Goal: Complete application form

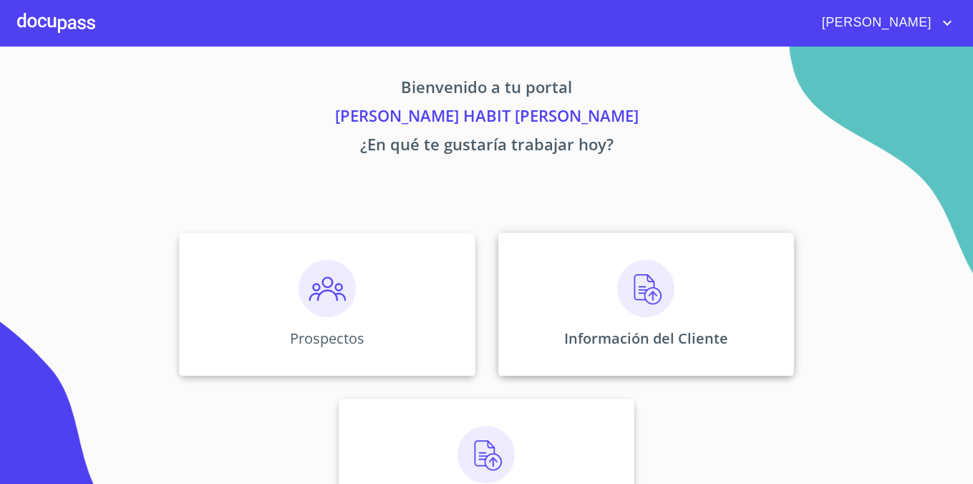
click at [595, 296] on div "Información del Cliente" at bounding box center [646, 304] width 296 height 143
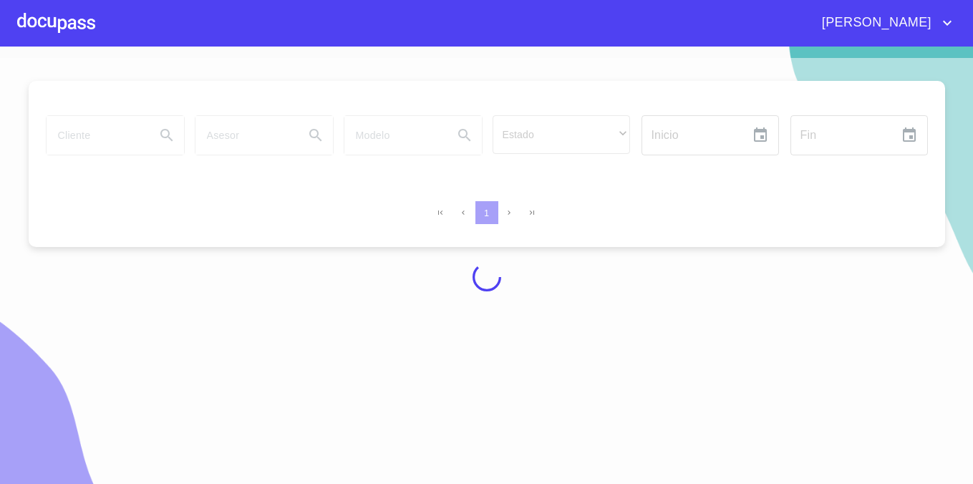
click at [29, 26] on div at bounding box center [56, 23] width 78 height 46
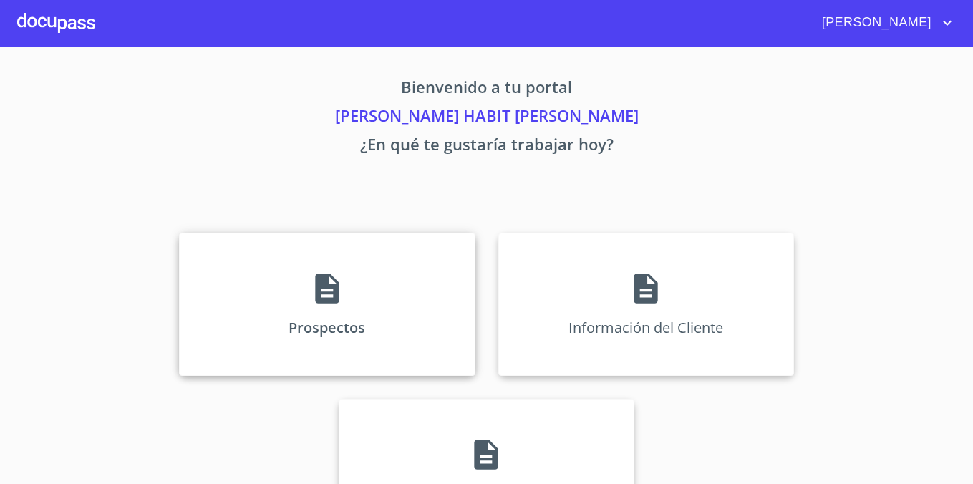
click at [336, 325] on p "Prospectos" at bounding box center [326, 327] width 77 height 19
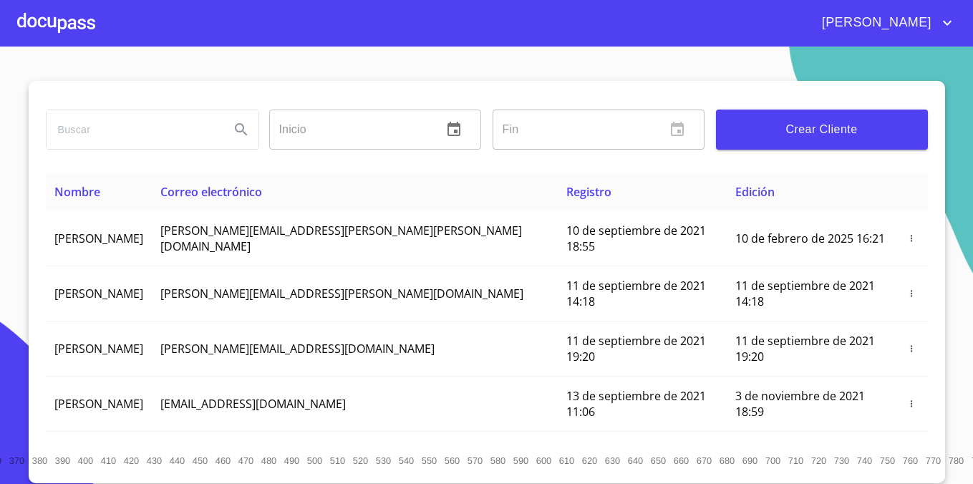
click at [847, 124] on span "Crear Cliente" at bounding box center [821, 130] width 189 height 20
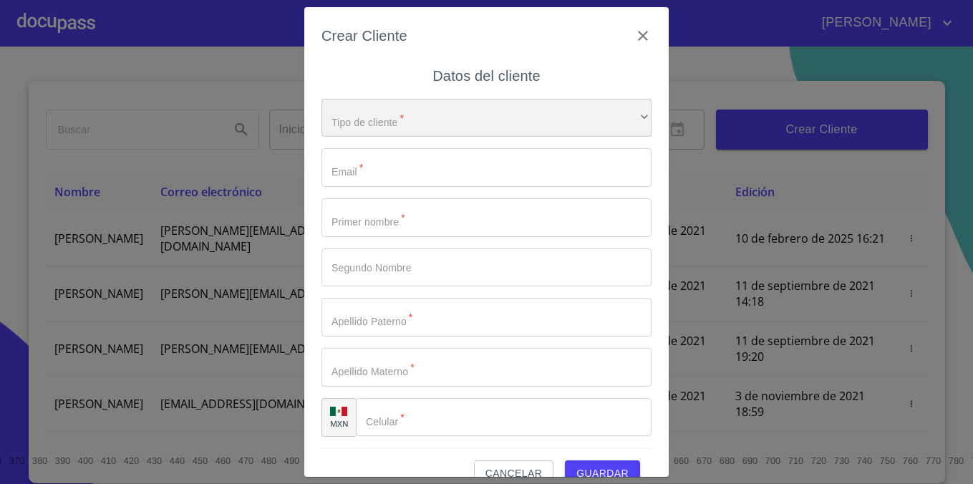
click at [522, 117] on div "​" at bounding box center [486, 118] width 330 height 39
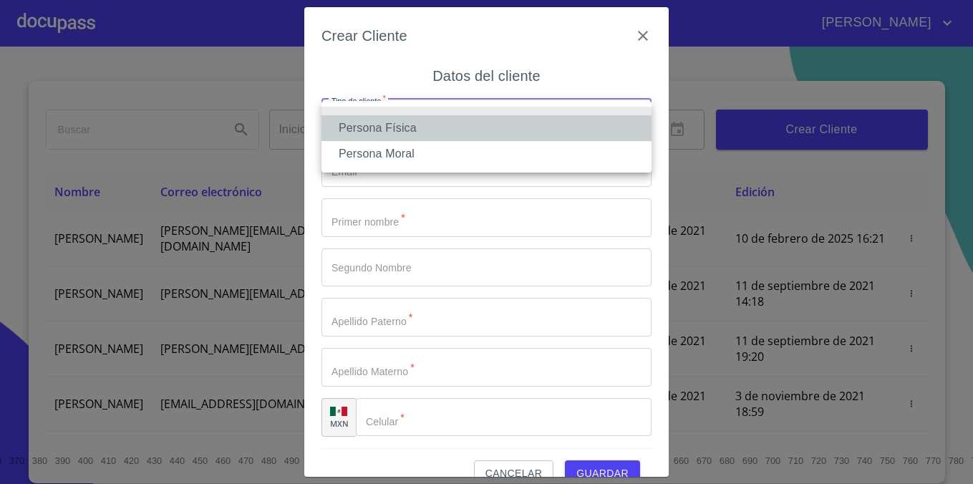
click at [493, 137] on li "Persona Física" at bounding box center [486, 128] width 330 height 26
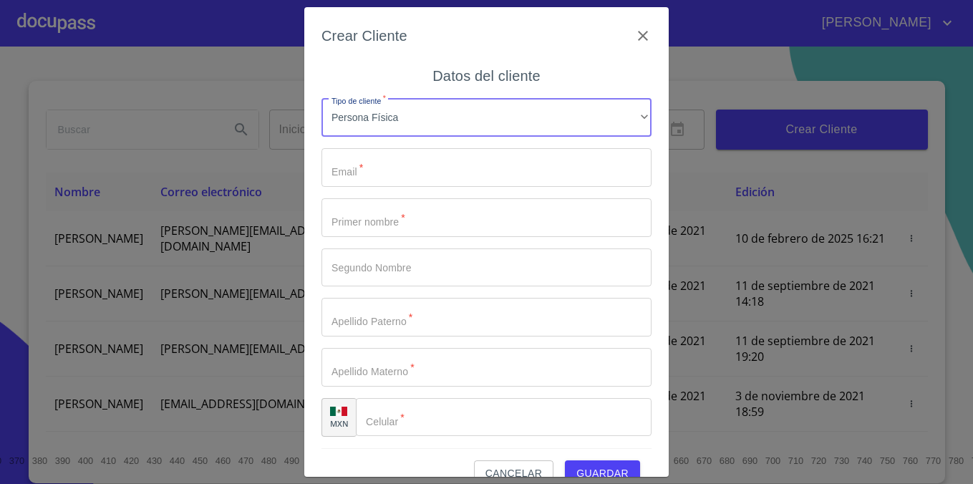
click at [451, 165] on input "Tipo de cliente   *" at bounding box center [486, 167] width 330 height 39
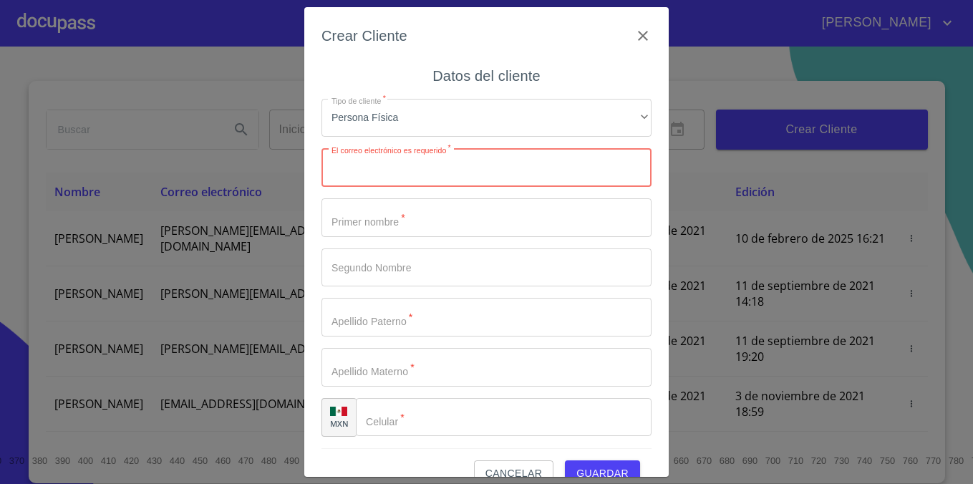
paste input "[PERSON_NAME][EMAIL_ADDRESS][DOMAIN_NAME]"
type input "[PERSON_NAME][EMAIL_ADDRESS][DOMAIN_NAME]"
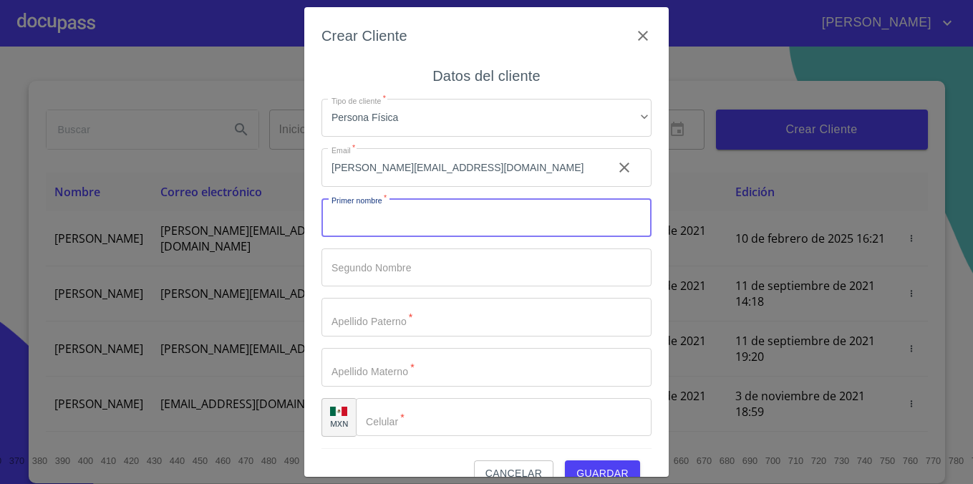
click at [414, 233] on input "Tipo de cliente   *" at bounding box center [486, 217] width 330 height 39
type input "o"
type input "[PERSON_NAME]"
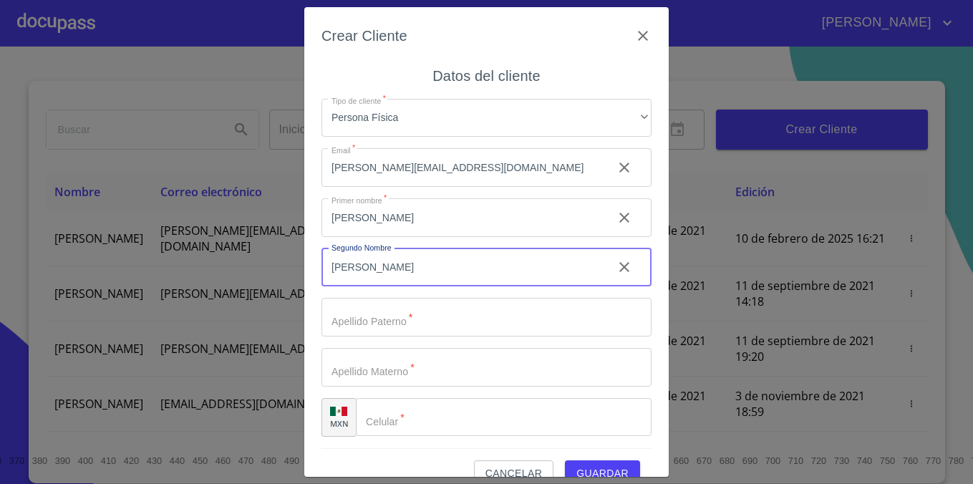
type input "[PERSON_NAME]"
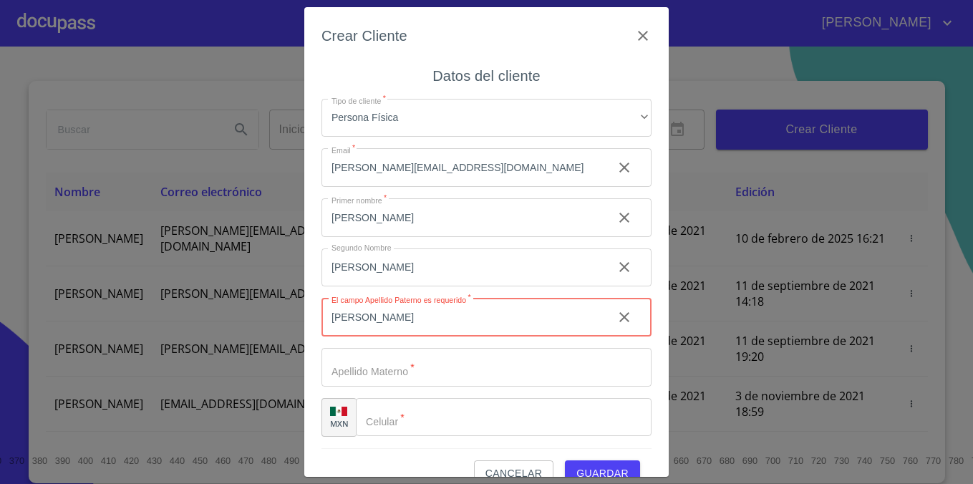
type input "[PERSON_NAME]"
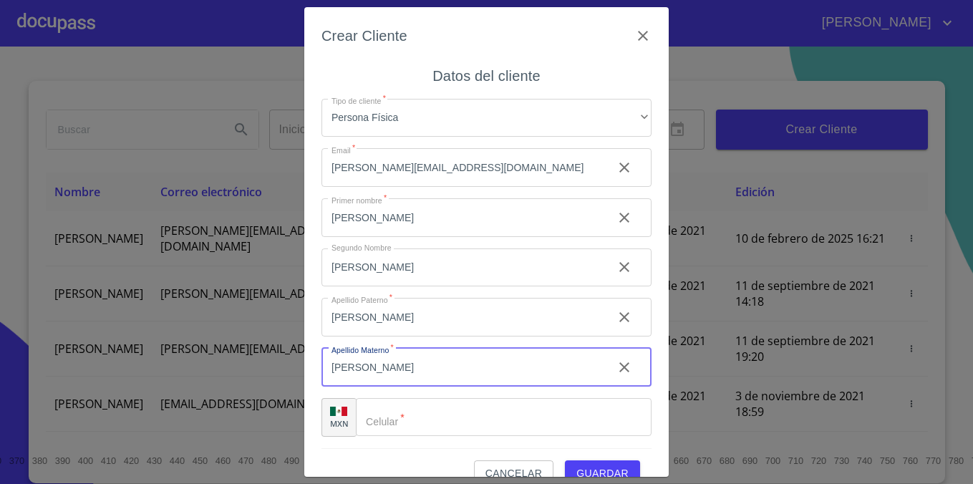
scroll to position [26, 0]
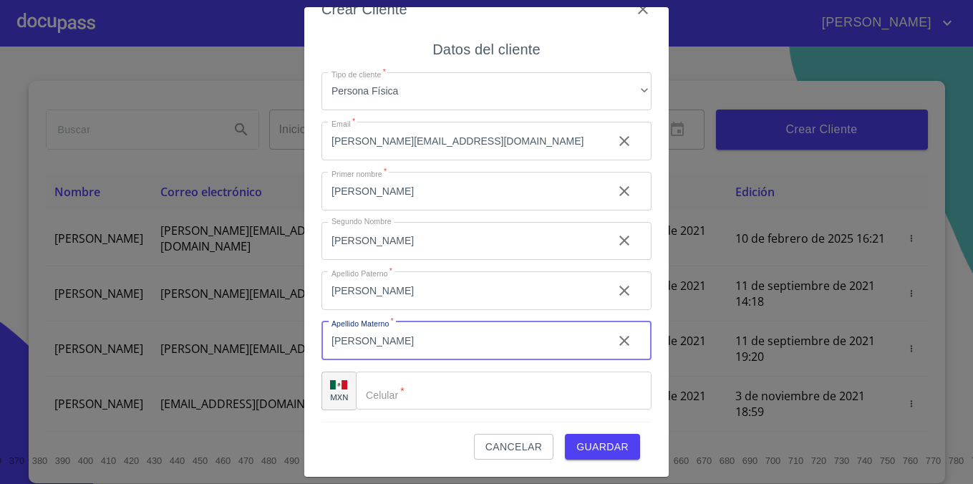
type input "[PERSON_NAME]"
click at [402, 384] on input "Tipo de cliente   *" at bounding box center [504, 390] width 296 height 39
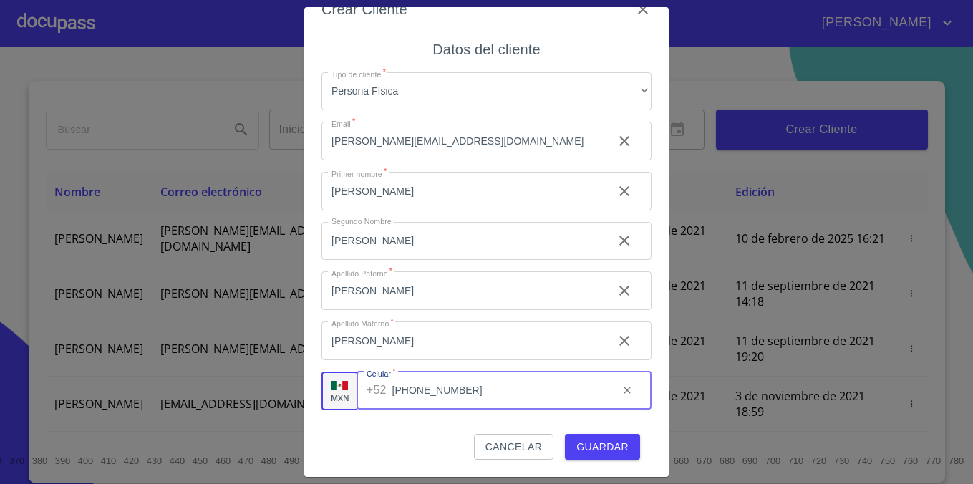
click at [411, 387] on input "[PHONE_NUMBER]" at bounding box center [499, 390] width 215 height 39
type input "[PHONE_NUMBER]"
click at [583, 438] on span "Guardar" at bounding box center [602, 447] width 52 height 18
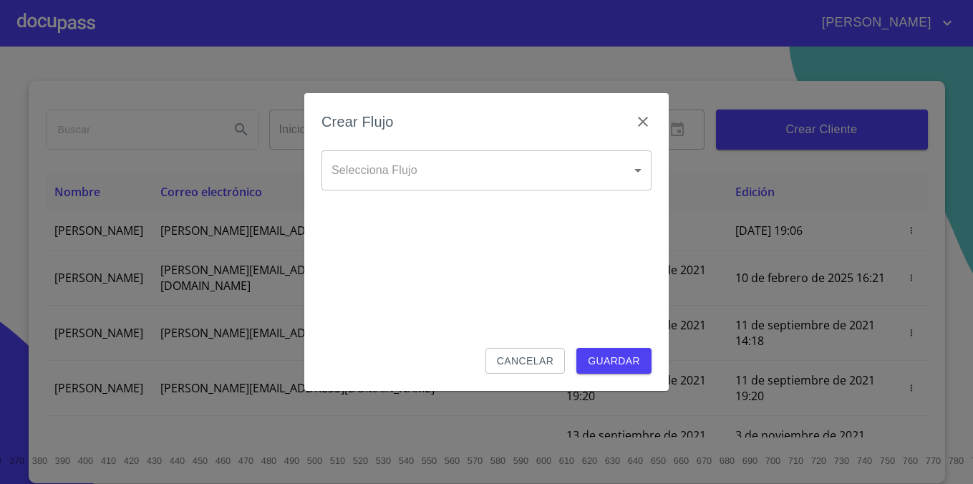
click at [553, 185] on body "[PERSON_NAME] Inicio ​ Fin ​ Crear Cliente Nombre Correo electrónico Registro E…" at bounding box center [486, 242] width 973 height 484
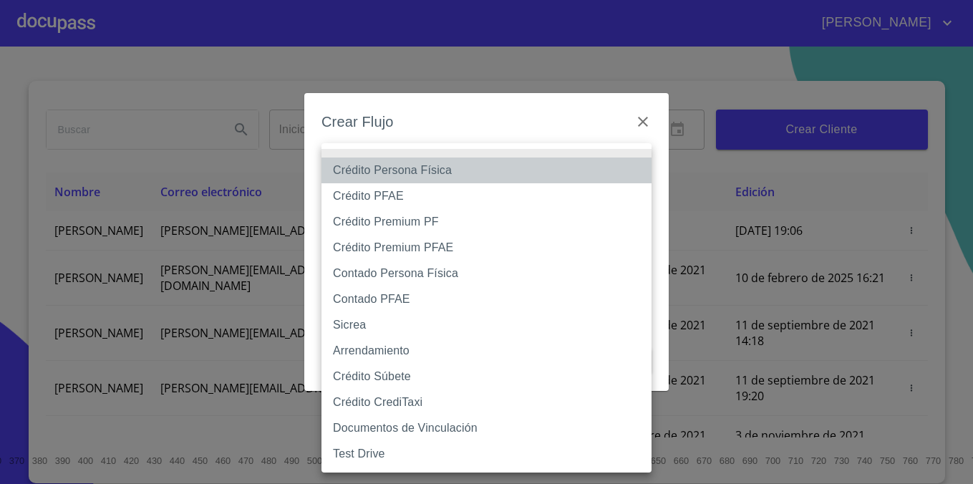
click at [537, 174] on li "Crédito Persona Física" at bounding box center [486, 170] width 330 height 26
type input "6009fb3c7d1714eb8809aa97"
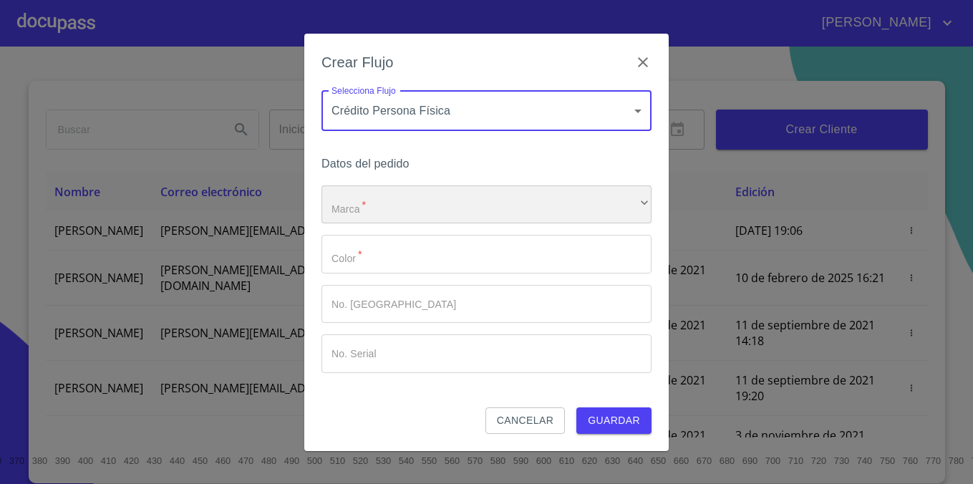
click at [513, 198] on div "​" at bounding box center [486, 204] width 330 height 39
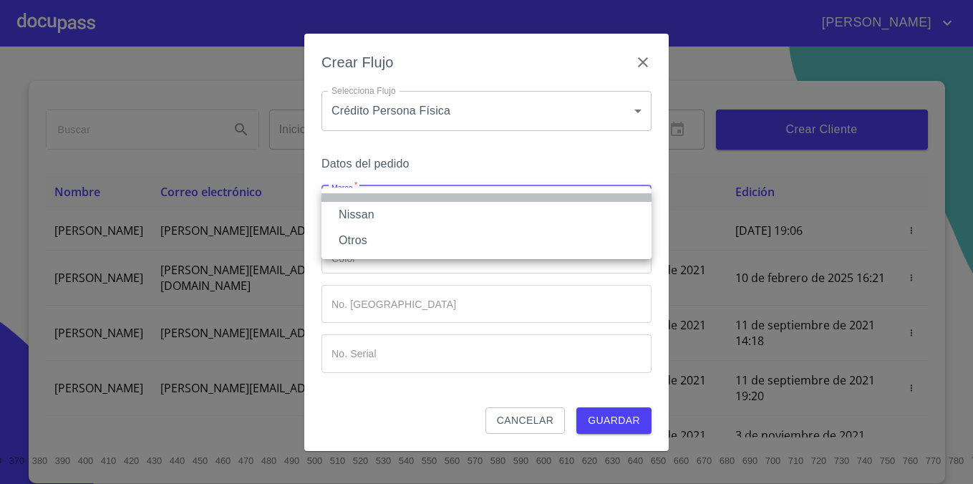
click at [513, 198] on li at bounding box center [486, 197] width 330 height 9
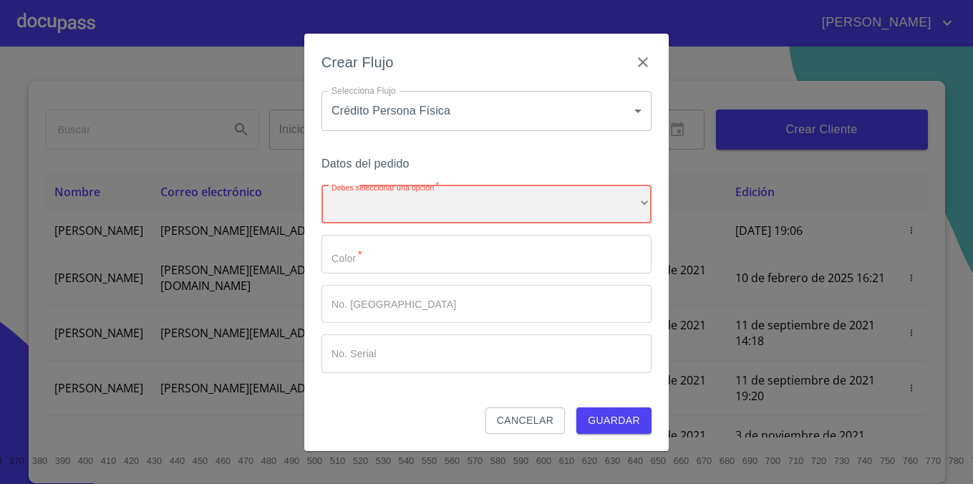
click at [506, 201] on div "​" at bounding box center [486, 204] width 330 height 39
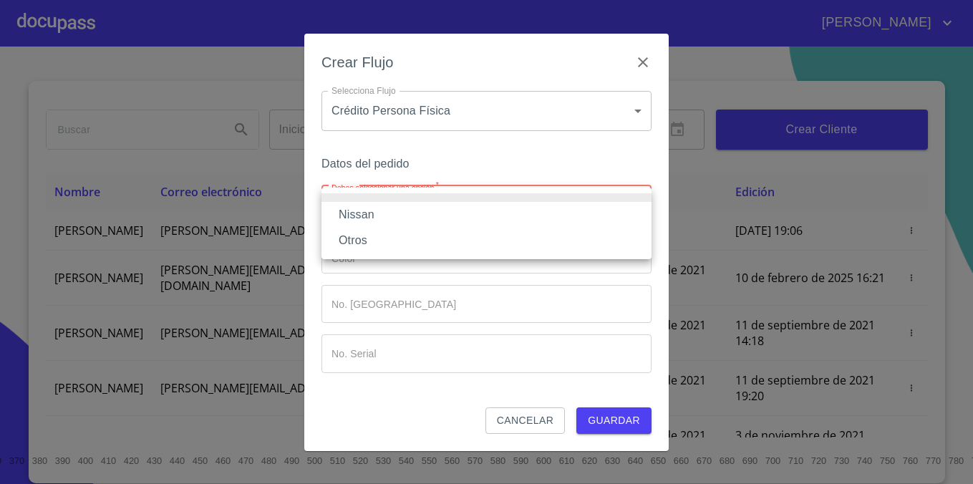
click at [496, 214] on li "Nissan" at bounding box center [486, 215] width 330 height 26
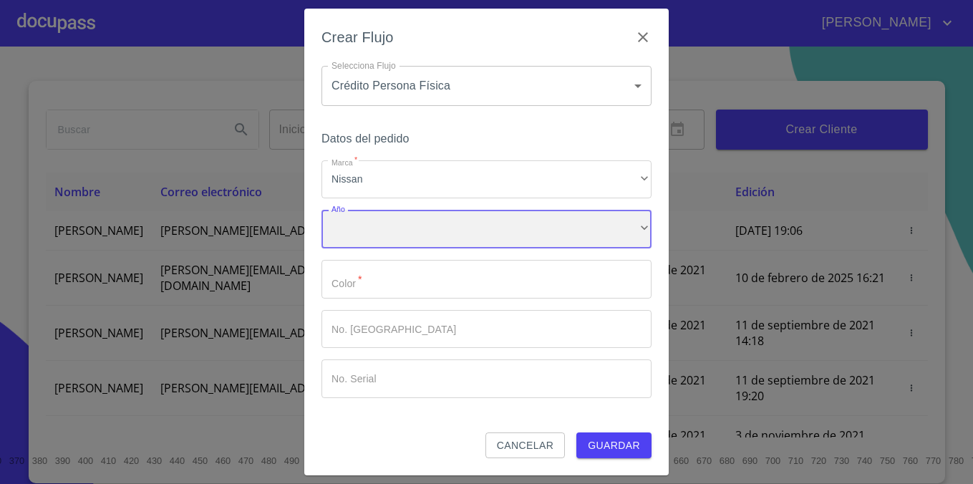
click at [485, 225] on div "​" at bounding box center [486, 229] width 330 height 39
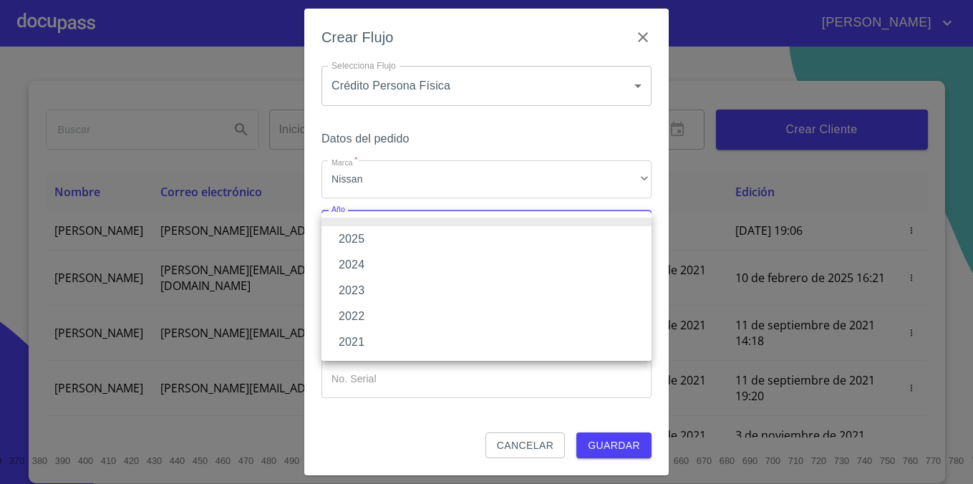
click at [475, 243] on li "2025" at bounding box center [486, 239] width 330 height 26
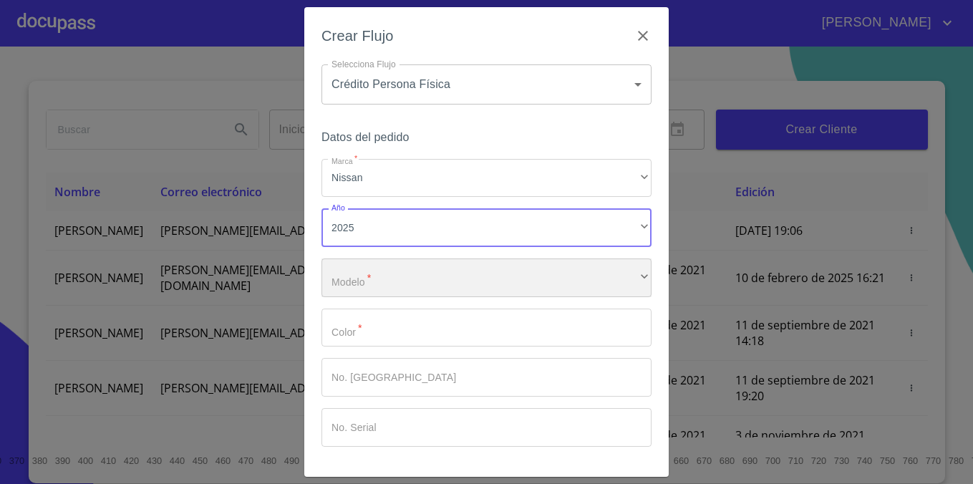
click at [451, 264] on div "​" at bounding box center [486, 277] width 330 height 39
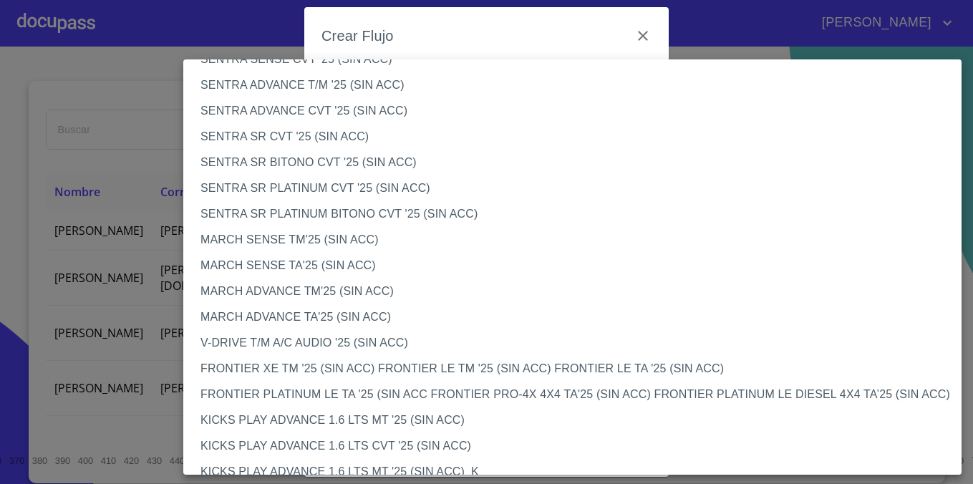
scroll to position [868, 0]
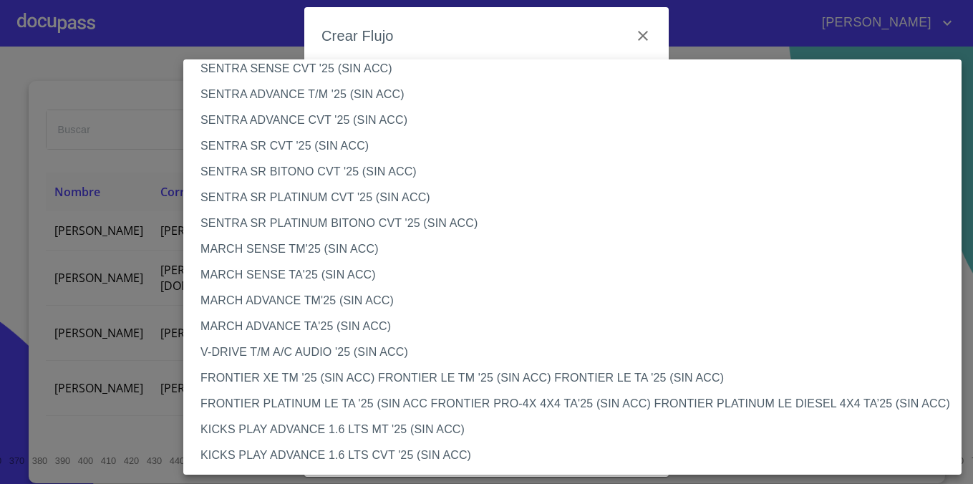
click at [397, 119] on li "SENTRA ADVANCE CVT '25 (SIN ACC)" at bounding box center [572, 120] width 778 height 26
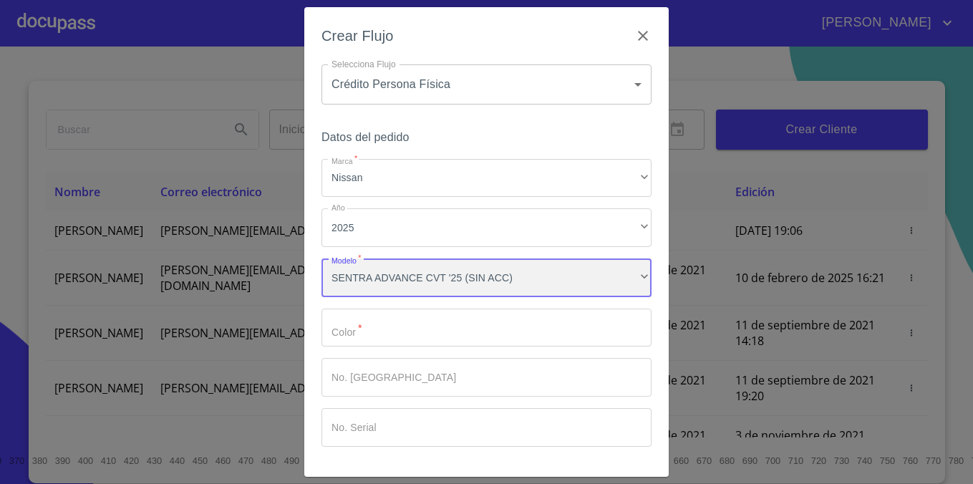
click at [402, 276] on div "SENTRA ADVANCE CVT '25 (SIN ACC)" at bounding box center [486, 277] width 330 height 39
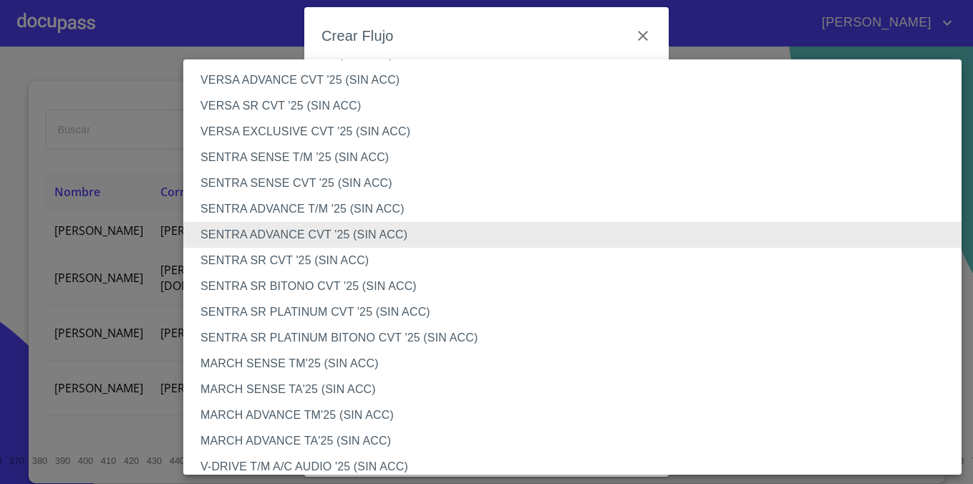
scroll to position [757, 0]
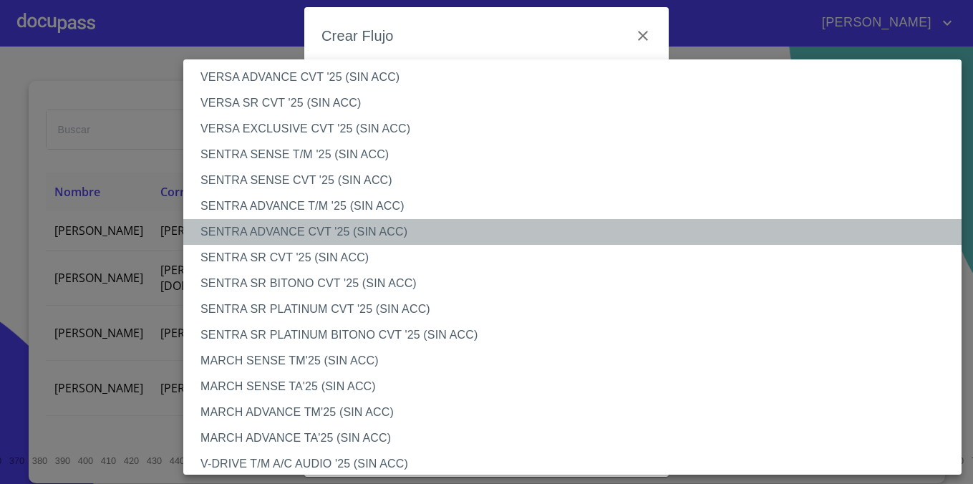
click at [365, 225] on li "SENTRA ADVANCE CVT '25 (SIN ACC)" at bounding box center [572, 232] width 778 height 26
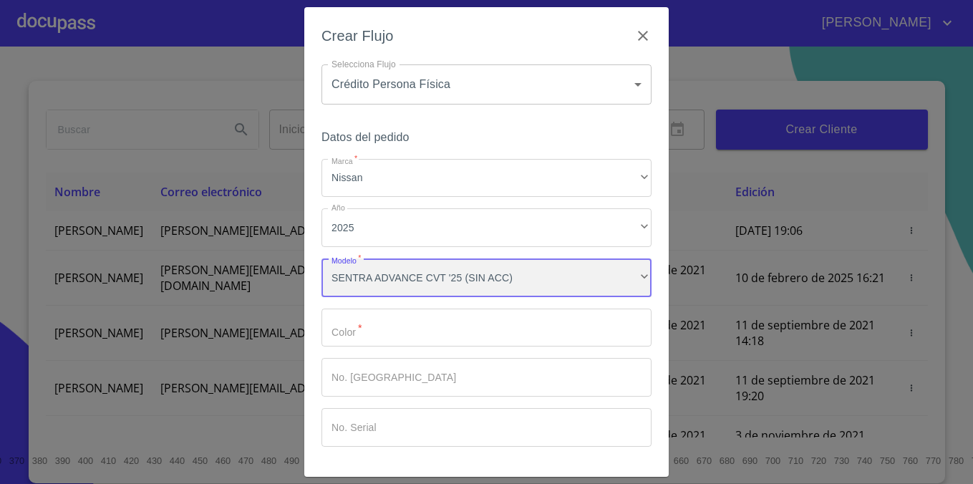
scroll to position [47, 0]
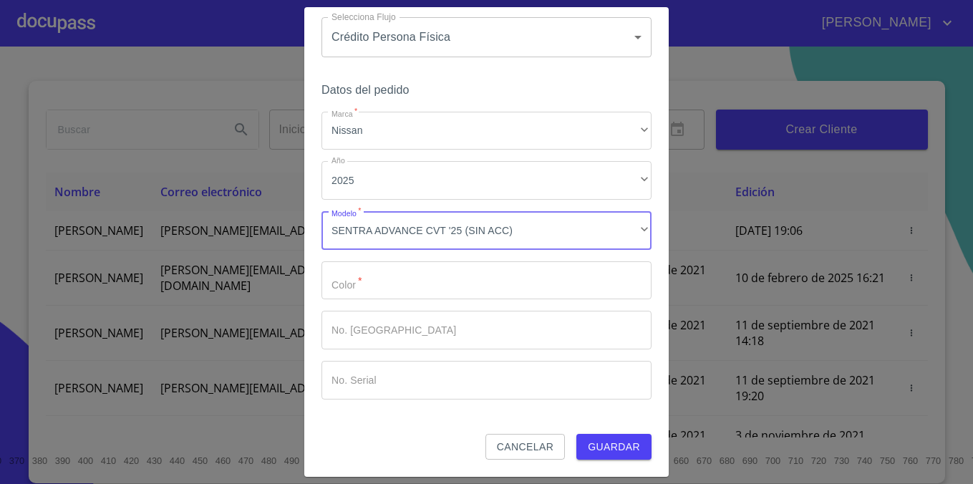
click at [470, 269] on input "Marca   *" at bounding box center [486, 280] width 330 height 39
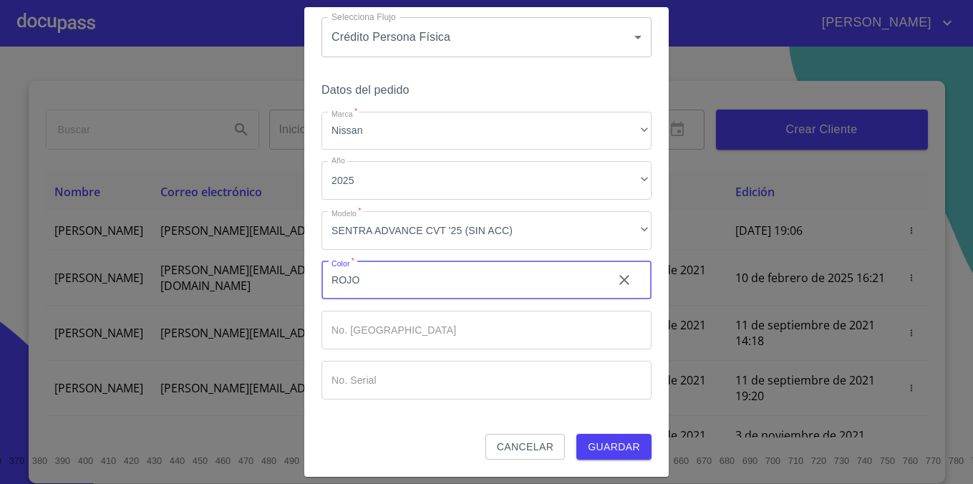
type input "ROJO"
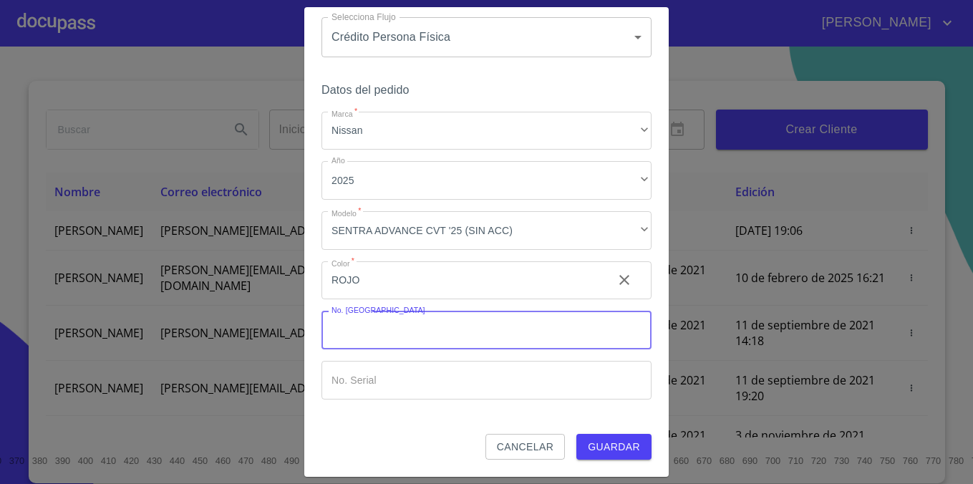
click at [447, 337] on input "Marca   *" at bounding box center [486, 330] width 330 height 39
click at [621, 439] on span "Guardar" at bounding box center [614, 447] width 52 height 18
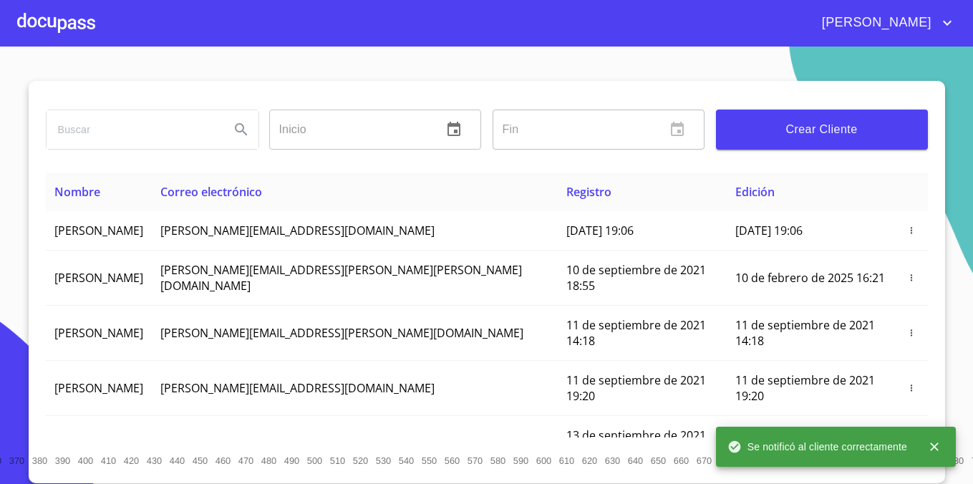
click at [21, 24] on div at bounding box center [56, 23] width 78 height 46
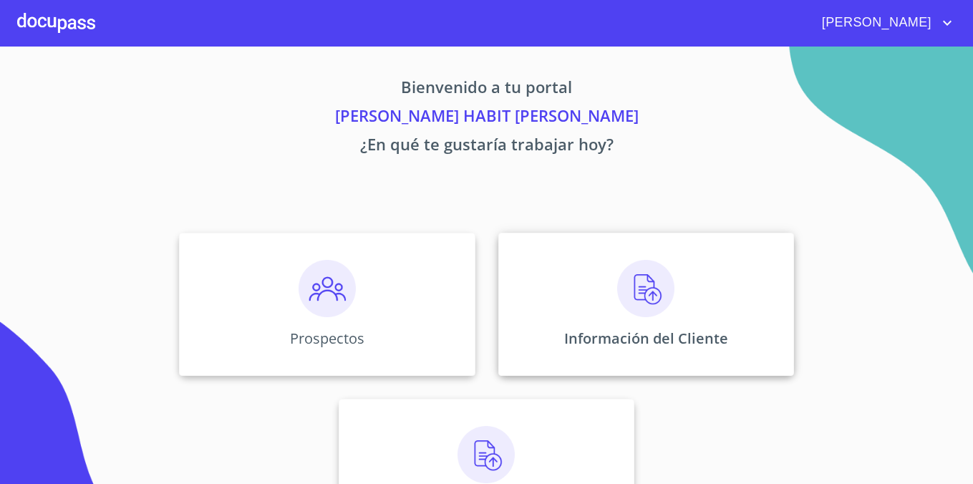
click at [636, 310] on img at bounding box center [645, 288] width 57 height 57
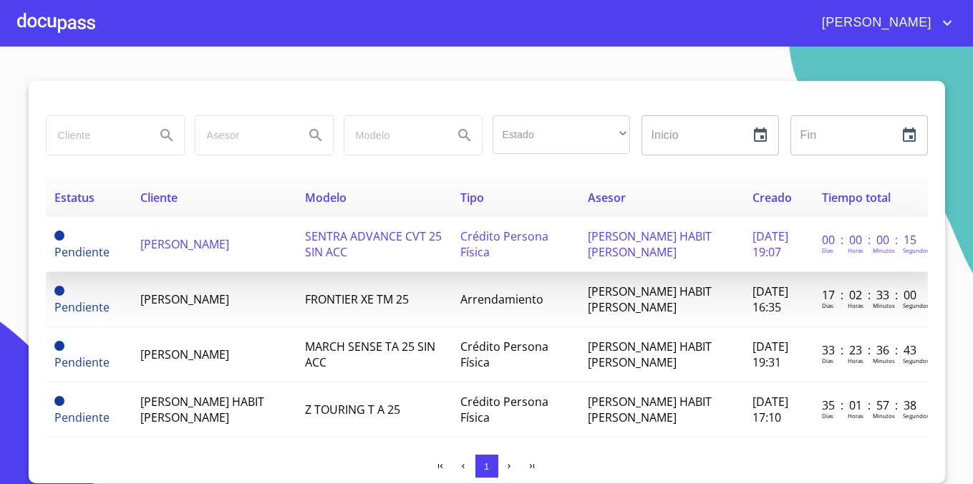
click at [298, 246] on td "SENTRA ADVANCE CVT 25 SIN ACC" at bounding box center [373, 244] width 155 height 55
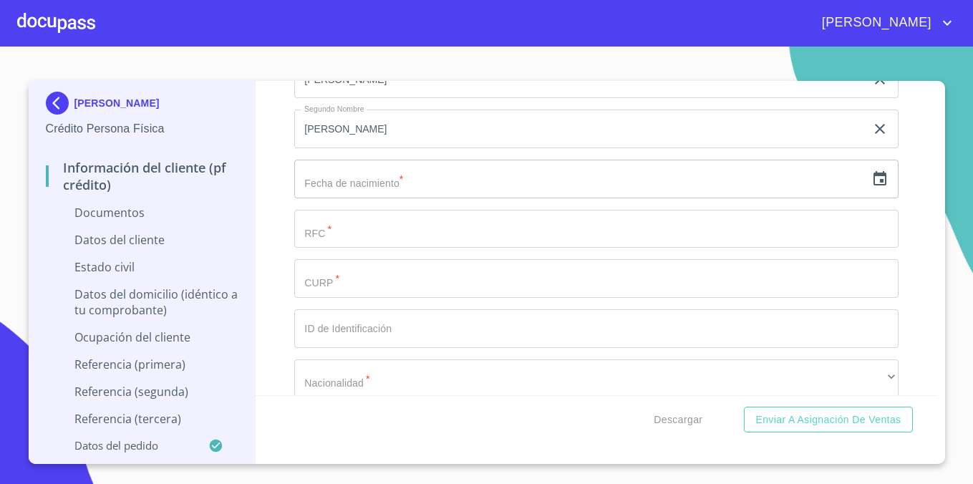
scroll to position [1918, 0]
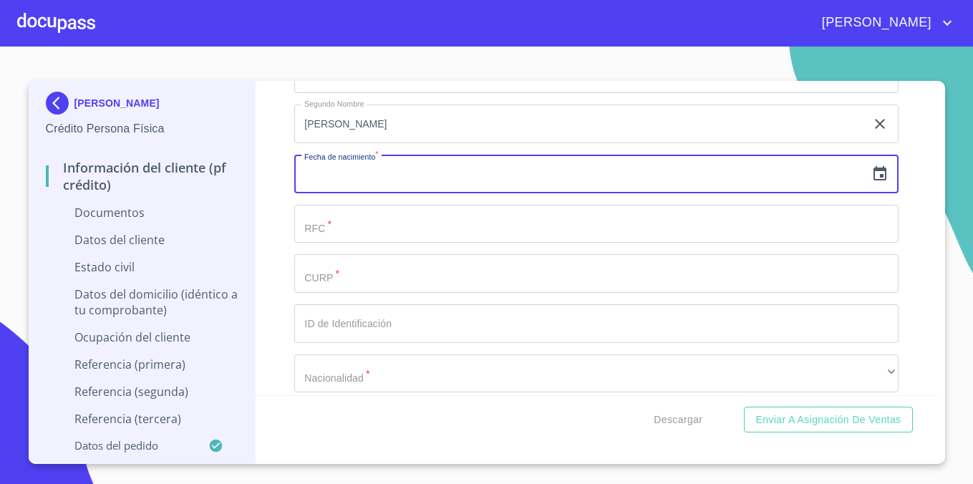
click at [536, 175] on input "text" at bounding box center [579, 174] width 571 height 39
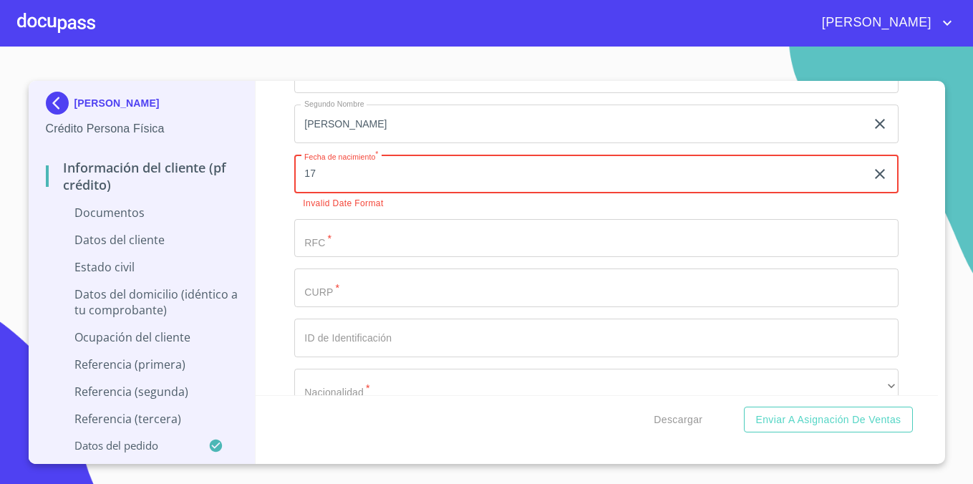
type input "1_"
click at [885, 174] on icon "button" at bounding box center [879, 173] width 13 height 14
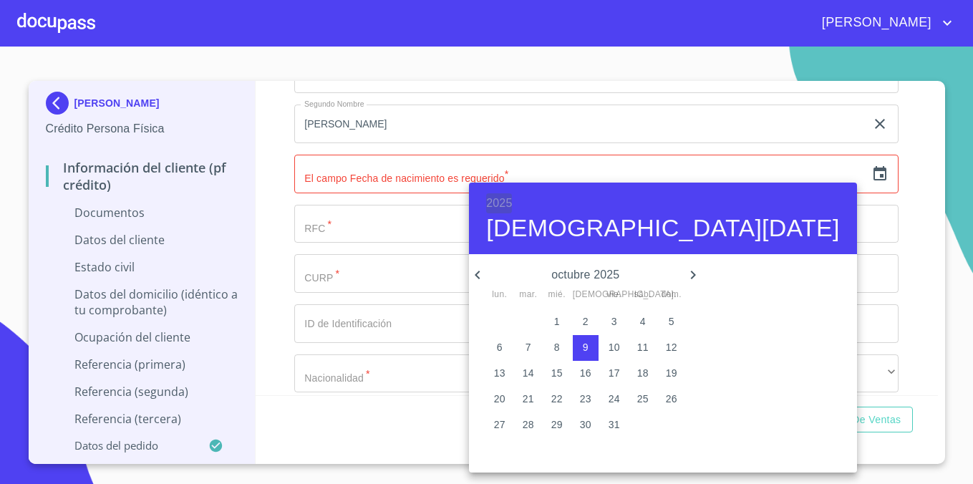
click at [500, 201] on h6 "2025" at bounding box center [499, 203] width 26 height 20
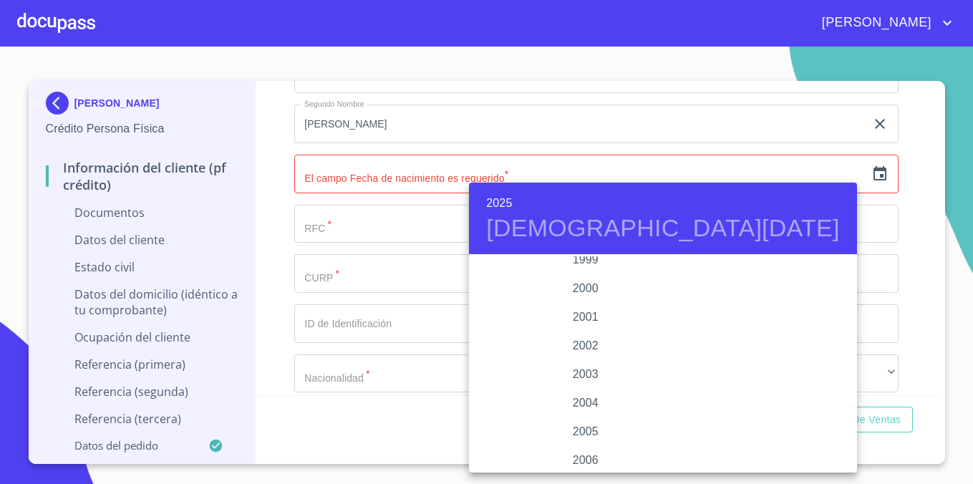
scroll to position [2145, 0]
click at [577, 416] on div "2005" at bounding box center [585, 416] width 233 height 29
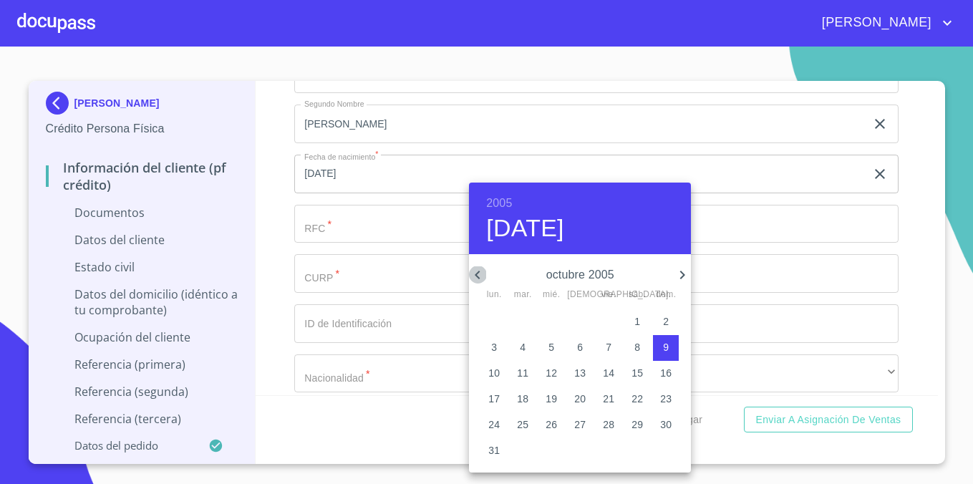
click at [482, 277] on icon "button" at bounding box center [477, 274] width 17 height 17
click at [640, 372] on p "17" at bounding box center [636, 373] width 11 height 14
type input "17 de sep. de 2005"
click at [381, 228] on div at bounding box center [486, 242] width 973 height 484
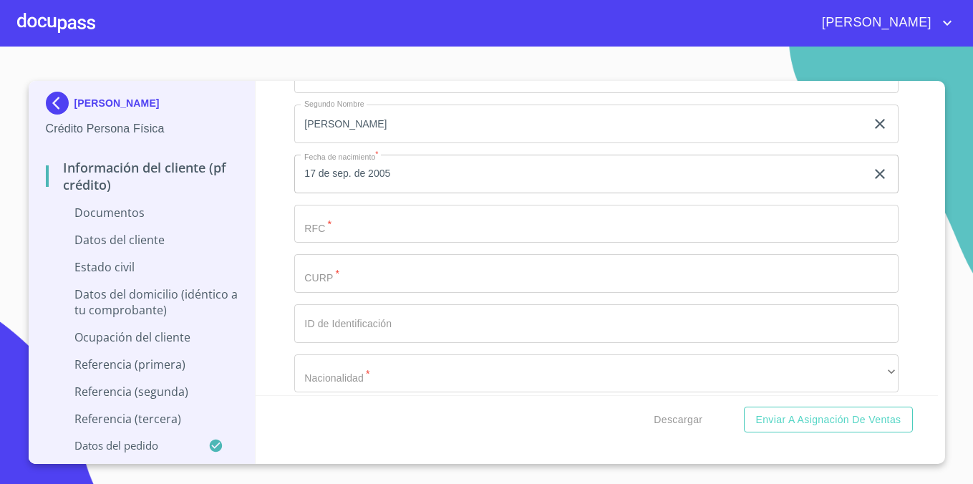
click at [381, 228] on input "Documento de identificación.   *" at bounding box center [596, 224] width 604 height 39
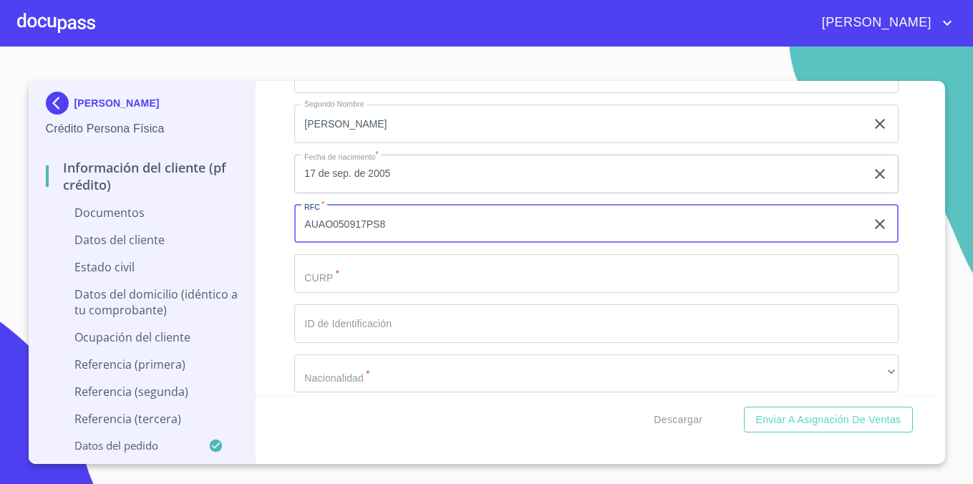
type input "AUAO050917PS8"
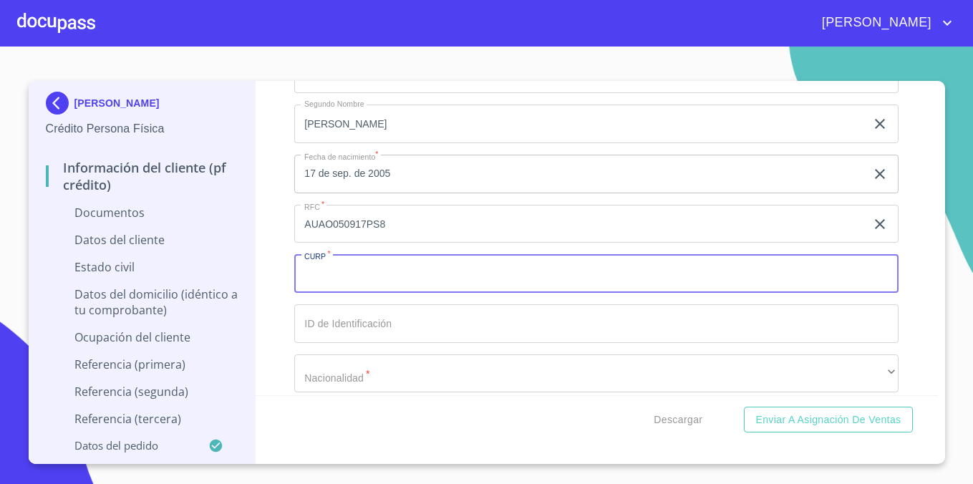
click at [381, 278] on input "Documento de identificación.   *" at bounding box center [596, 273] width 604 height 39
type input "AUAO050917HJCGLMA0"
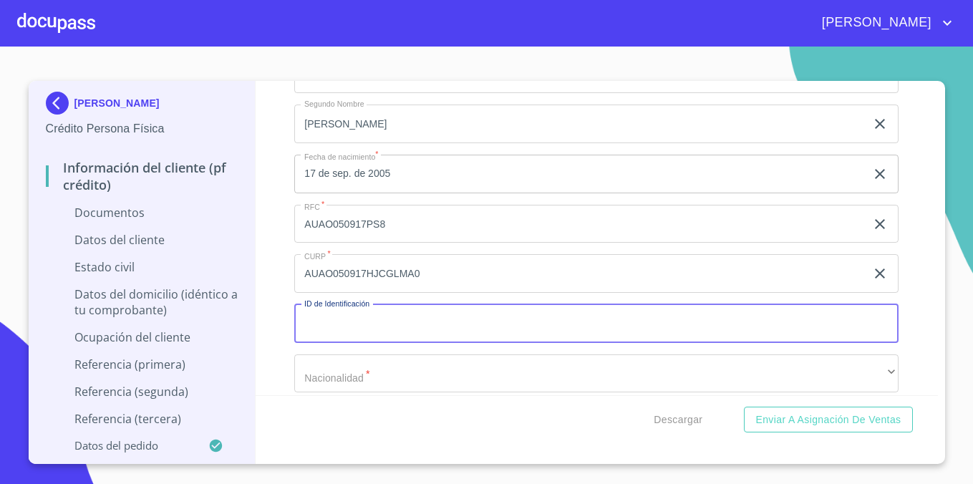
click at [400, 324] on input "Documento de identificación.   *" at bounding box center [596, 323] width 604 height 39
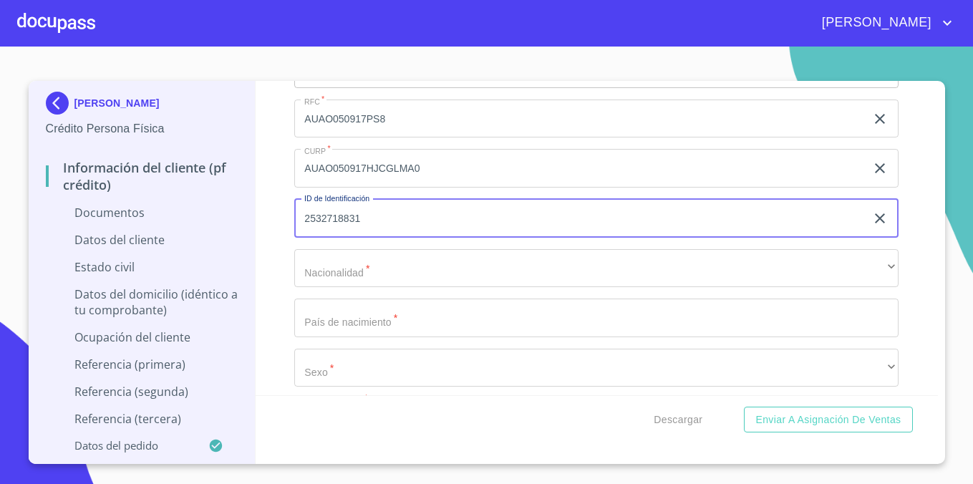
scroll to position [2024, 0]
type input "2532718831"
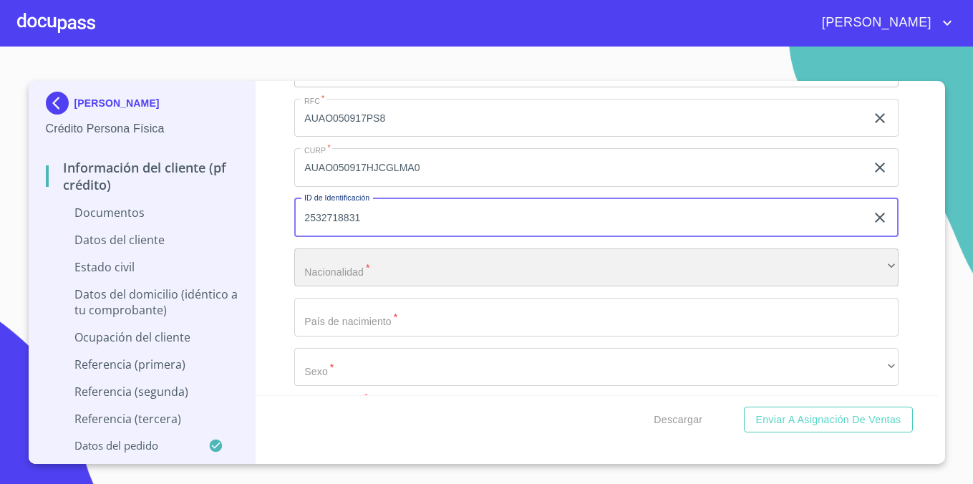
click at [424, 268] on div "​" at bounding box center [596, 267] width 604 height 39
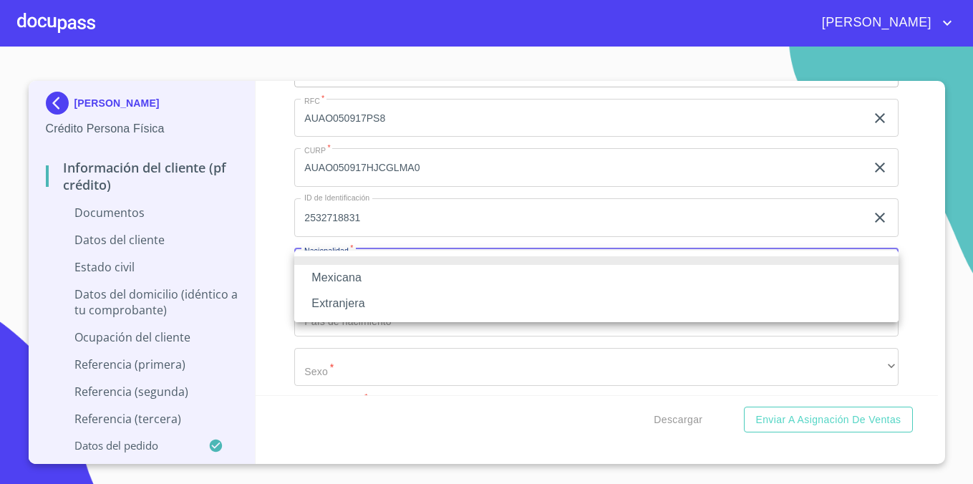
click at [419, 276] on li "Mexicana" at bounding box center [596, 278] width 604 height 26
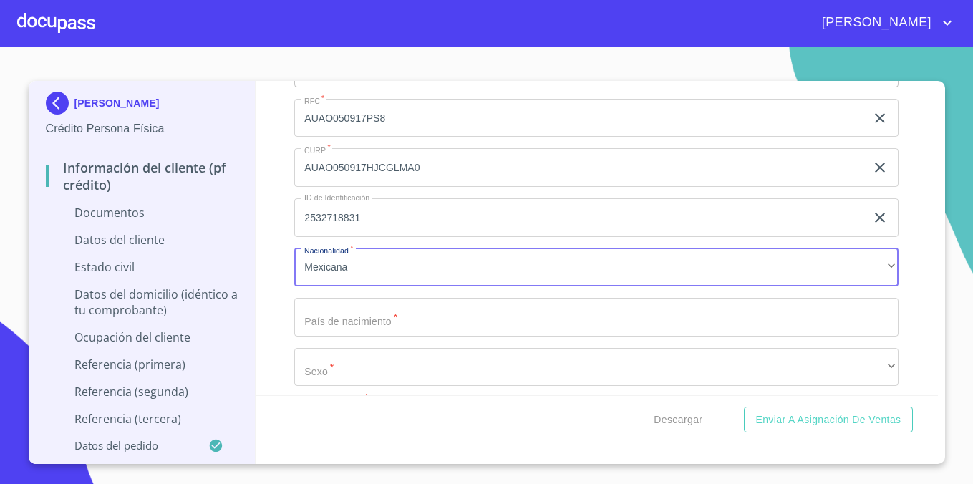
click at [409, 312] on input "Documento de identificación.   *" at bounding box center [596, 317] width 604 height 39
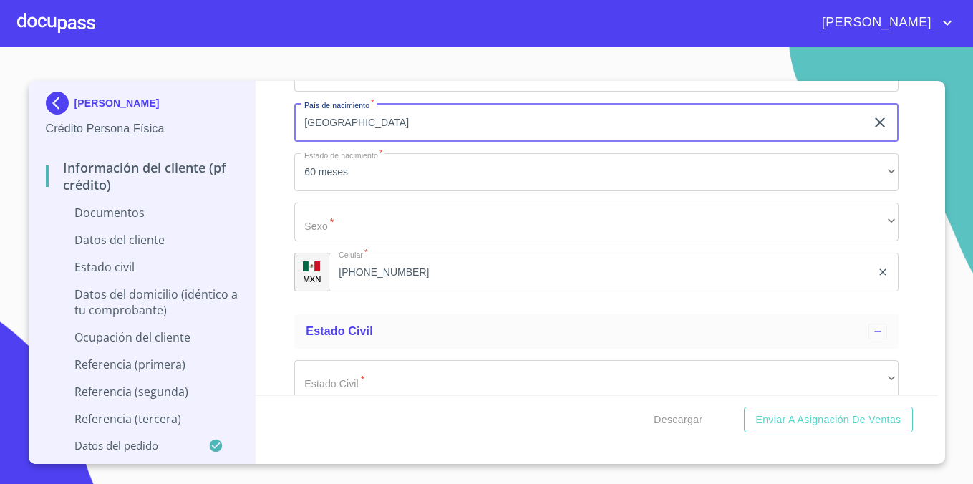
scroll to position [2268, 0]
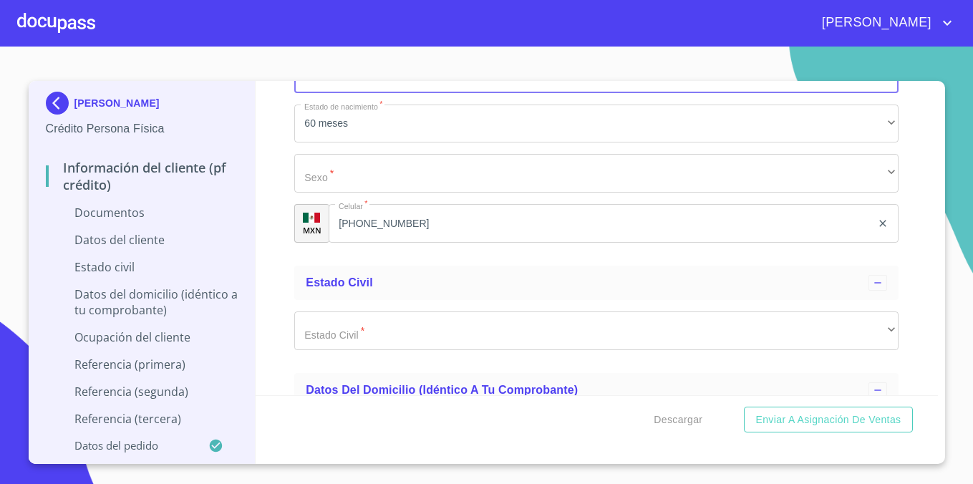
type input "[GEOGRAPHIC_DATA]"
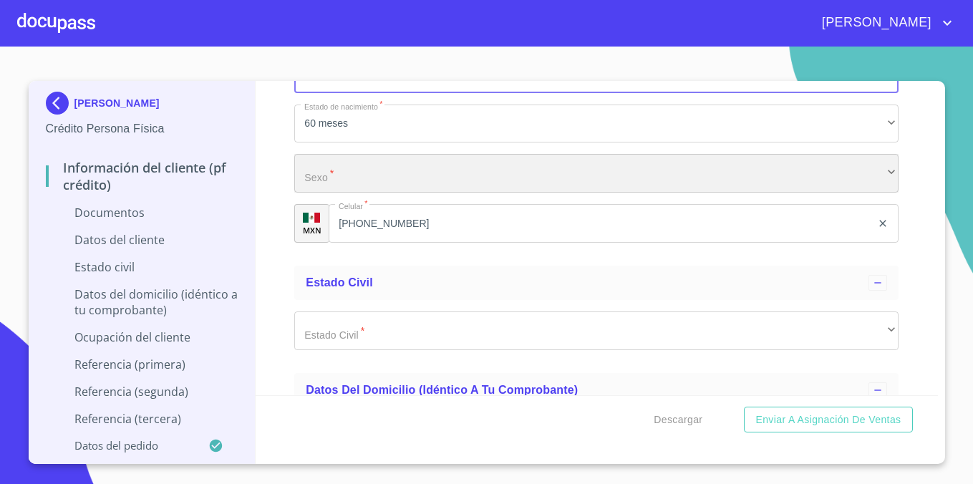
click at [369, 176] on div "​" at bounding box center [596, 173] width 604 height 39
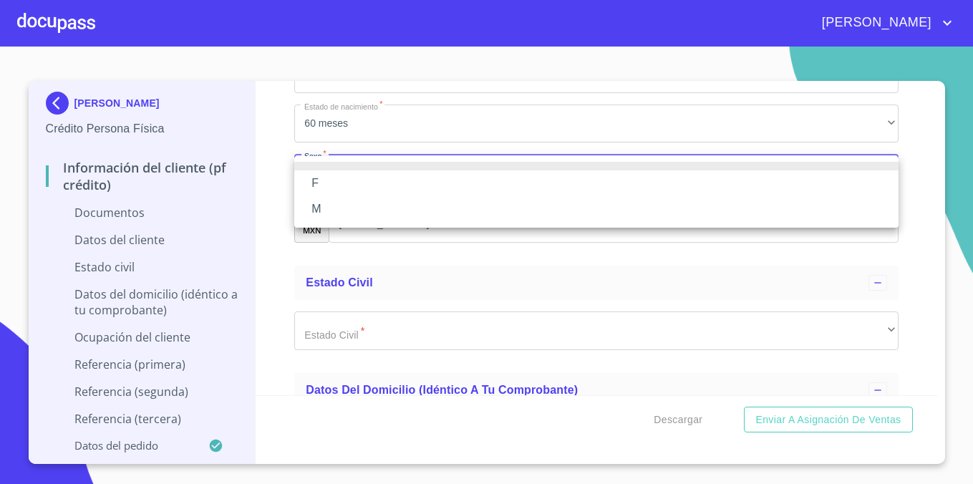
click at [364, 208] on li "M" at bounding box center [596, 209] width 604 height 26
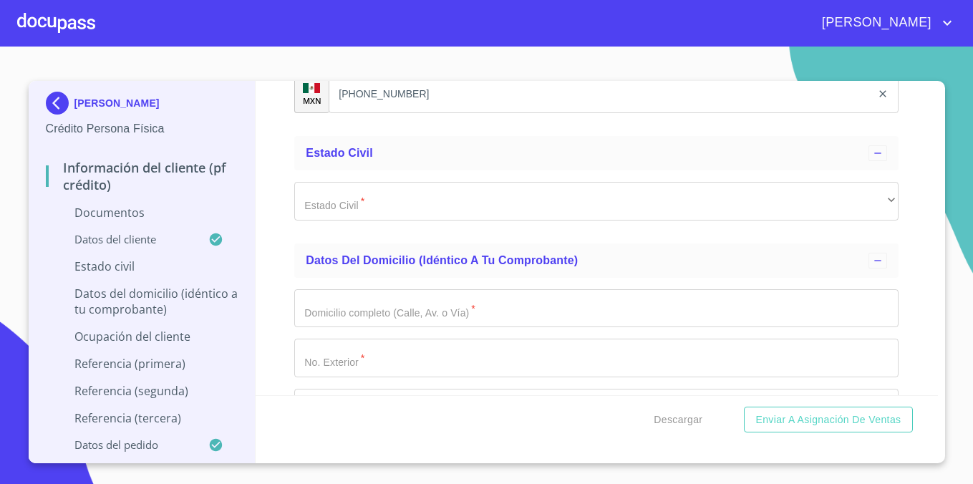
scroll to position [2398, 0]
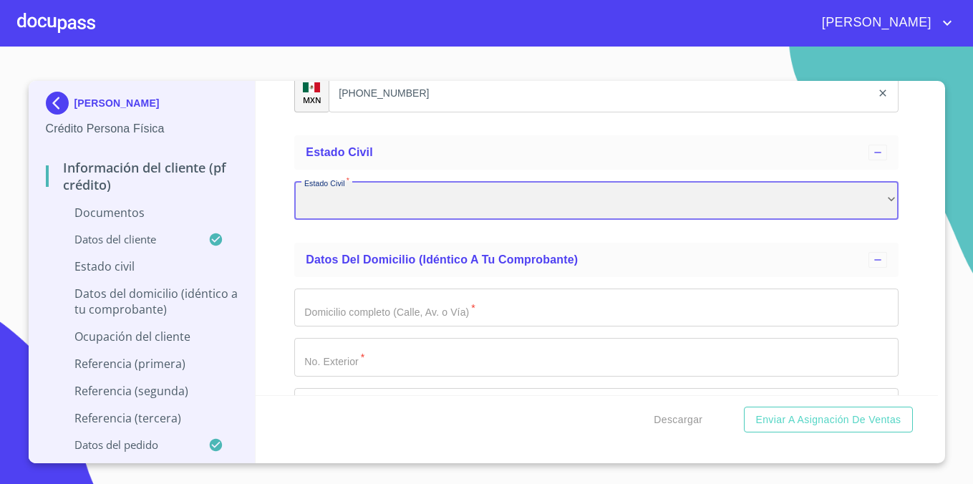
click at [439, 213] on div "​" at bounding box center [596, 200] width 604 height 39
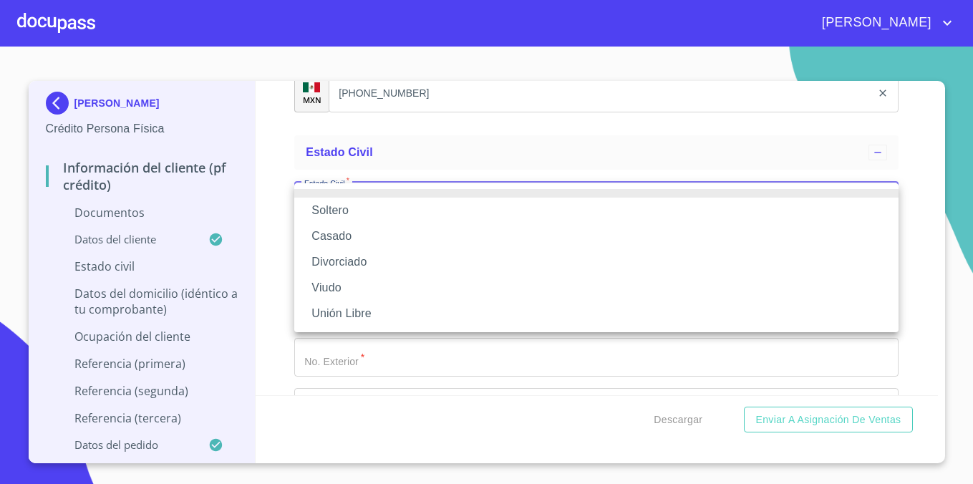
click at [430, 209] on li "Soltero" at bounding box center [596, 211] width 604 height 26
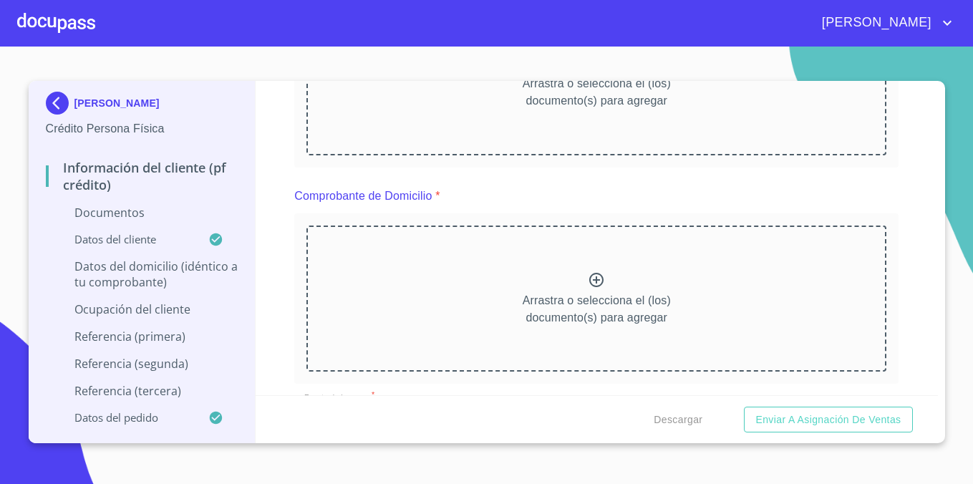
scroll to position [69, 0]
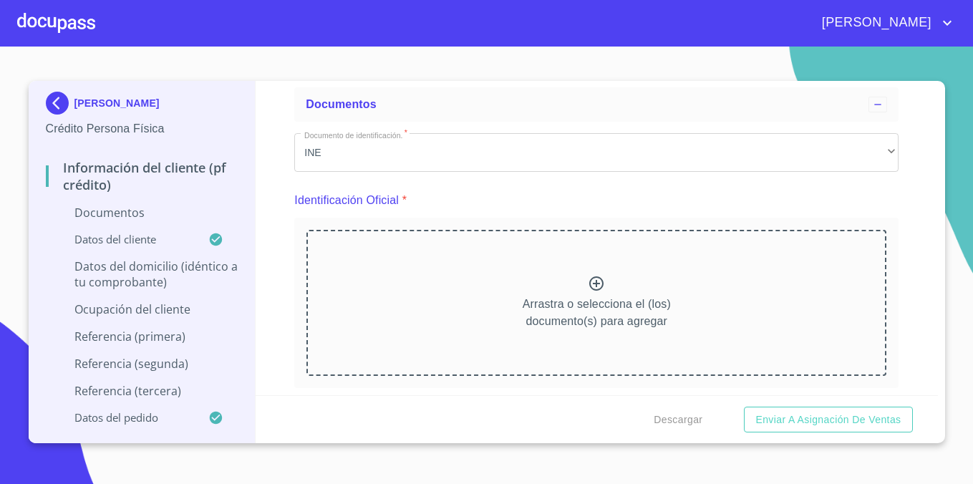
click at [601, 292] on div at bounding box center [596, 285] width 17 height 21
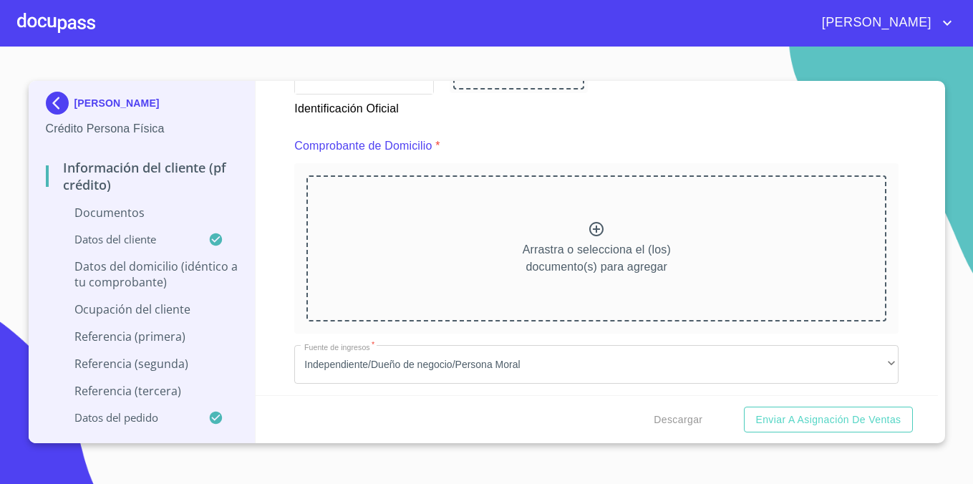
scroll to position [757, 0]
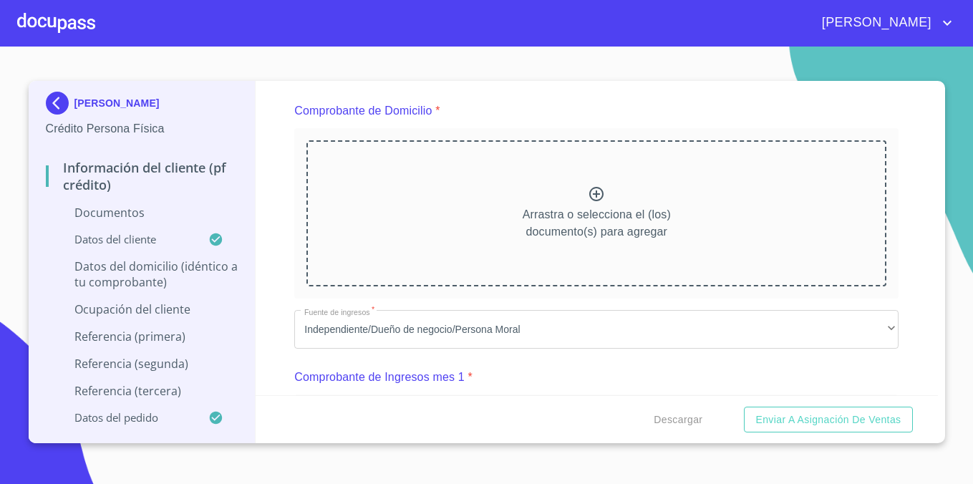
click at [592, 193] on icon at bounding box center [596, 193] width 17 height 17
click at [585, 178] on div "Arrastra o selecciona el (los) documento(s) para agregar" at bounding box center [596, 213] width 580 height 146
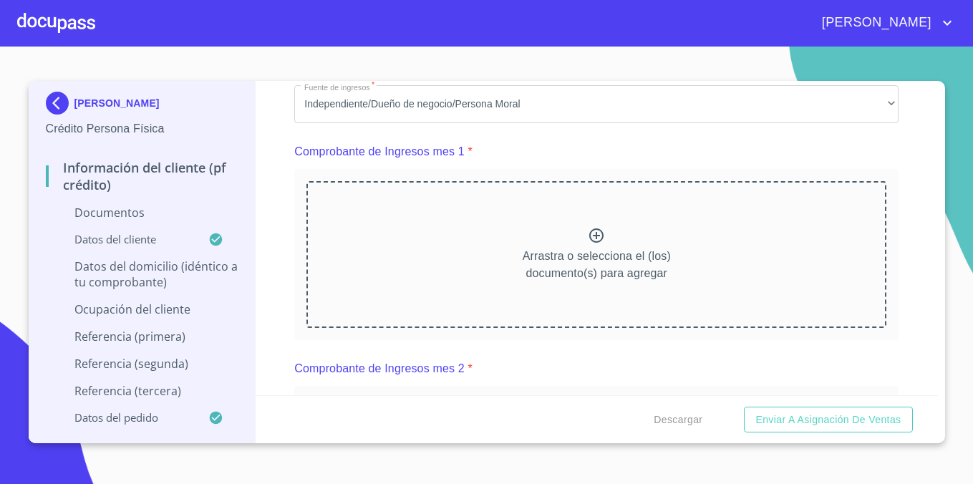
scroll to position [1403, 0]
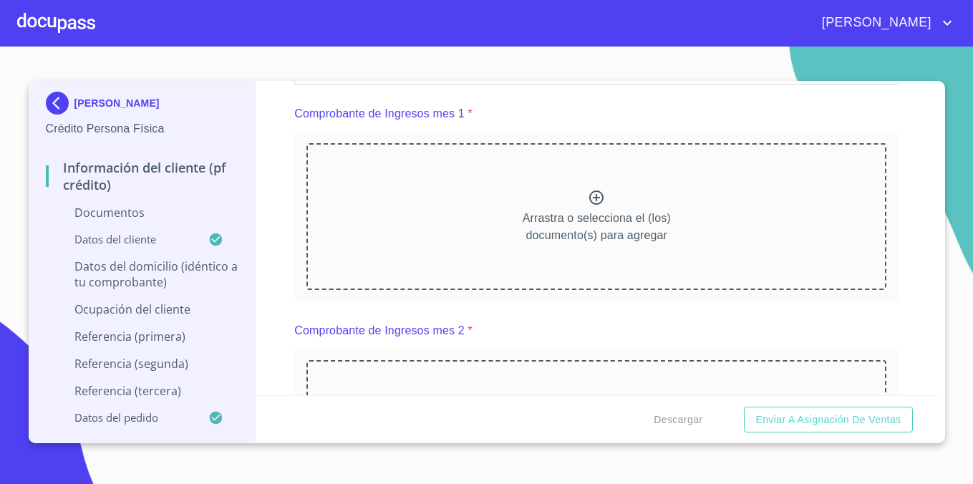
click at [598, 194] on icon at bounding box center [596, 197] width 17 height 17
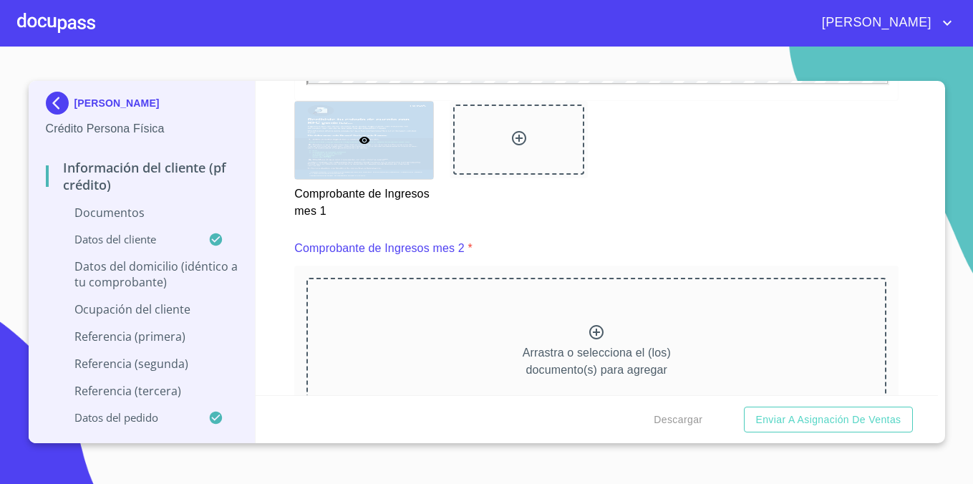
scroll to position [1887, 0]
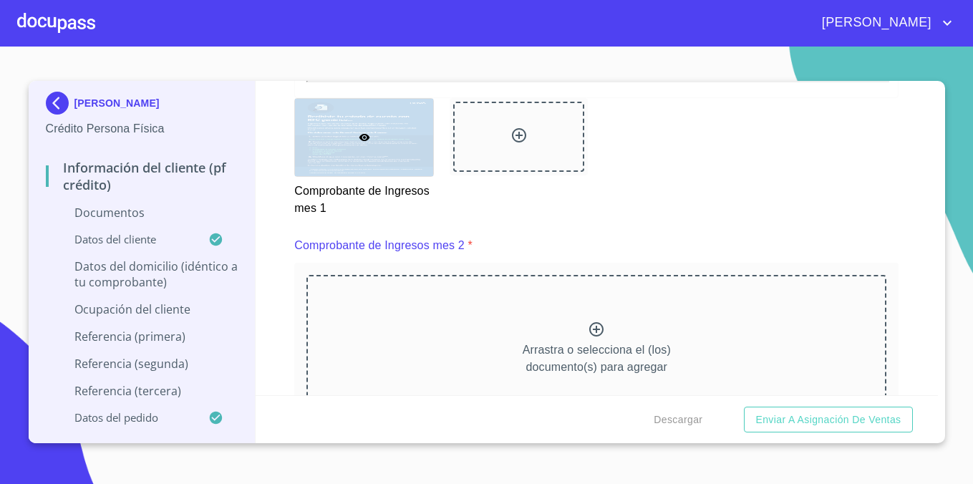
click at [588, 329] on icon at bounding box center [596, 329] width 17 height 17
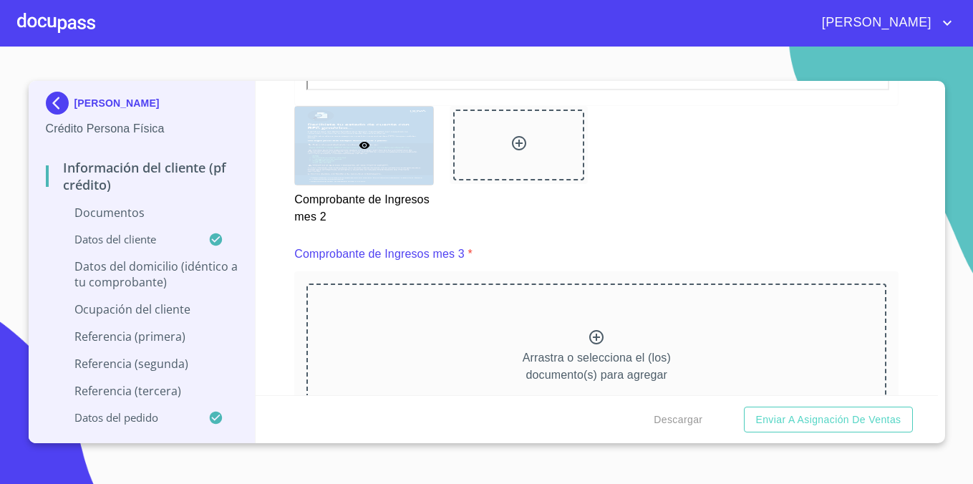
scroll to position [2670, 0]
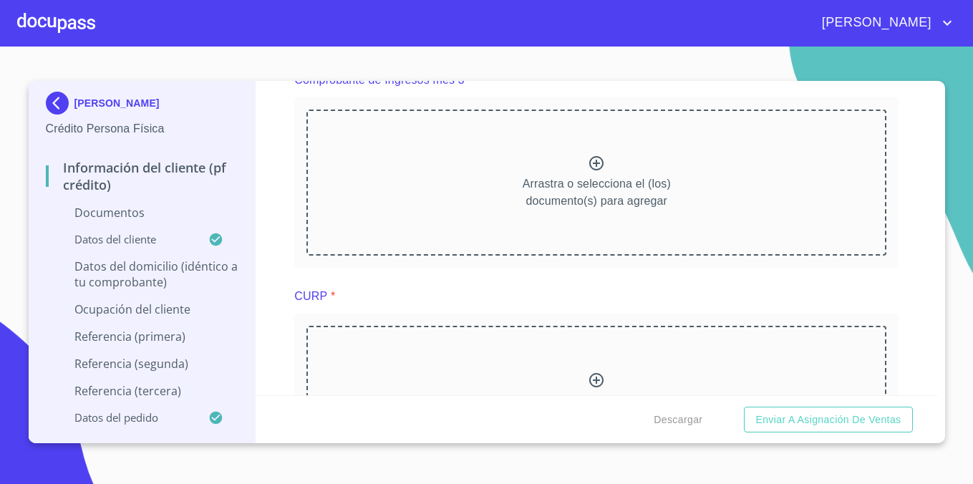
click at [596, 160] on icon at bounding box center [596, 163] width 14 height 14
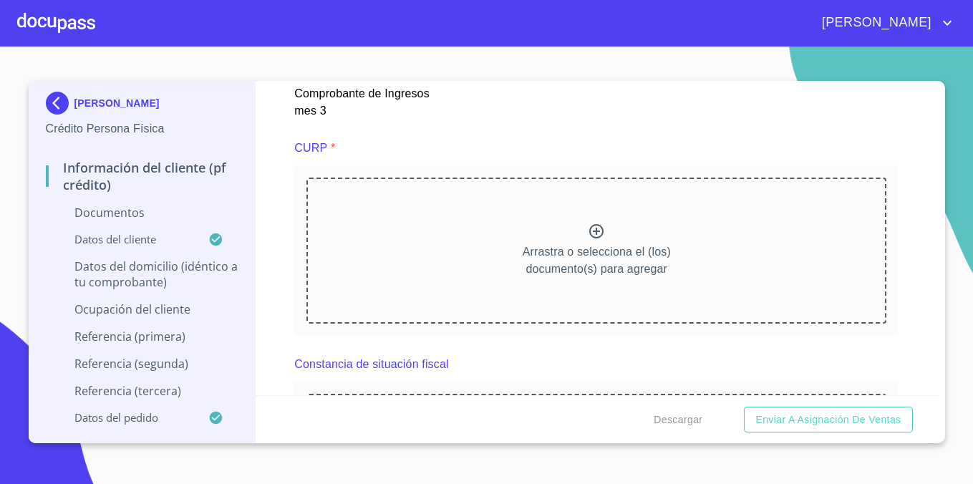
scroll to position [3269, 0]
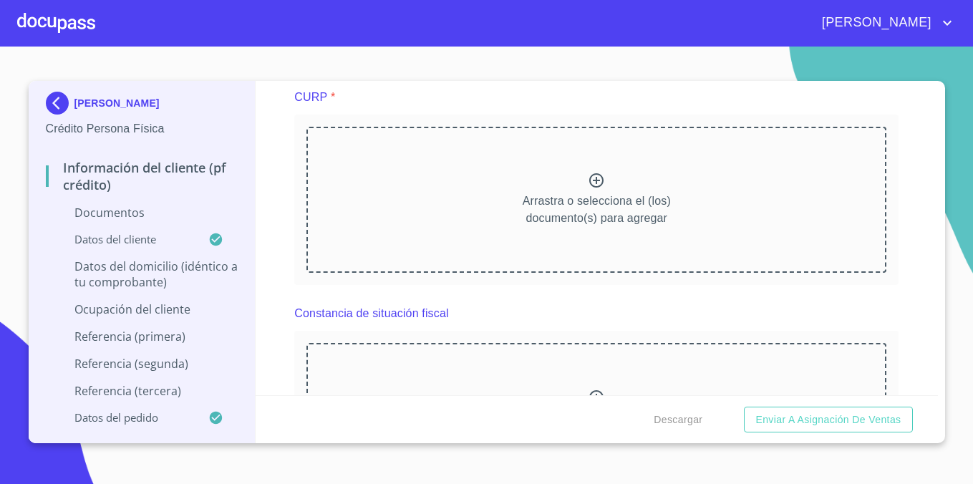
click at [596, 175] on icon at bounding box center [596, 180] width 17 height 17
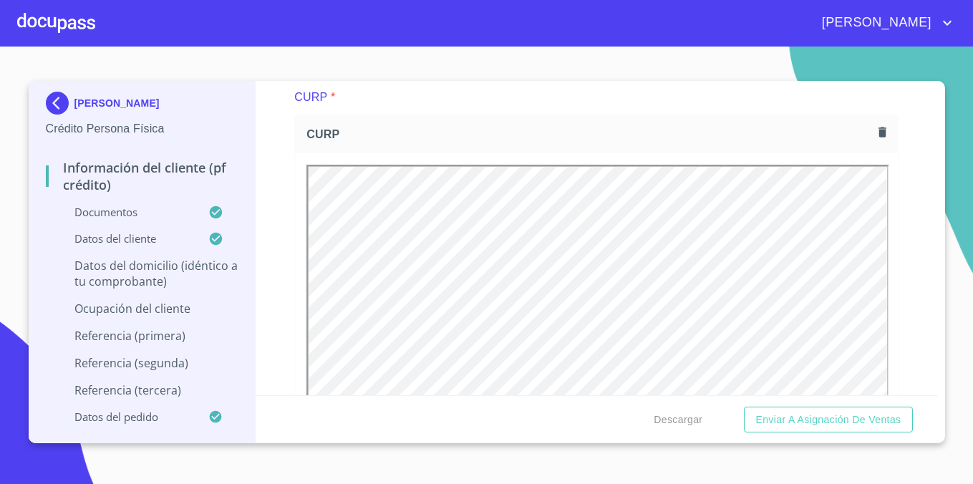
click at [908, 247] on div "Información del cliente (PF crédito) Documentos Documento de identificación.   …" at bounding box center [597, 238] width 682 height 314
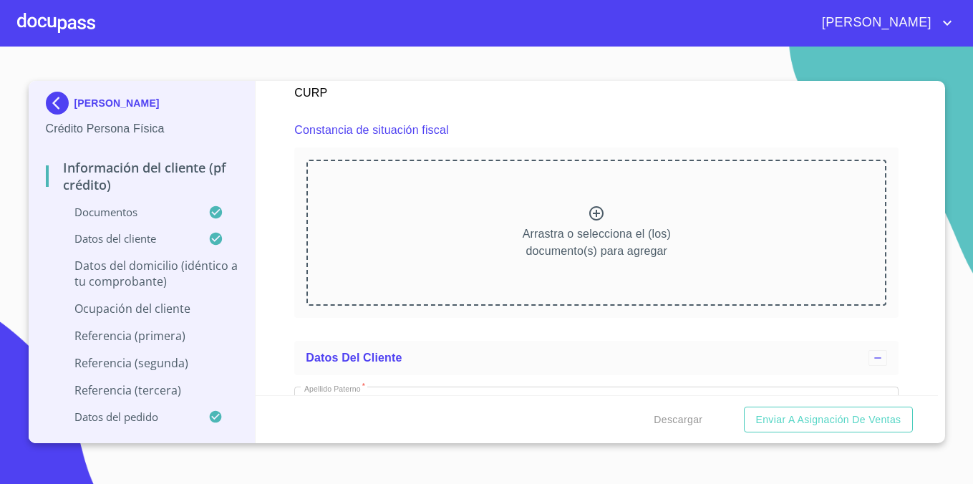
scroll to position [3838, 0]
click at [593, 213] on icon at bounding box center [596, 210] width 17 height 17
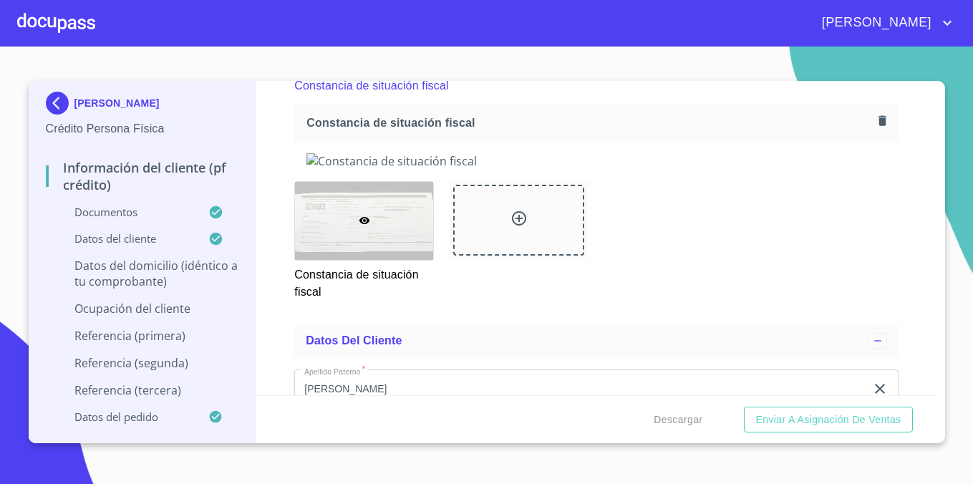
scroll to position [3878, 0]
click at [875, 133] on div "Constancia de situación fiscal" at bounding box center [596, 124] width 603 height 38
click at [875, 132] on div "Constancia de situación fiscal" at bounding box center [596, 124] width 603 height 38
click at [879, 124] on icon "button" at bounding box center [882, 122] width 8 height 10
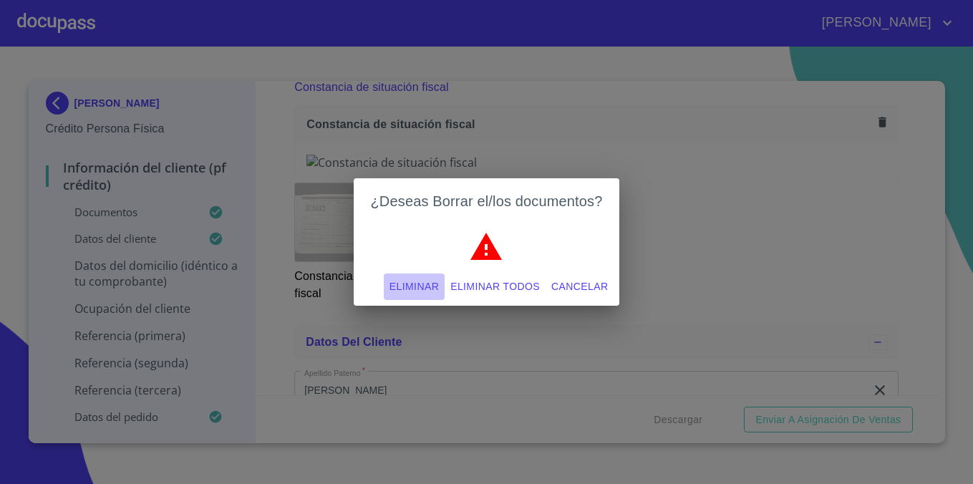
click at [431, 282] on span "Eliminar" at bounding box center [413, 287] width 49 height 18
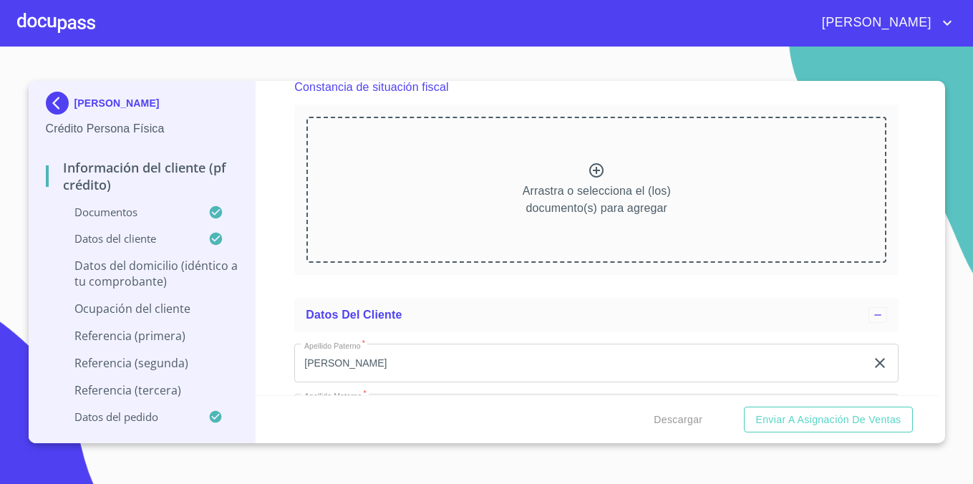
click at [596, 172] on icon at bounding box center [596, 170] width 14 height 14
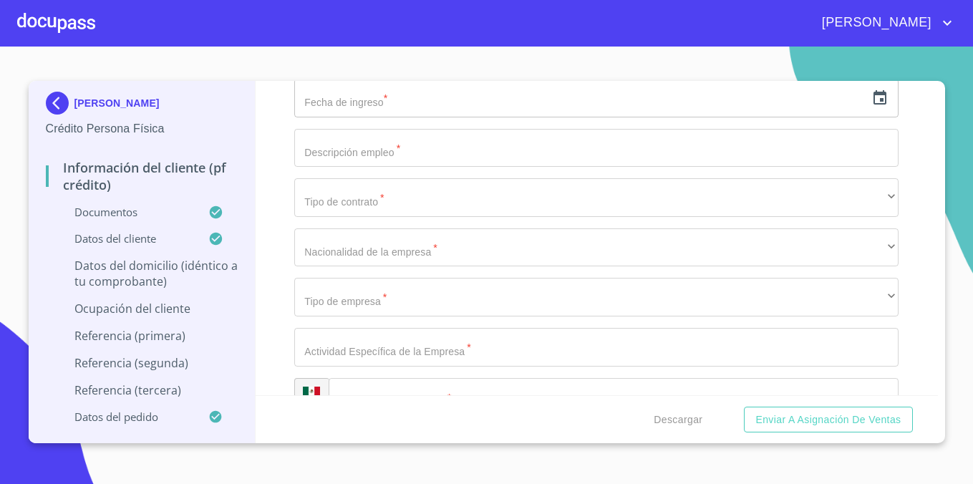
scroll to position [5684, 0]
type input "c"
type input "CIRCUITO [PERSON_NAME]"
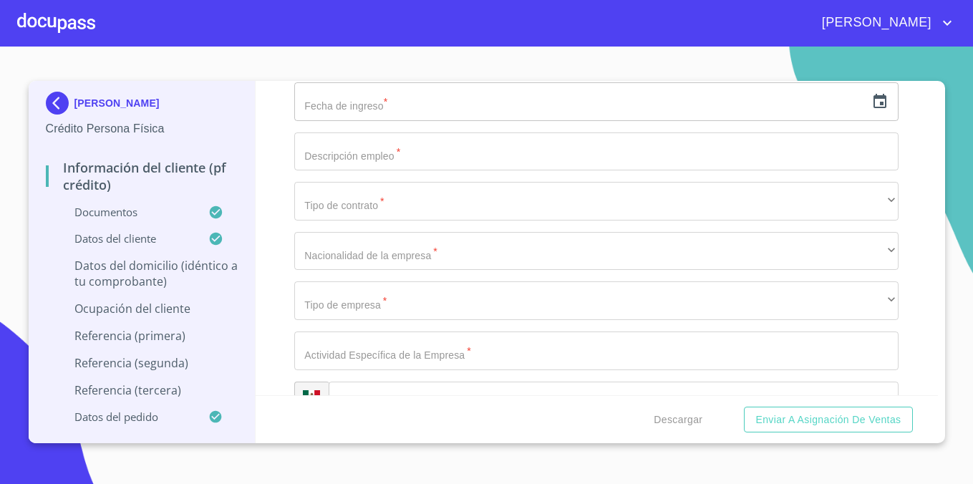
type input "114"
type input "B"
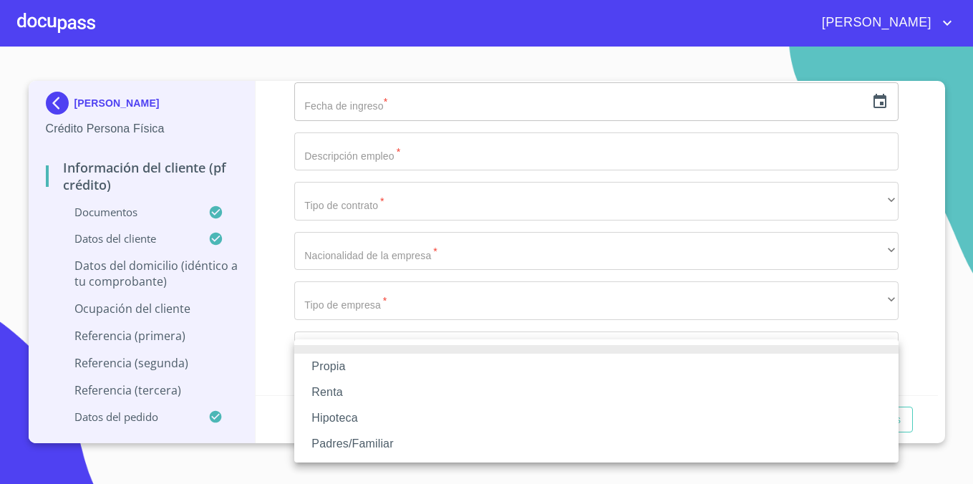
click at [382, 366] on li "Propia" at bounding box center [596, 367] width 604 height 26
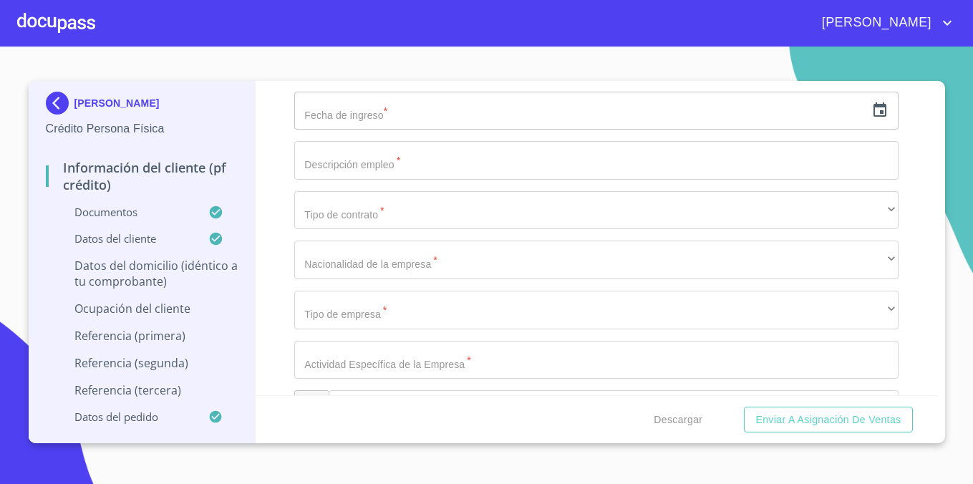
scroll to position [5781, 0]
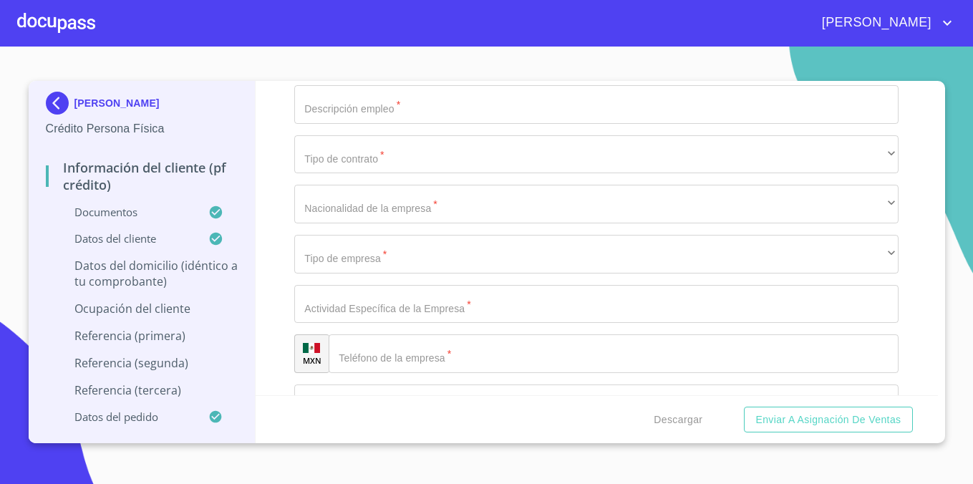
type input "$3,500,000"
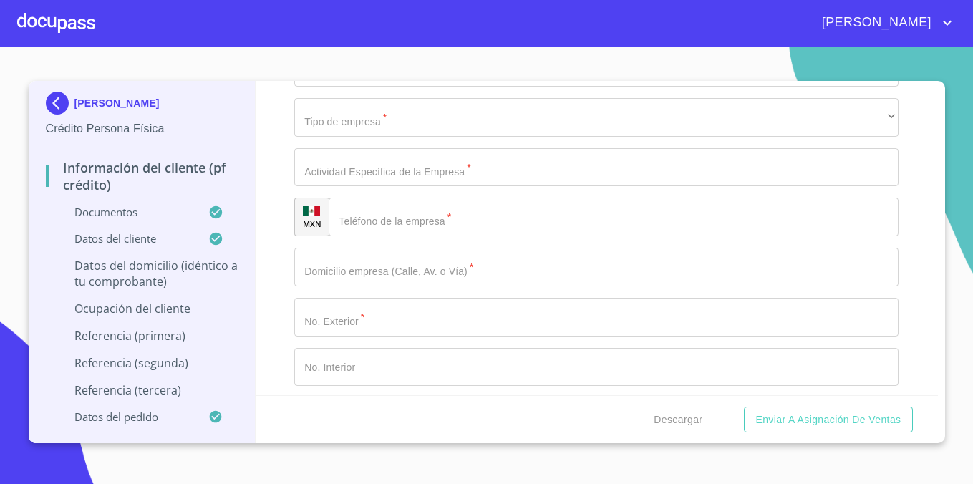
scroll to position [5919, 0]
type input "ORQUIDEA Y [PERSON_NAME] DE LAS MORAS"
type input "[PERSON_NAME] DE LOS ENCINOS"
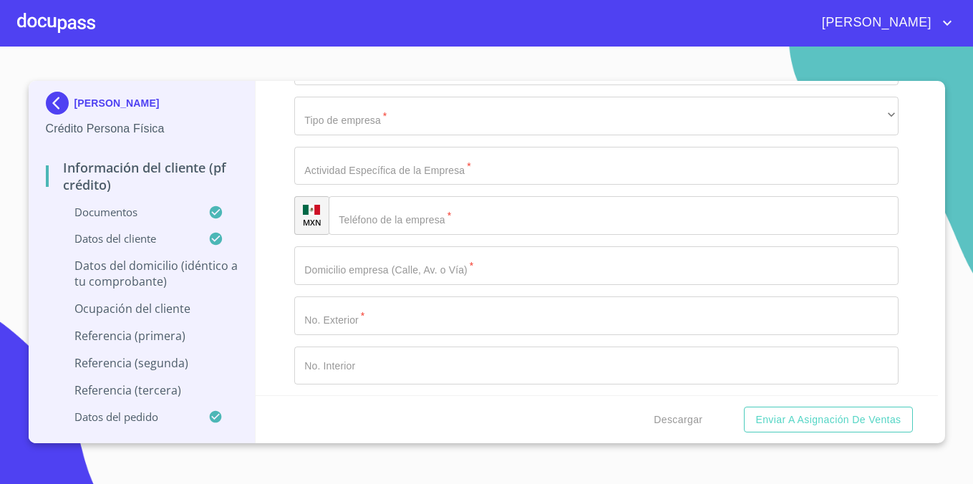
type input "[GEOGRAPHIC_DATA]"
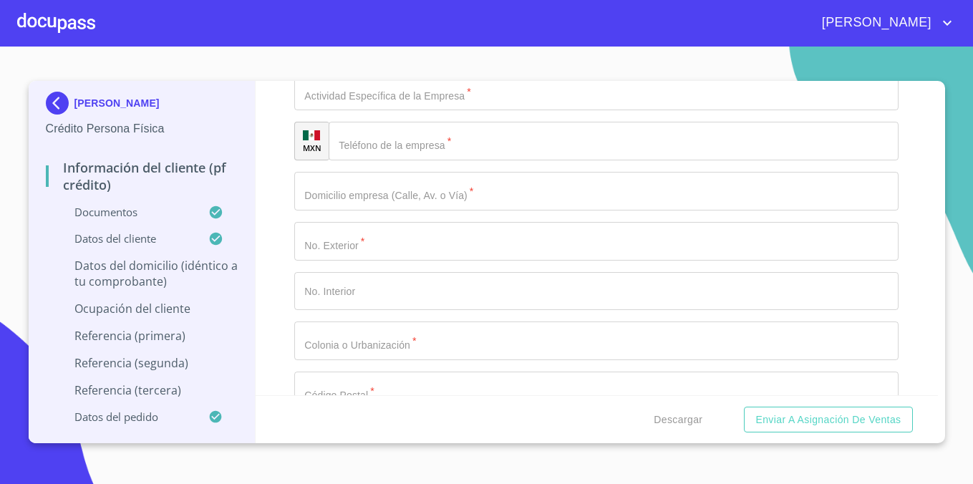
scroll to position [5996, 0]
type input "TLAJOMULCO DE ZUÑIGA"
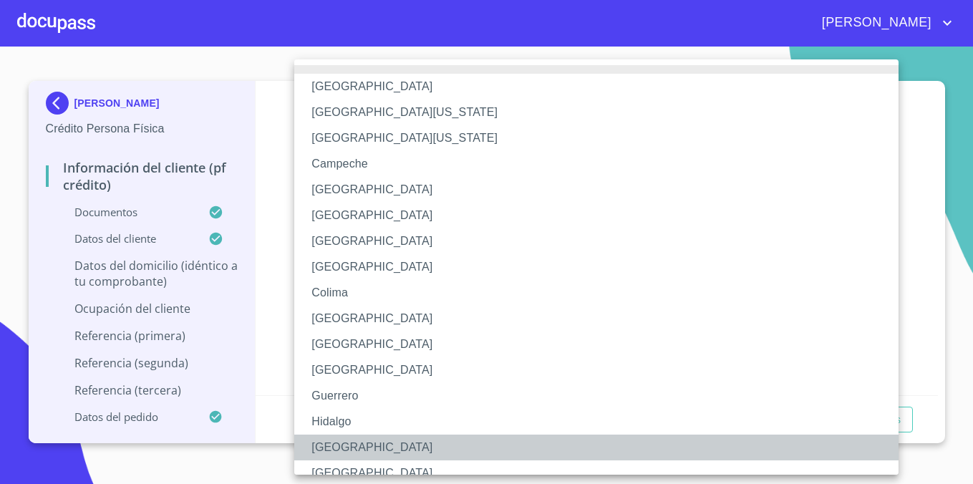
click at [343, 439] on li "[GEOGRAPHIC_DATA]" at bounding box center [596, 447] width 604 height 26
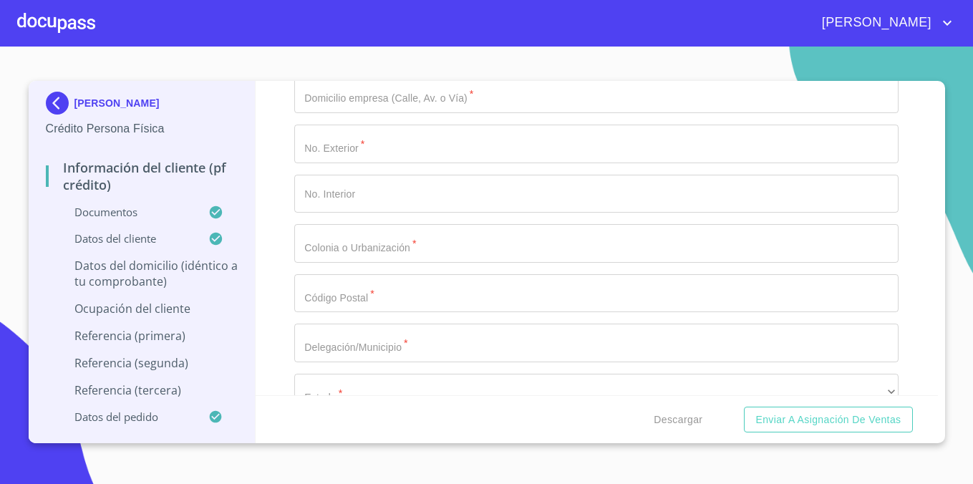
scroll to position [6108, 0]
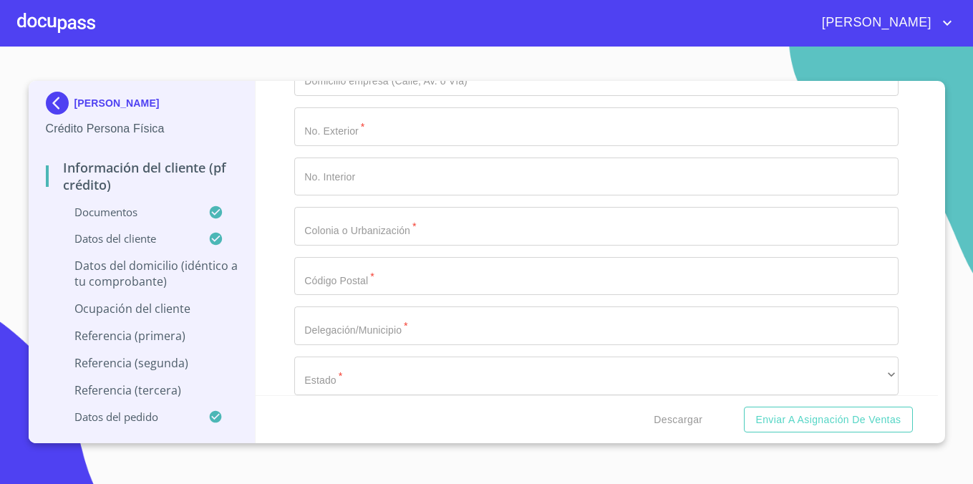
type input "45653"
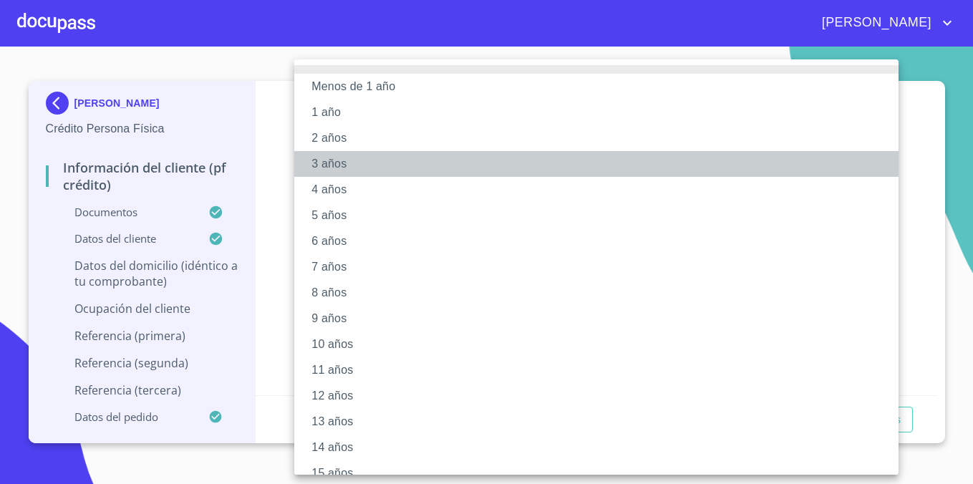
click at [459, 163] on li "3 años" at bounding box center [596, 164] width 604 height 26
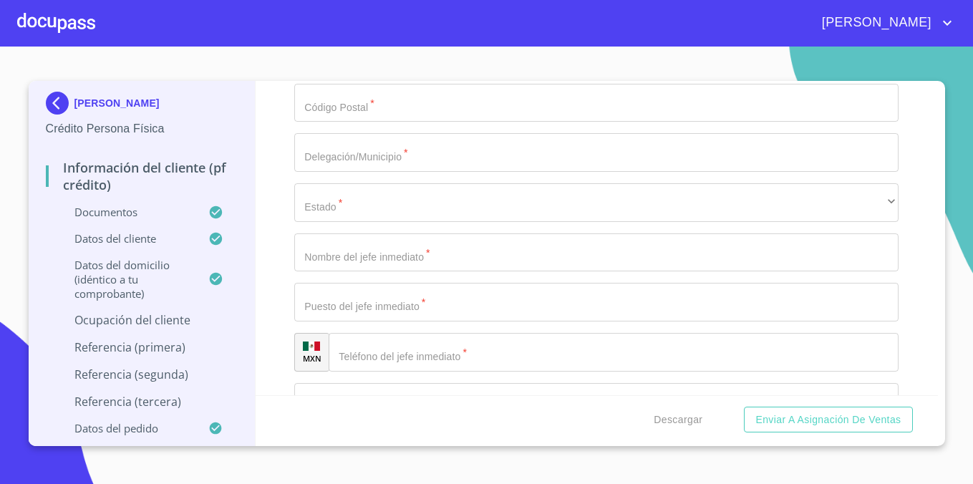
scroll to position [6301, 0]
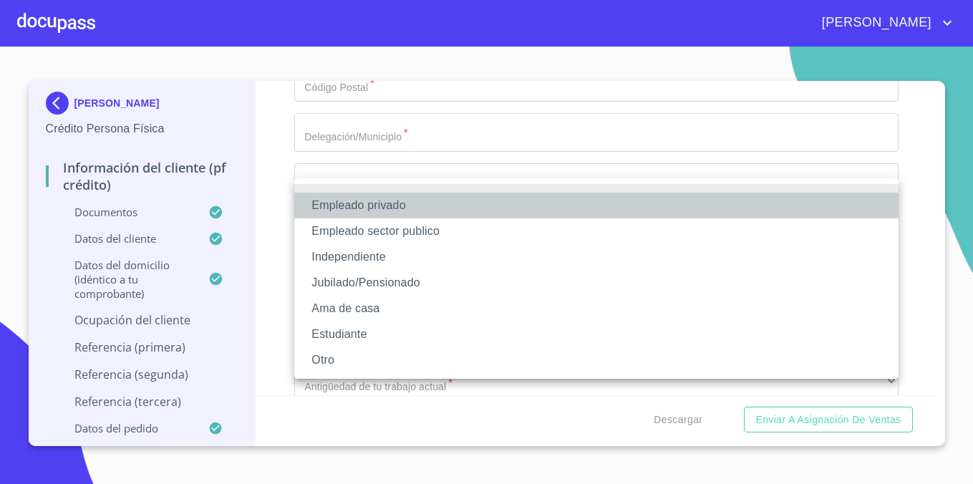
click at [467, 205] on li "Empleado privado" at bounding box center [596, 206] width 604 height 26
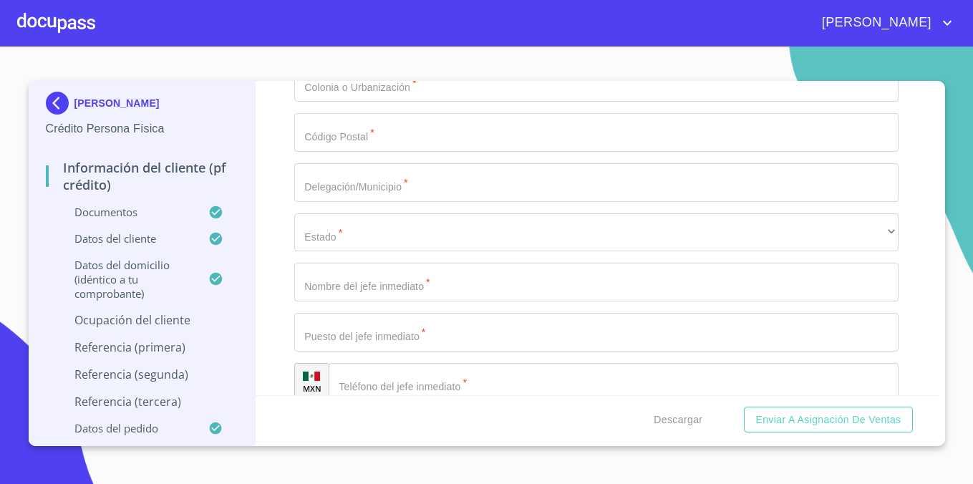
paste input "HOUSE GALLERY"
type input "HOUSE GALLERY"
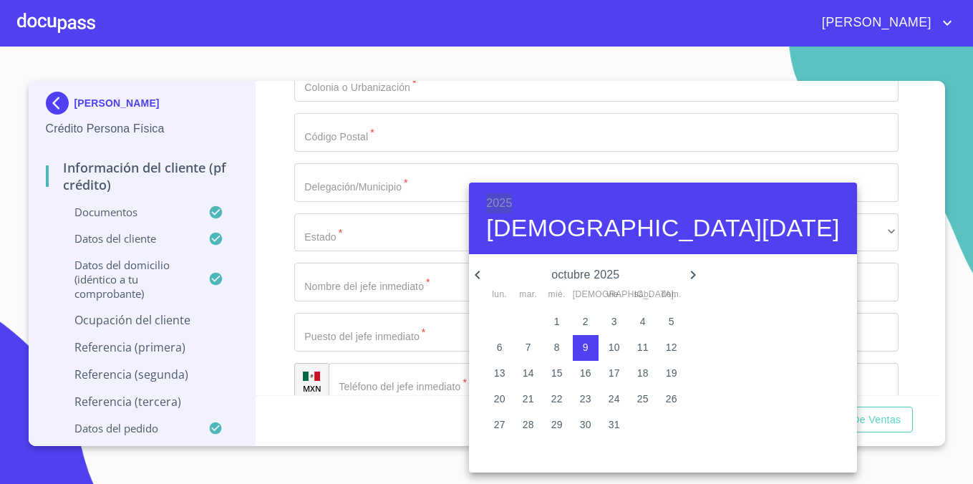
click at [507, 195] on h6 "2025" at bounding box center [499, 203] width 26 height 20
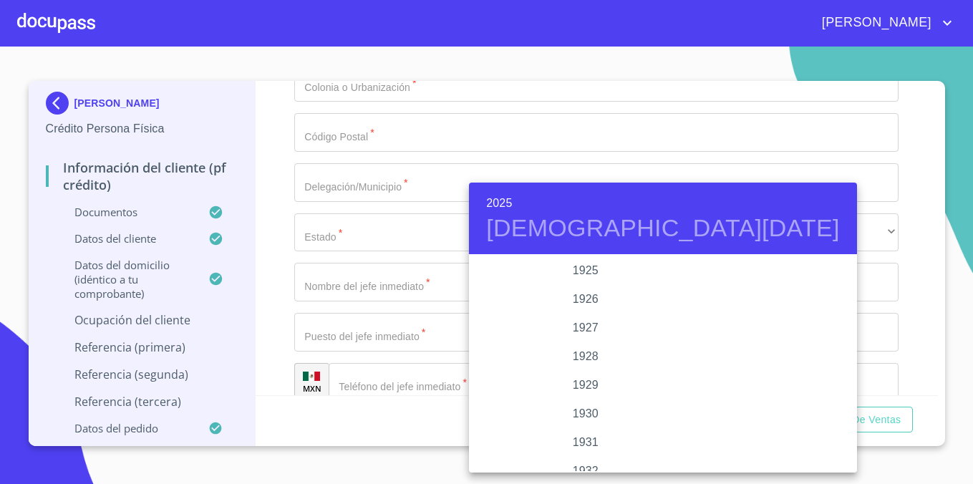
scroll to position [2777, 0]
click at [587, 263] on div "2022" at bounding box center [585, 270] width 233 height 29
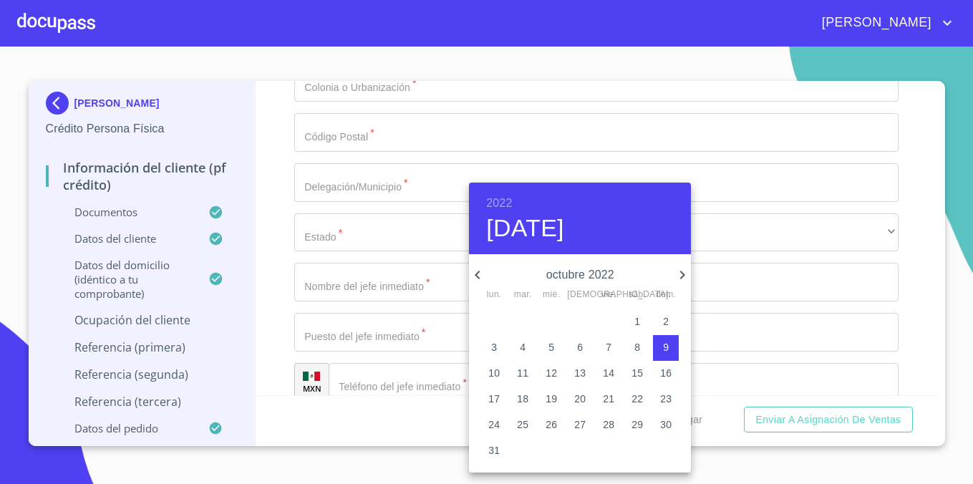
click at [480, 274] on icon "button" at bounding box center [477, 274] width 17 height 17
click at [611, 314] on p "1" at bounding box center [609, 321] width 6 height 14
type input "[DATE]"
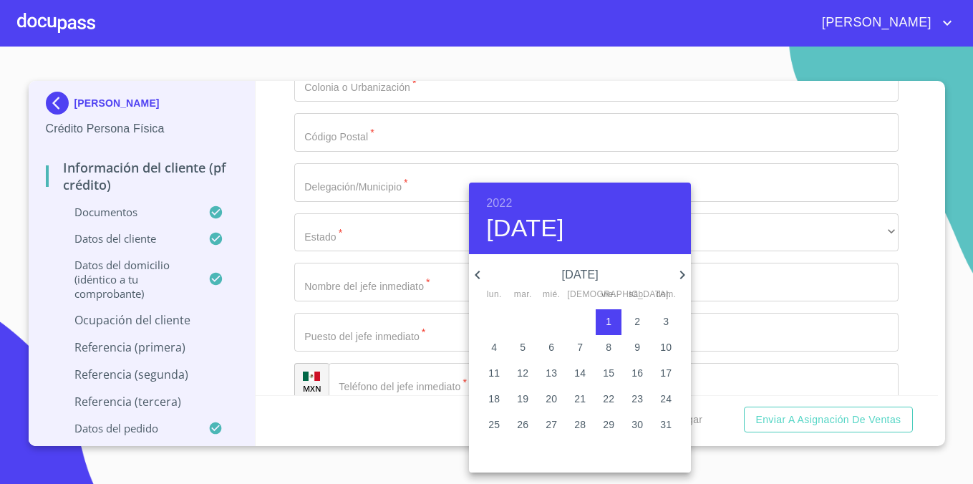
drag, startPoint x: 264, startPoint y: 310, endPoint x: 275, endPoint y: 310, distance: 10.7
click at [274, 310] on div at bounding box center [486, 242] width 973 height 484
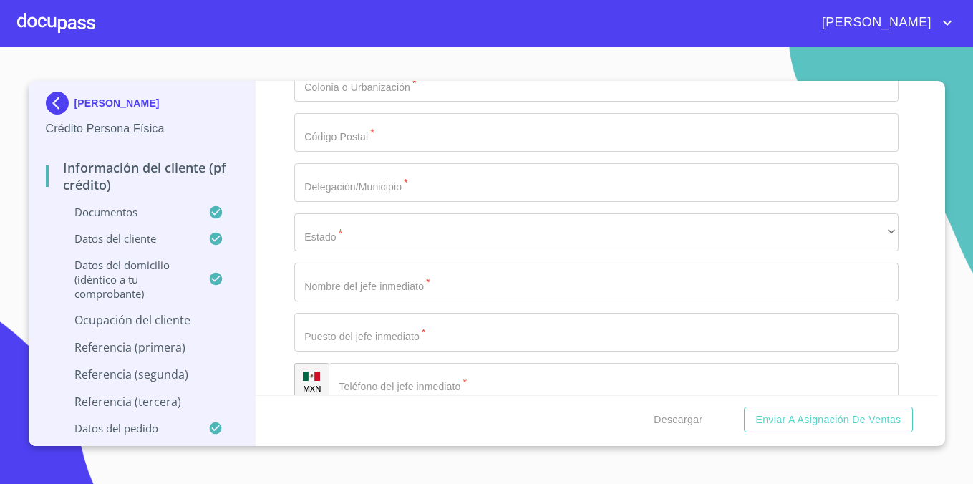
type input "HAUS GALLERY"
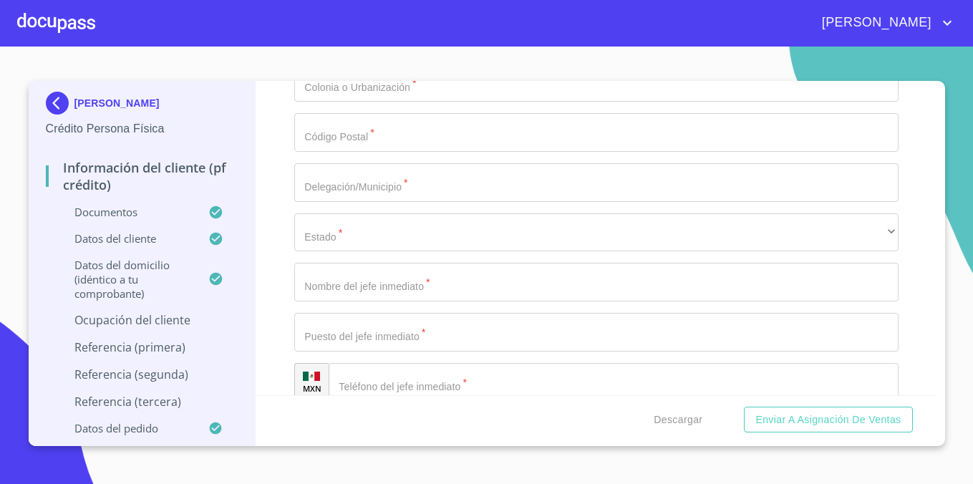
type input "F"
drag, startPoint x: 463, startPoint y: 340, endPoint x: 275, endPoint y: 344, distance: 188.3
click at [276, 344] on div "Información del cliente (PF crédito) Documentos Documento de identificación.   …" at bounding box center [597, 238] width 682 height 314
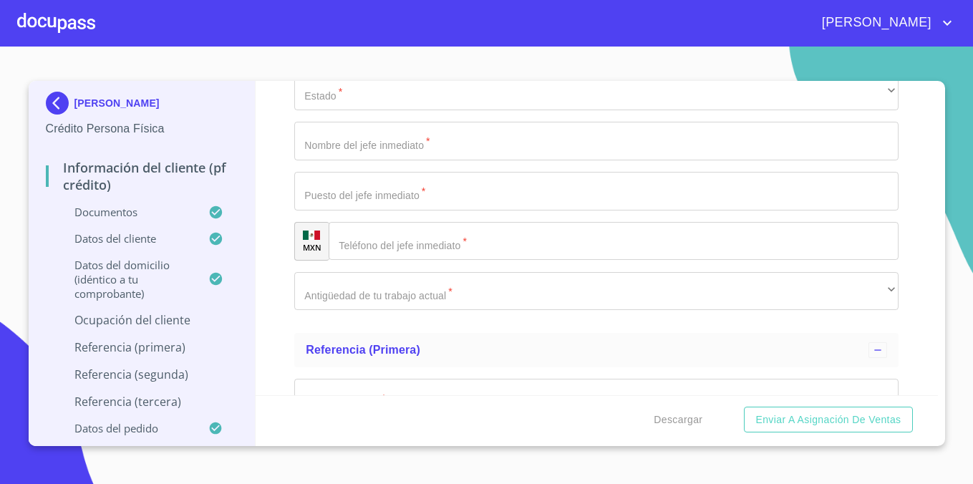
scroll to position [6473, 0]
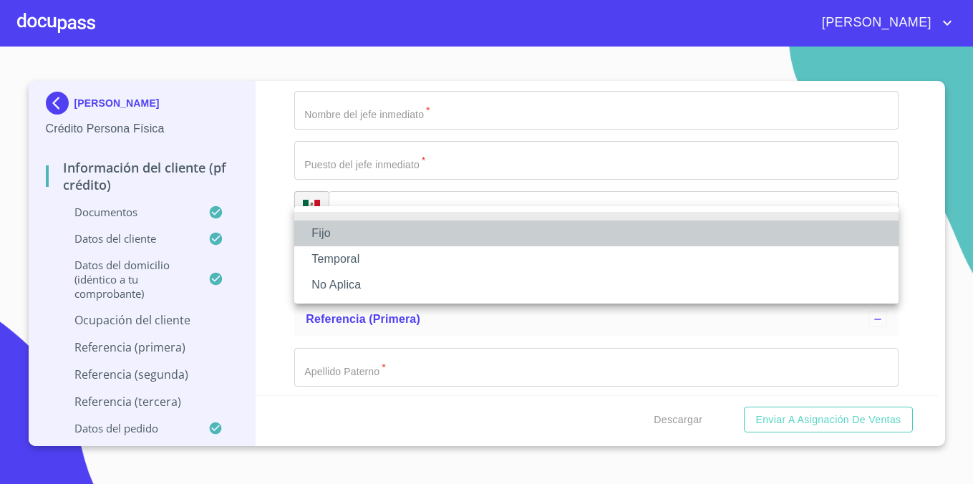
click at [364, 227] on li "Fijo" at bounding box center [596, 233] width 604 height 26
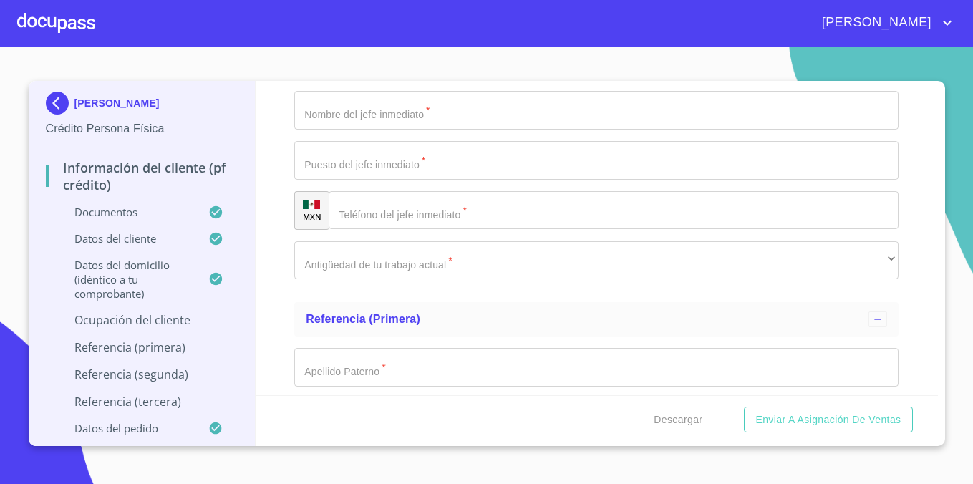
type input "C"
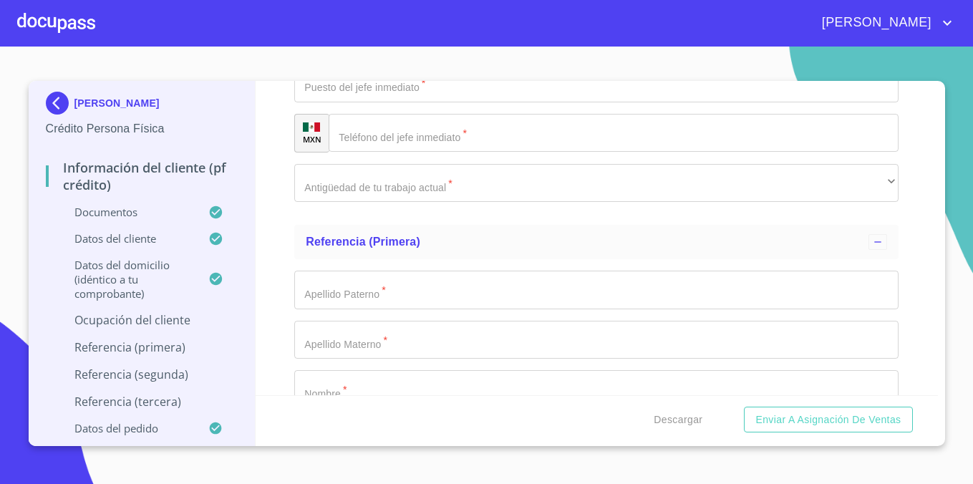
scroll to position [6571, 0]
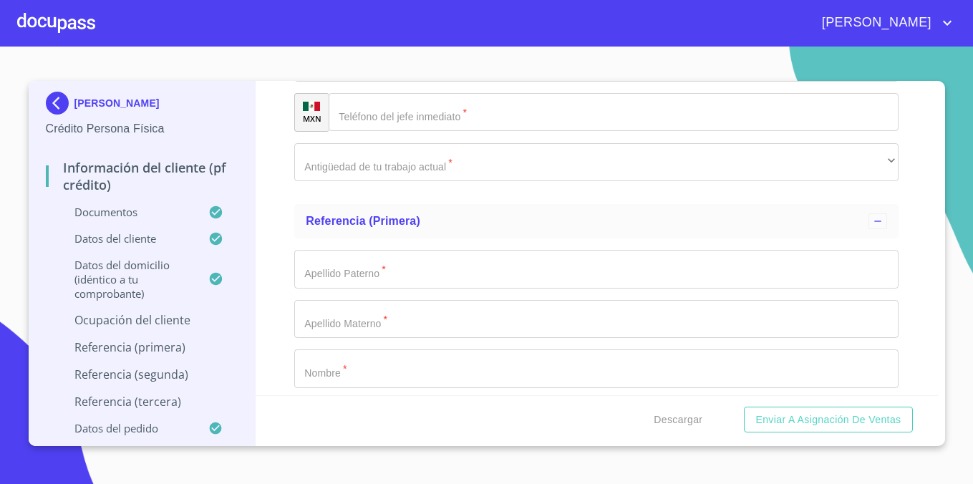
type input "DISTRIBUIDORA DE MOBILIARIO"
type input "30000"
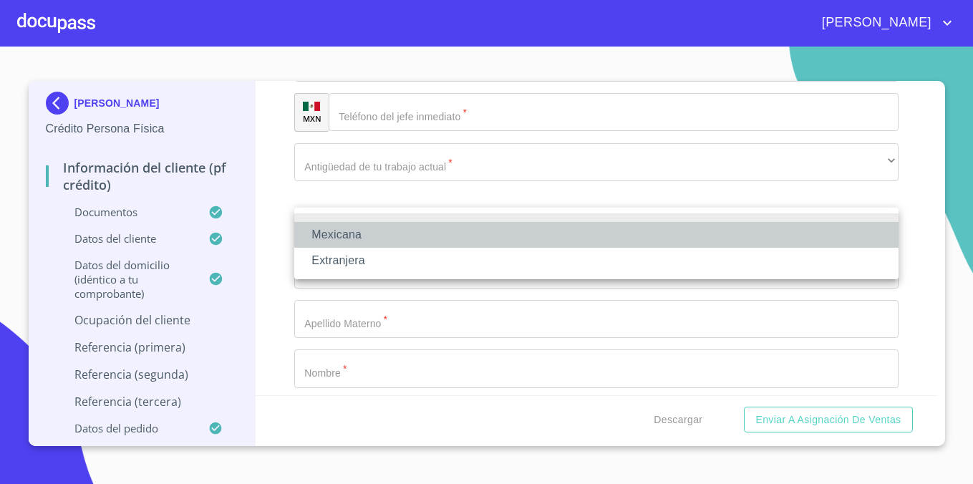
click at [360, 235] on li "Mexicana" at bounding box center [596, 235] width 604 height 26
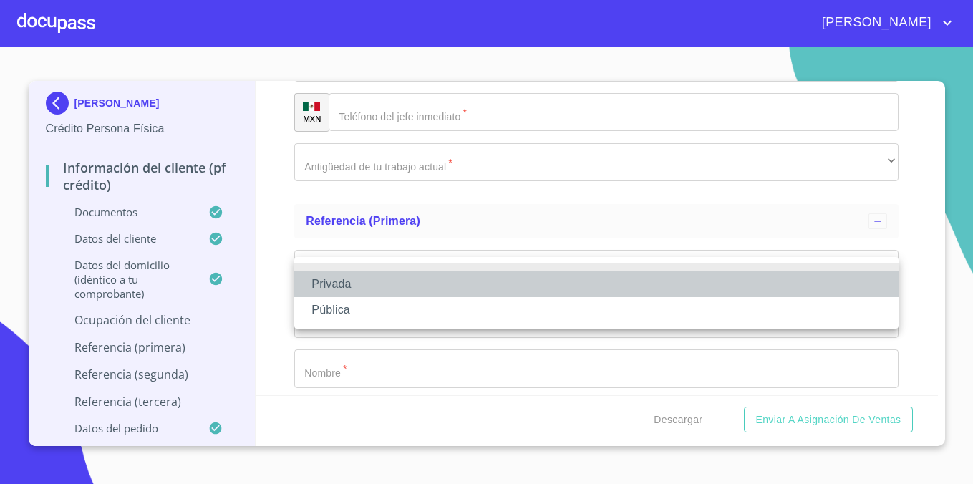
click at [372, 295] on li "Privada" at bounding box center [596, 284] width 604 height 26
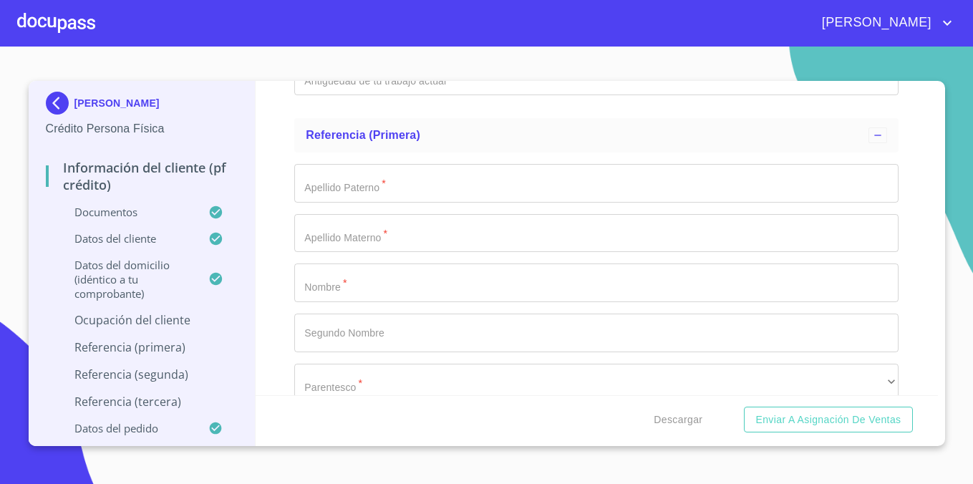
scroll to position [6663, 0]
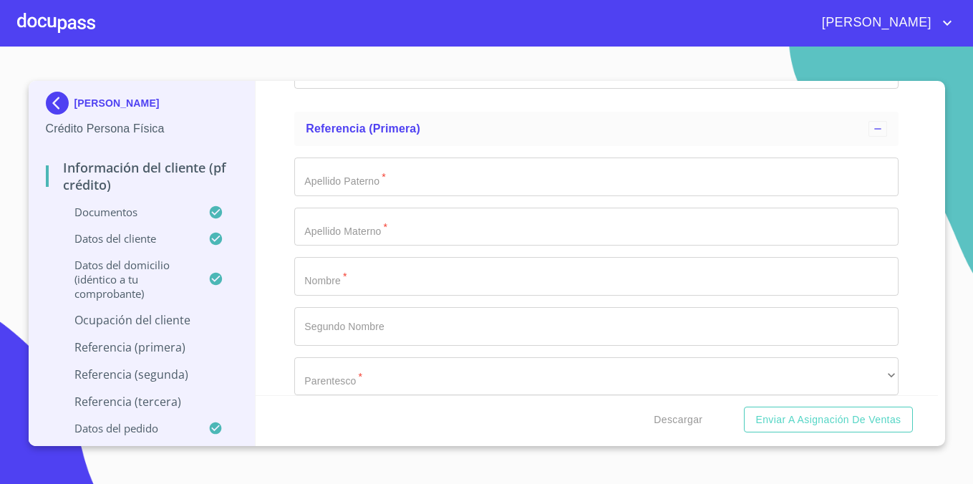
type input "FABRICANTE Y DISTRIBUIDOR DE MUEBLES Y PRODUCTOS PARA EL HOGAR"
type input "[PHONE_NUMBER]"
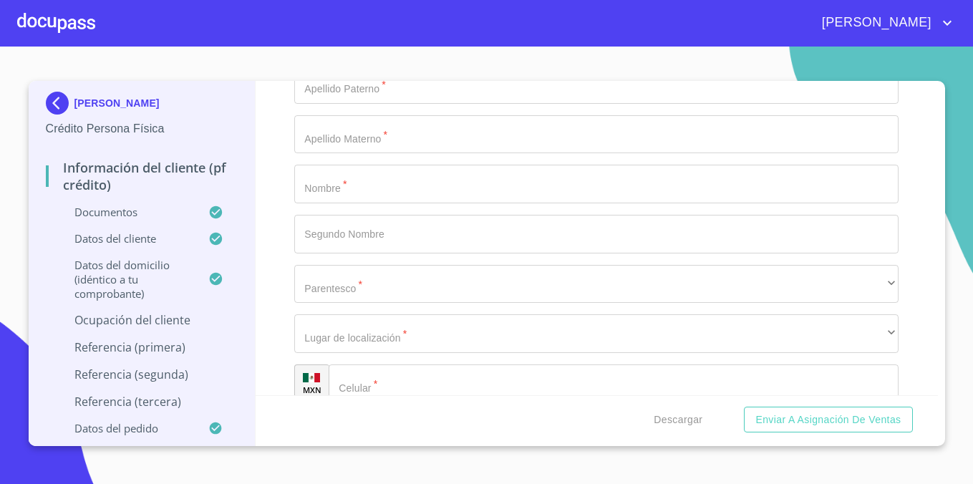
scroll to position [6760, 0]
type input "[GEOGRAPHIC_DATA]"
type input "465"
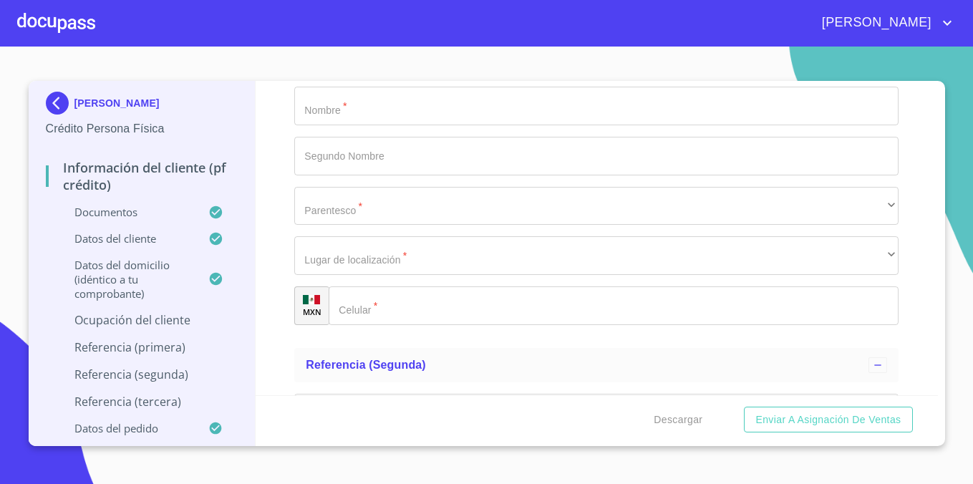
scroll to position [6841, 0]
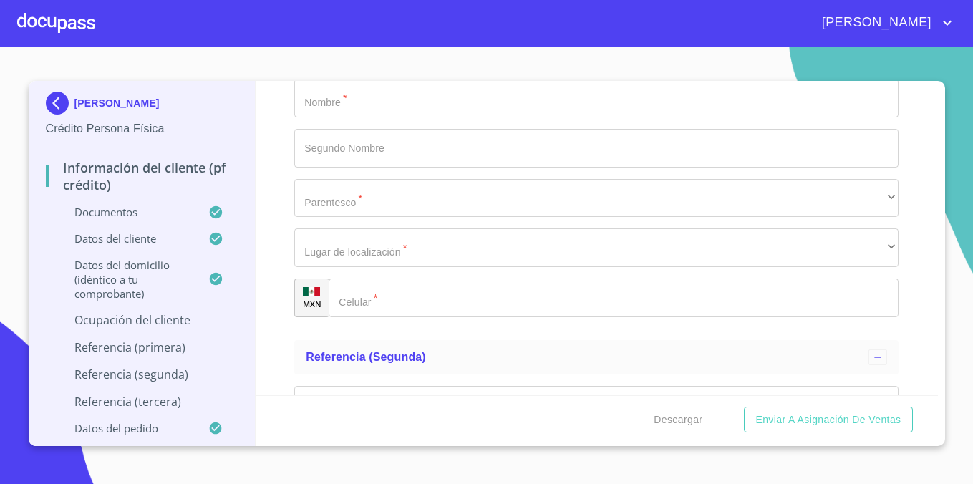
type input "12"
type input "MIRAMAR"
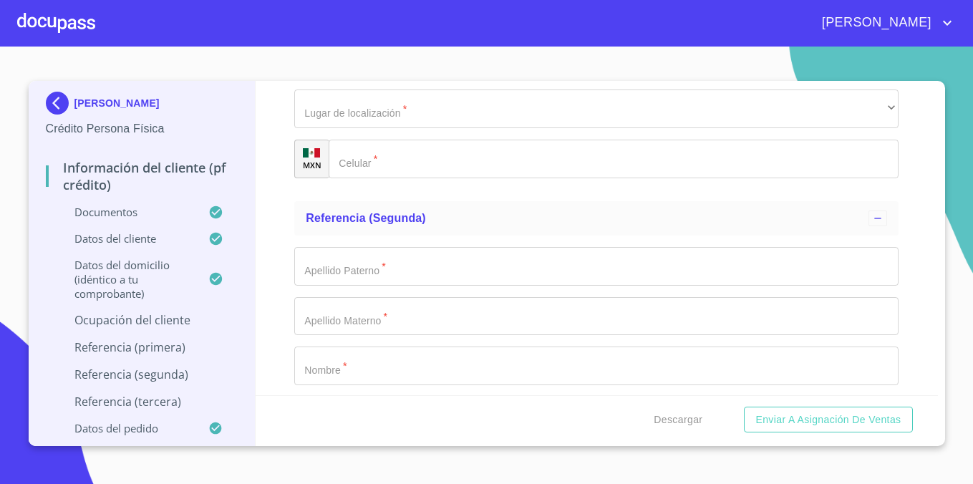
scroll to position [6987, 0]
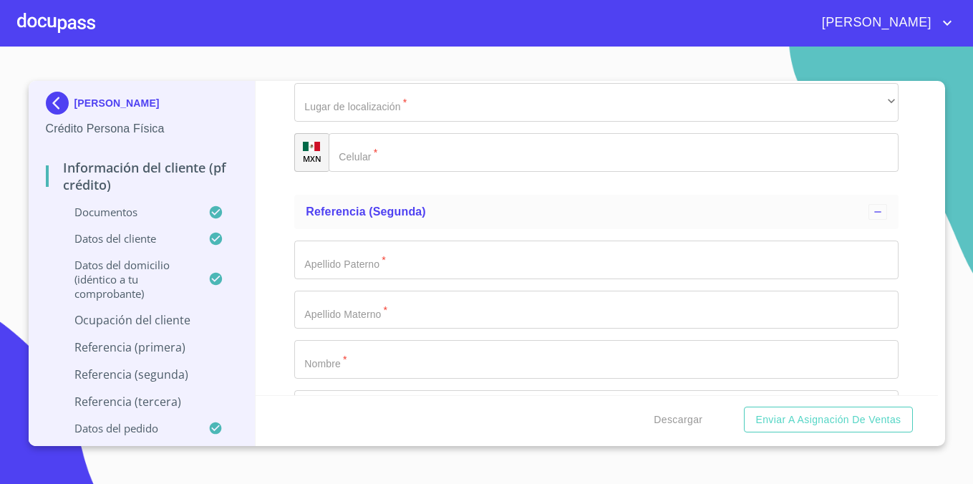
type input "45060"
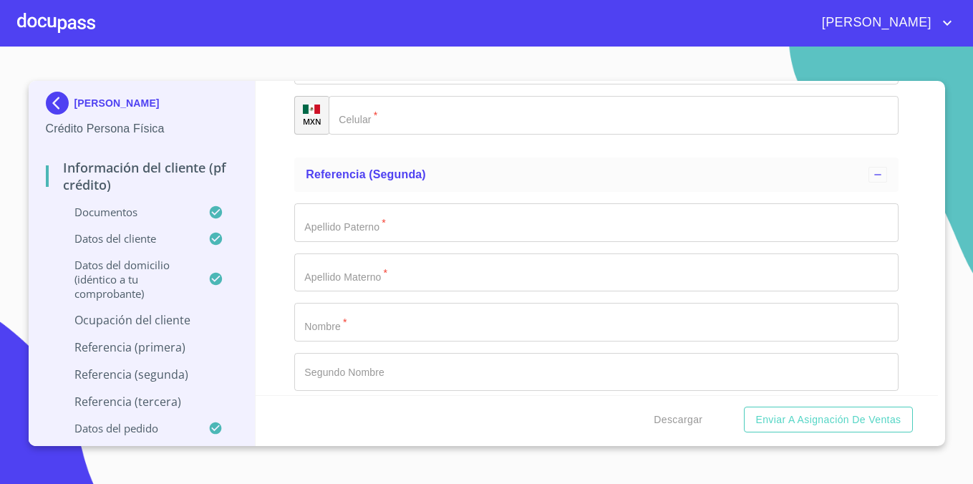
scroll to position [7035, 0]
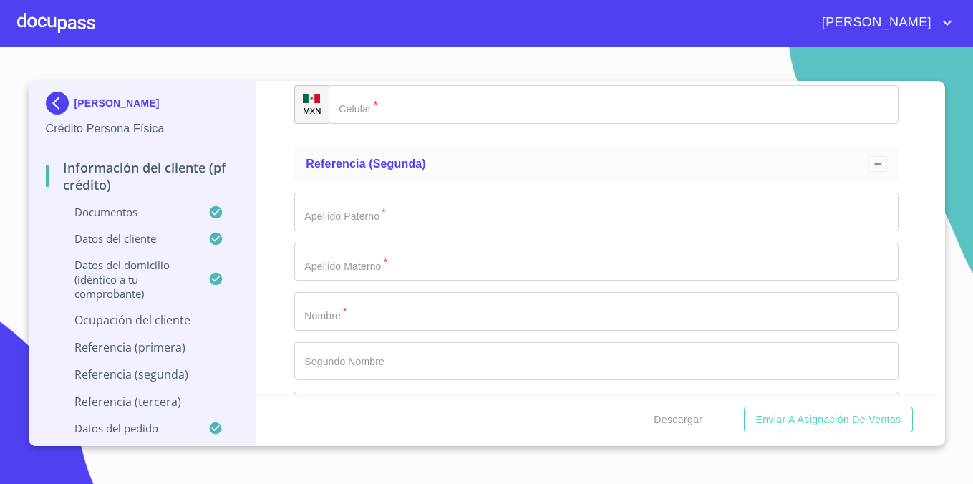
type input "ZAPOPAN"
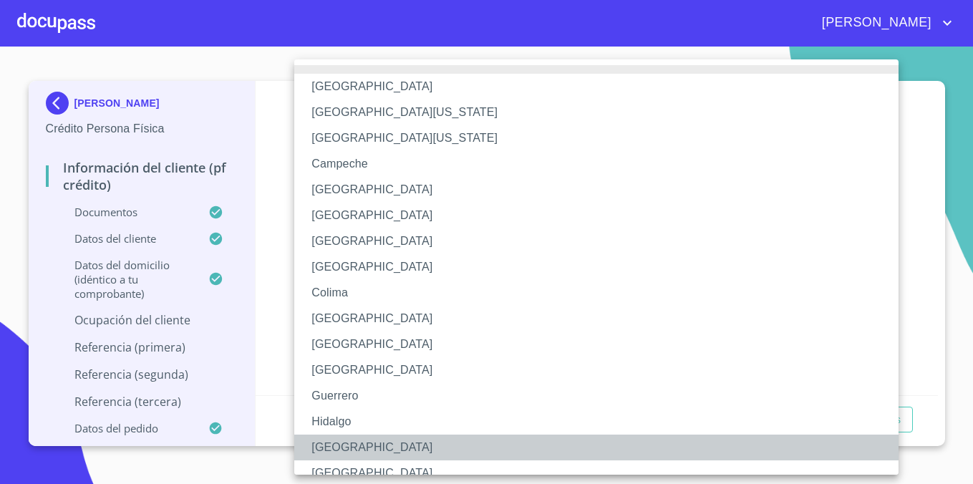
click at [352, 447] on li "[GEOGRAPHIC_DATA]" at bounding box center [596, 447] width 604 height 26
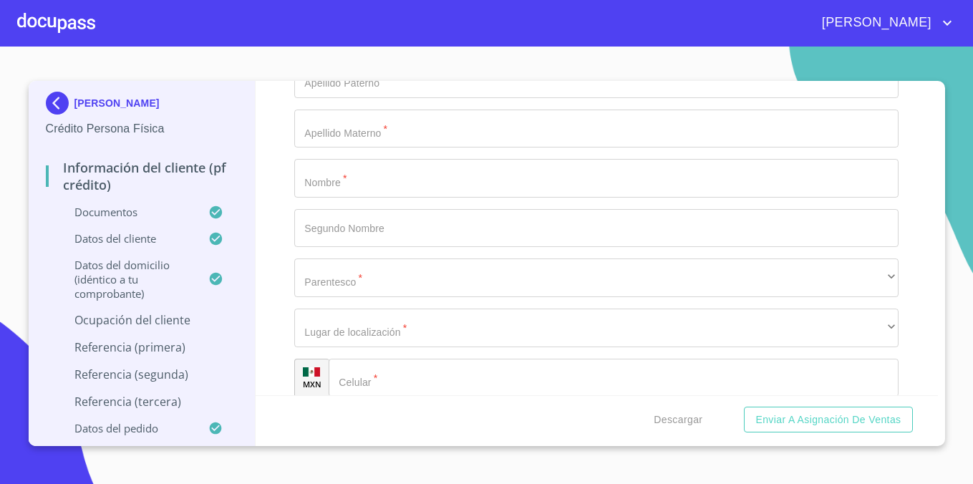
scroll to position [7168, 0]
type input "[PERSON_NAME]"
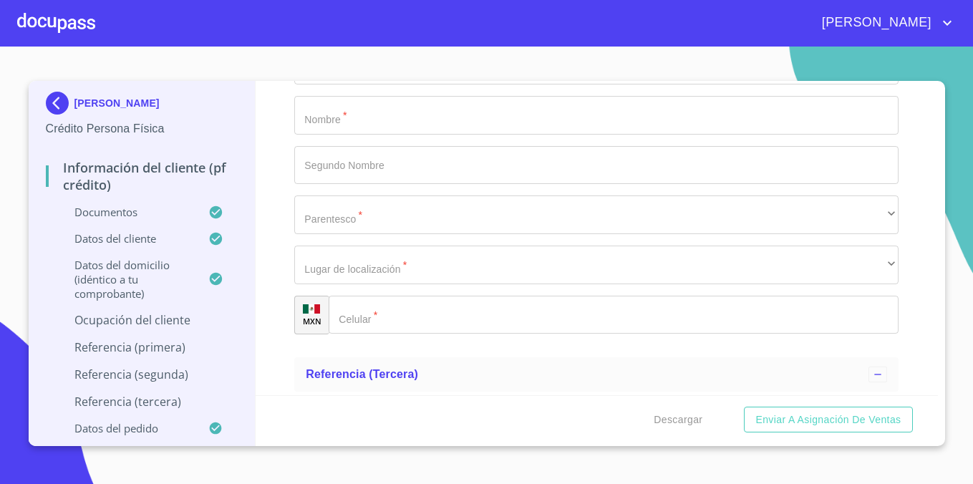
scroll to position [7240, 0]
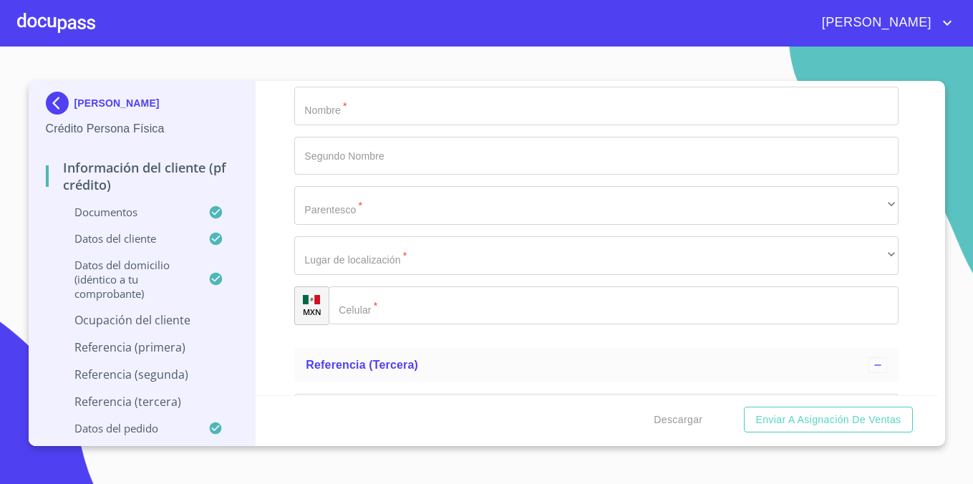
type input "ENCARGADO"
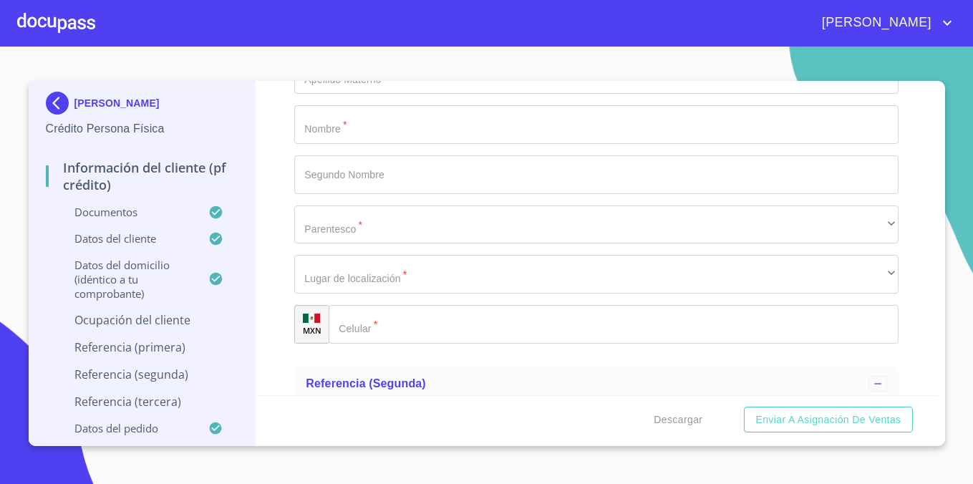
scroll to position [6813, 0]
drag, startPoint x: 421, startPoint y: 130, endPoint x: 306, endPoint y: 133, distance: 115.3
drag, startPoint x: 460, startPoint y: 135, endPoint x: 324, endPoint y: 135, distance: 135.3
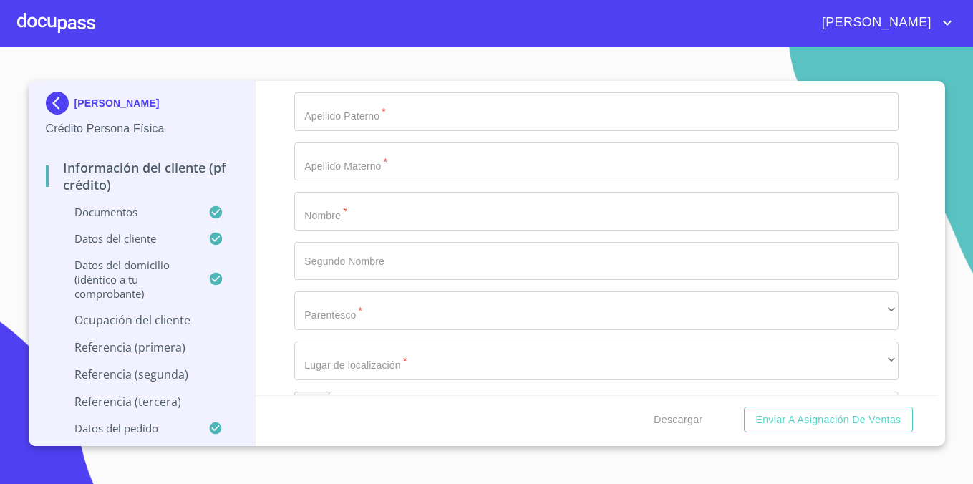
paste input "[PHONE_NUMBER]"
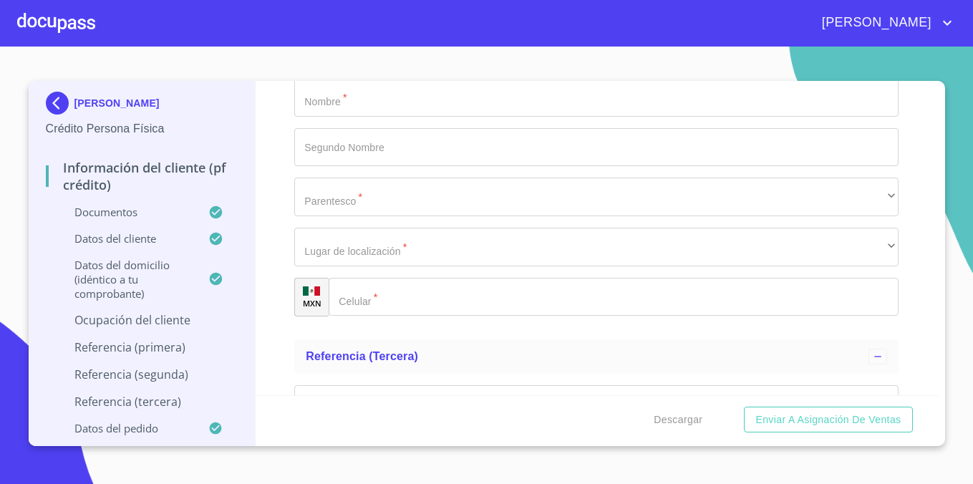
type input "[PHONE_NUMBER]"
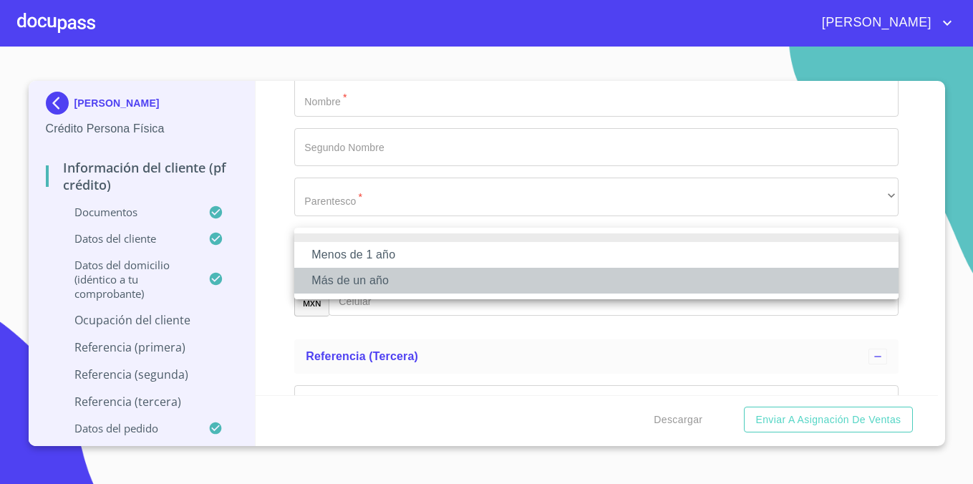
click at [391, 290] on li "Más de un año" at bounding box center [596, 281] width 604 height 26
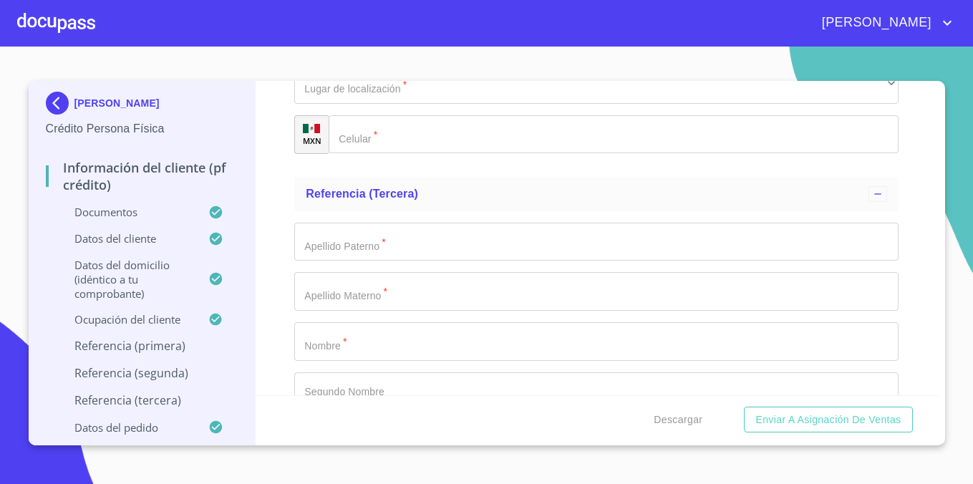
scroll to position [7445, 0]
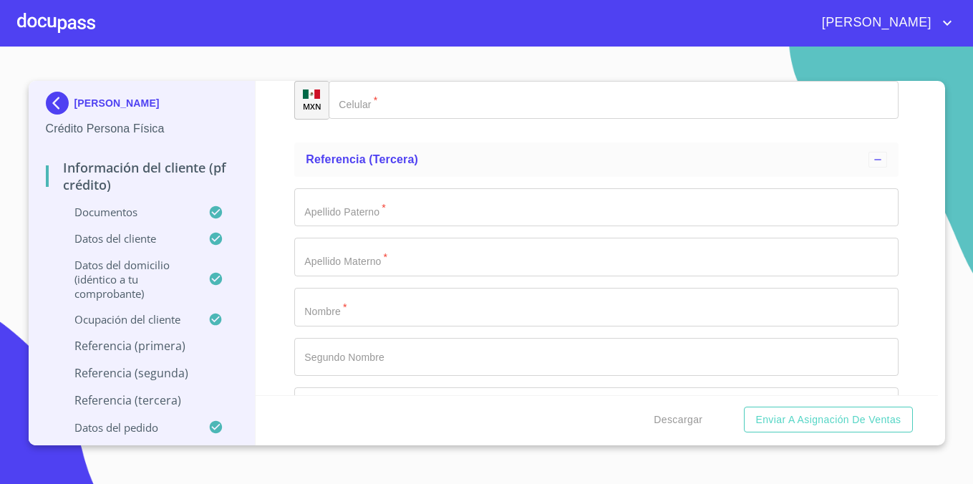
type input "PIÑA"
type input "[PERSON_NAME]"
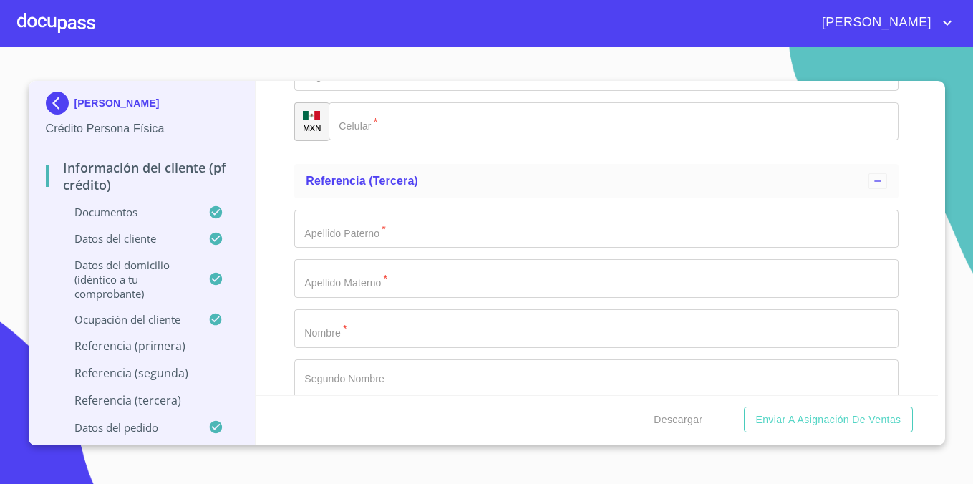
click at [369, 389] on form "Información del cliente (PF crédito) Documentos Documento de identificación.   …" at bounding box center [597, 262] width 682 height 362
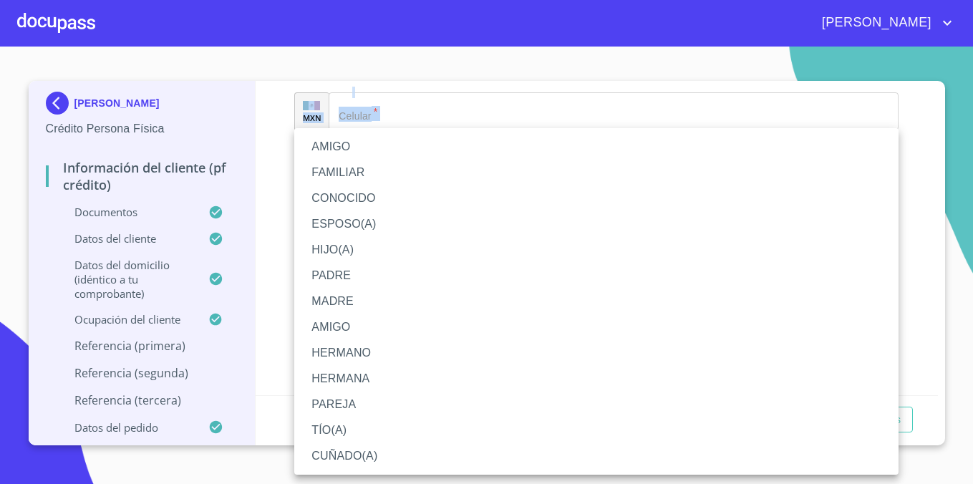
click at [371, 156] on li "AMIGO" at bounding box center [596, 147] width 604 height 26
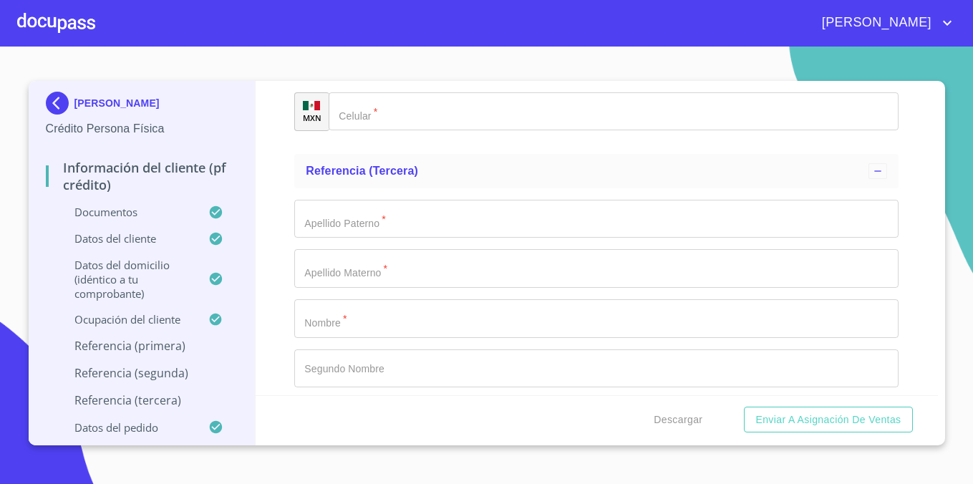
click at [277, 273] on div "Información del cliente (PF crédito) Documentos Documento de identificación.   …" at bounding box center [597, 238] width 682 height 314
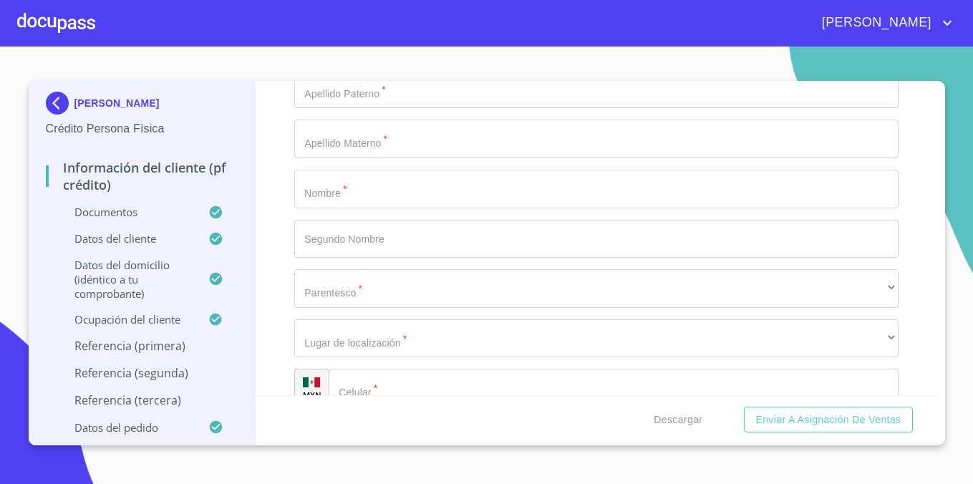
scroll to position [7598, 0]
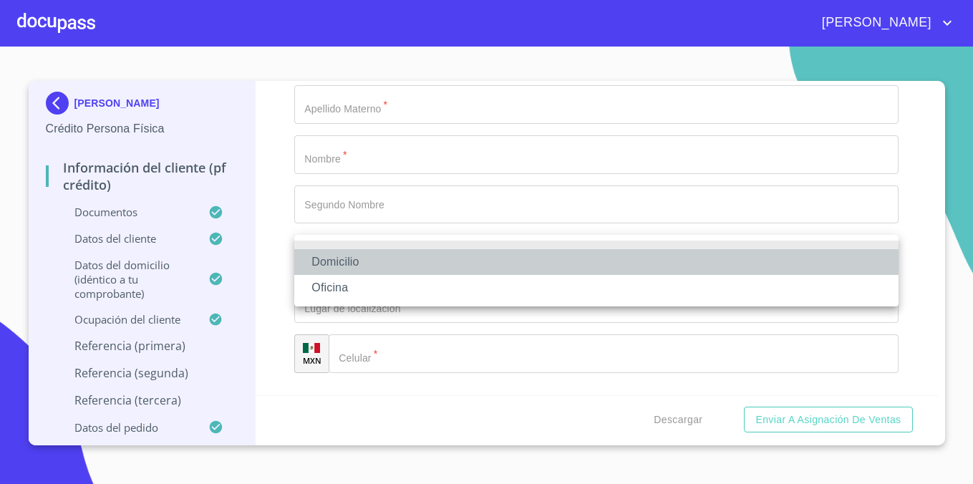
click at [350, 263] on li "Domicilio" at bounding box center [596, 262] width 604 height 26
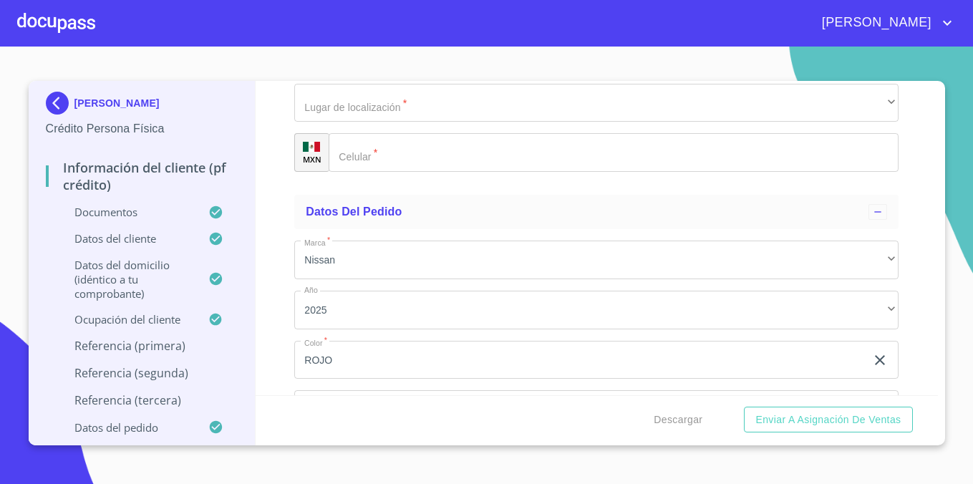
scroll to position [7825, 0]
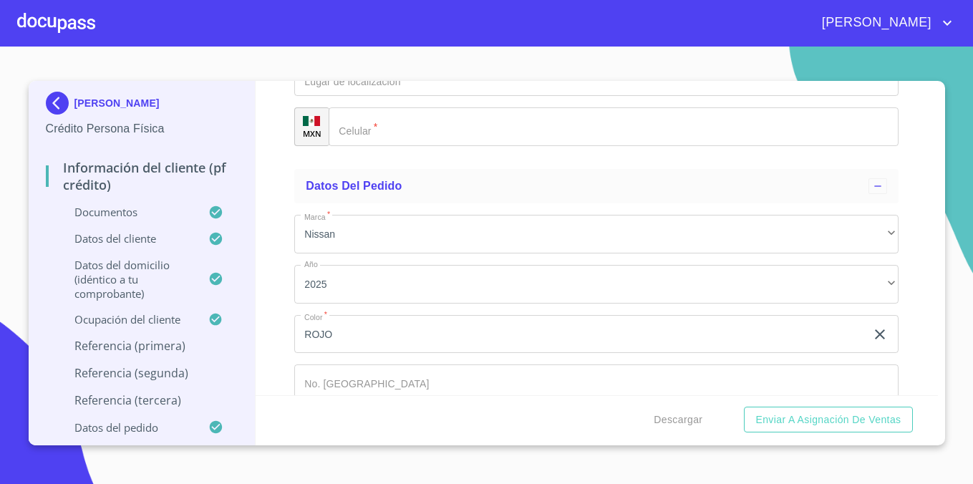
type input "[PHONE_NUMBER]"
type input "Y"
type input "[PERSON_NAME]"
type input "CRUZ"
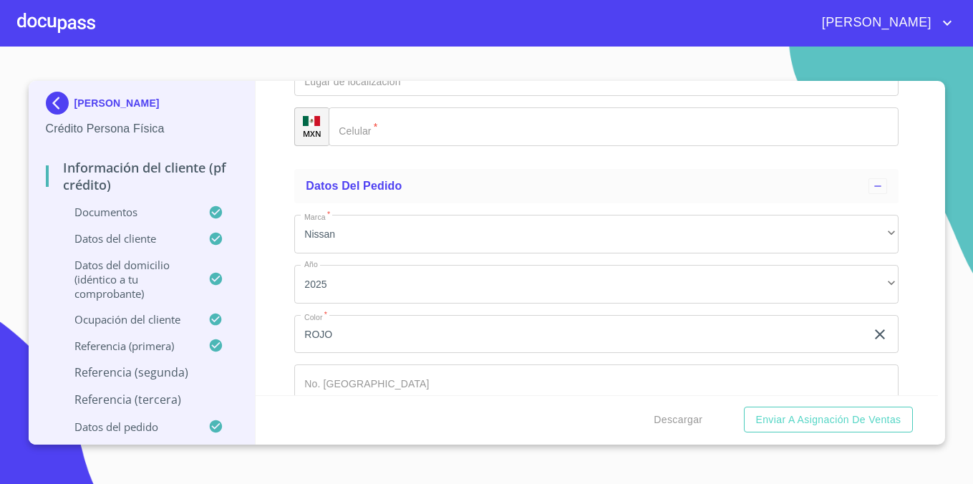
type input "[PERSON_NAME]"
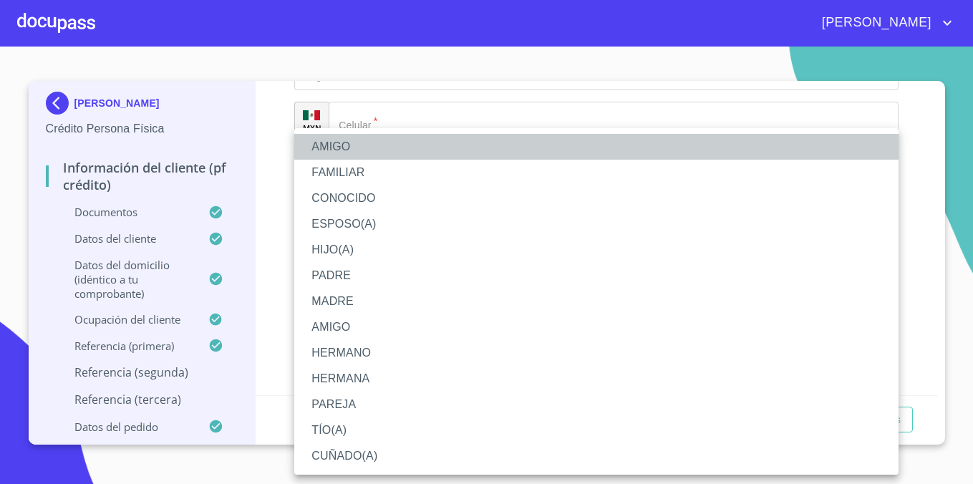
click at [375, 154] on li "AMIGO" at bounding box center [596, 147] width 604 height 26
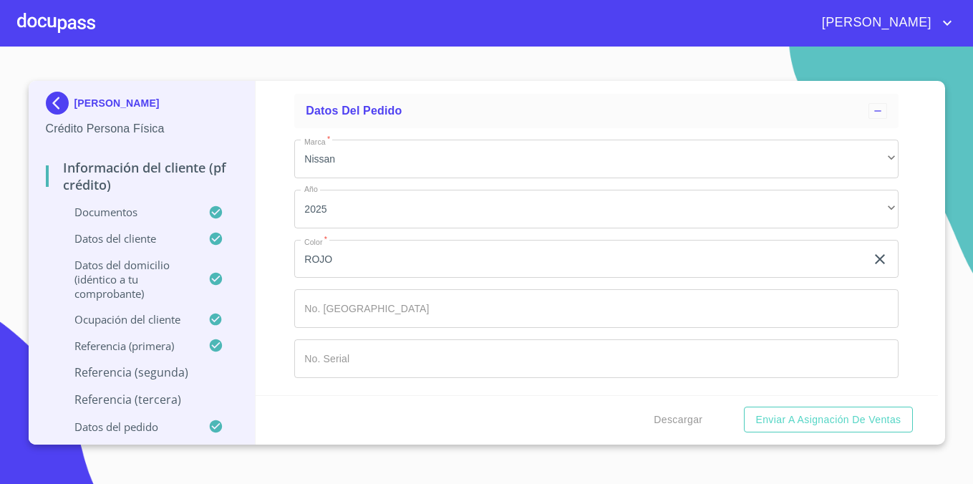
scroll to position [8003, 0]
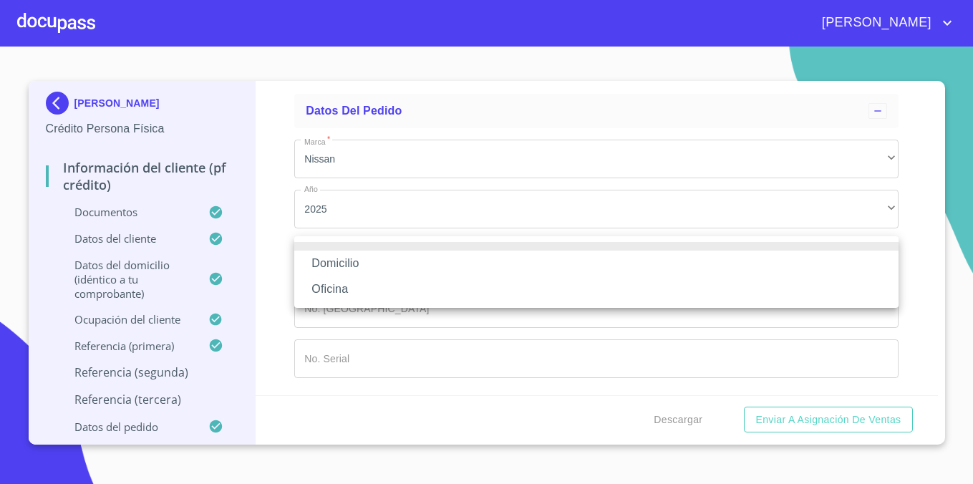
click at [414, 259] on li "Domicilio" at bounding box center [596, 264] width 604 height 26
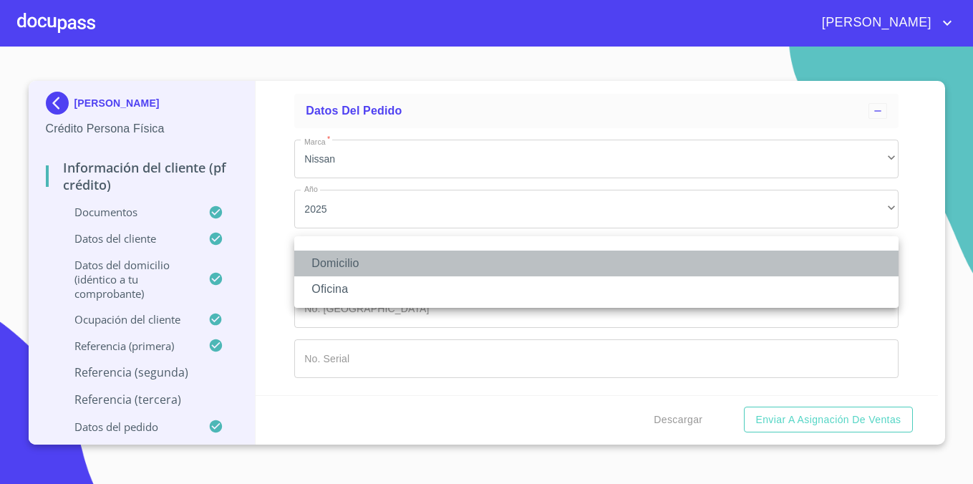
click at [415, 266] on li "Domicilio" at bounding box center [596, 264] width 604 height 26
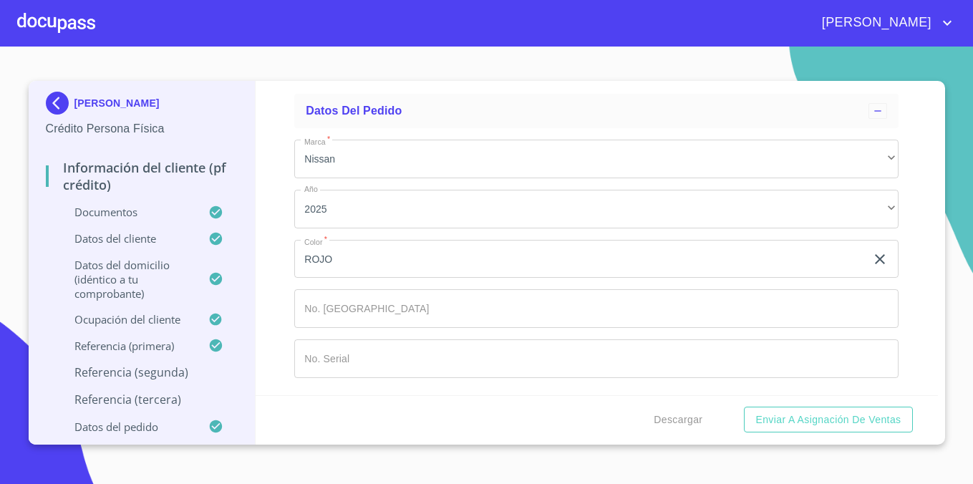
type input "[PHONE_NUMBER]"
type input "[PERSON_NAME]"
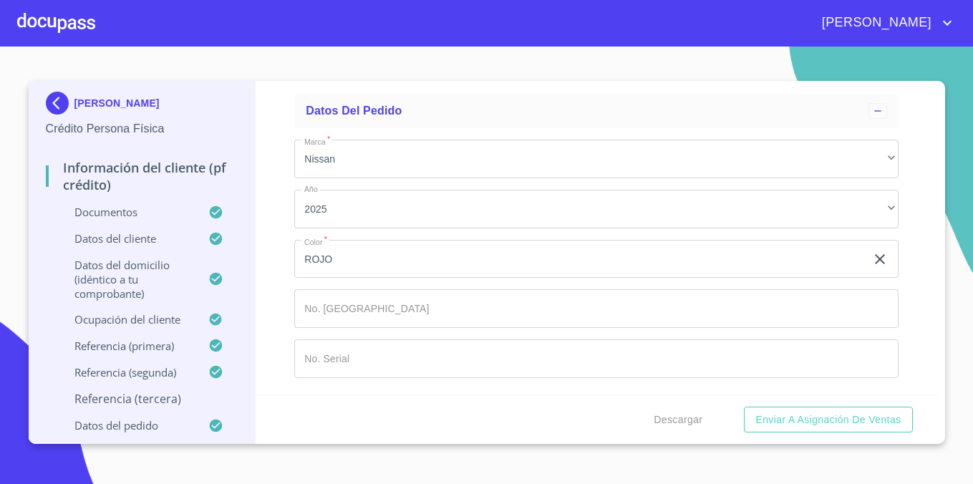
type input "[PERSON_NAME]"
type input "MORA"
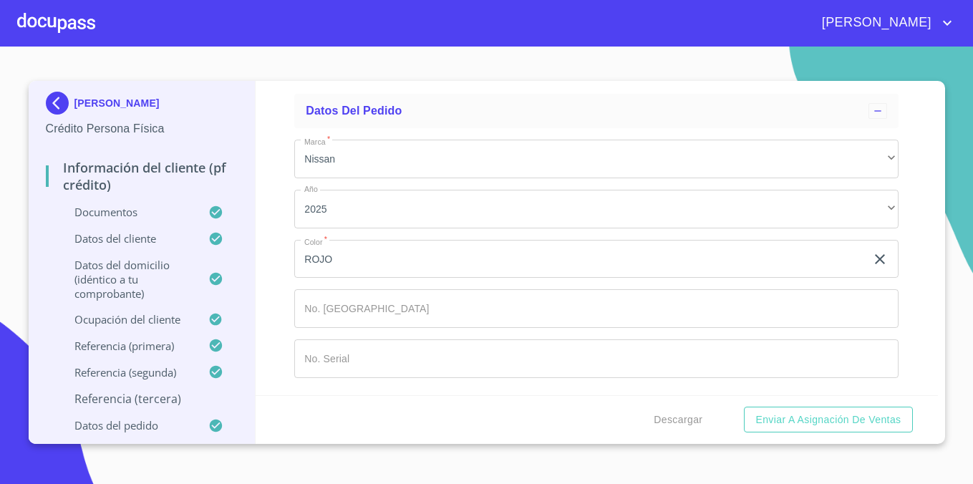
scroll to position [8274, 0]
type input "[PERSON_NAME]"
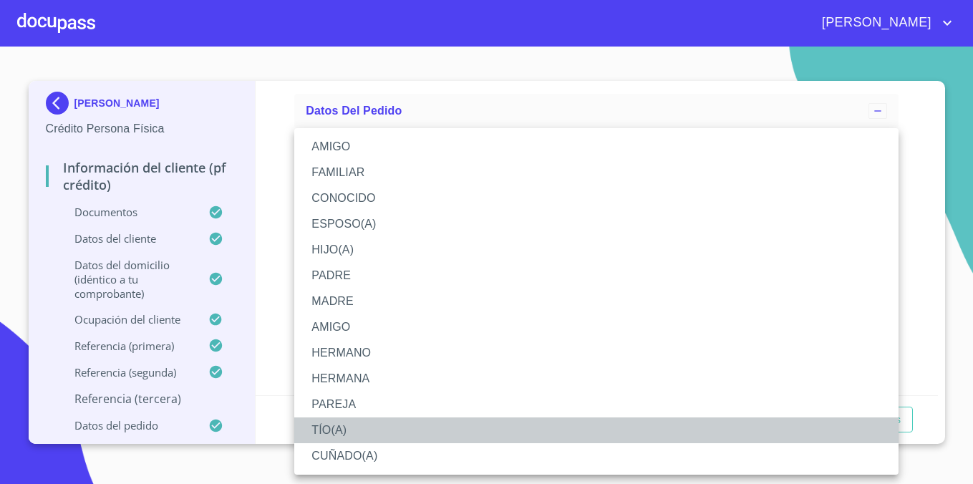
click at [346, 417] on li "TÍO(A)" at bounding box center [596, 430] width 604 height 26
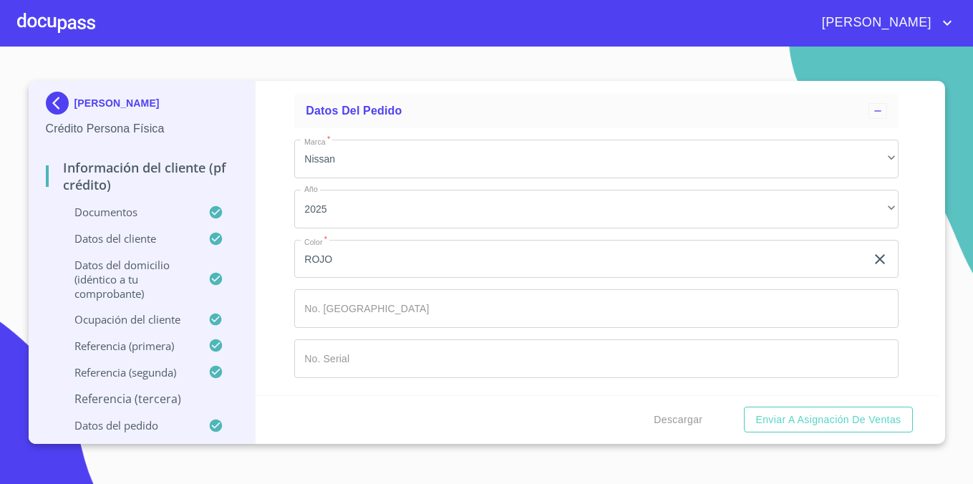
scroll to position [8400, 0]
click at [391, 21] on div "​" at bounding box center [596, 2] width 604 height 39
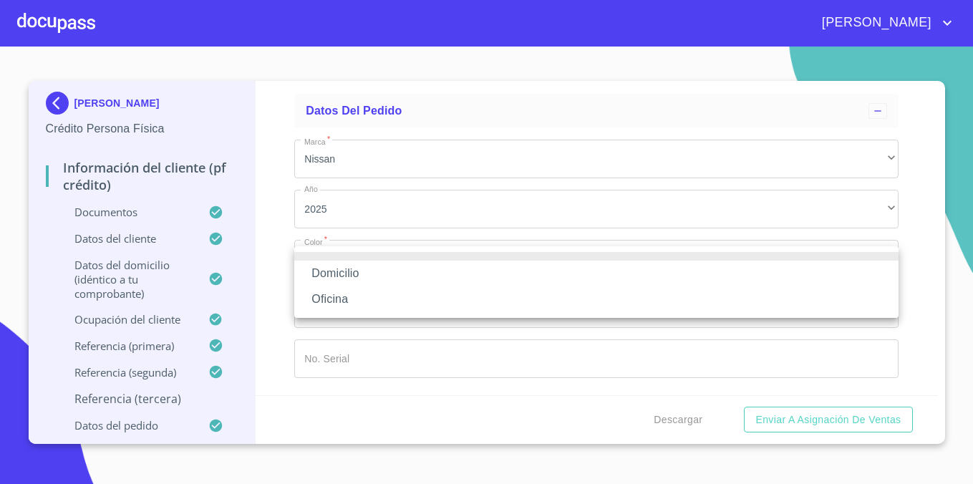
click at [388, 268] on li "Domicilio" at bounding box center [596, 274] width 604 height 26
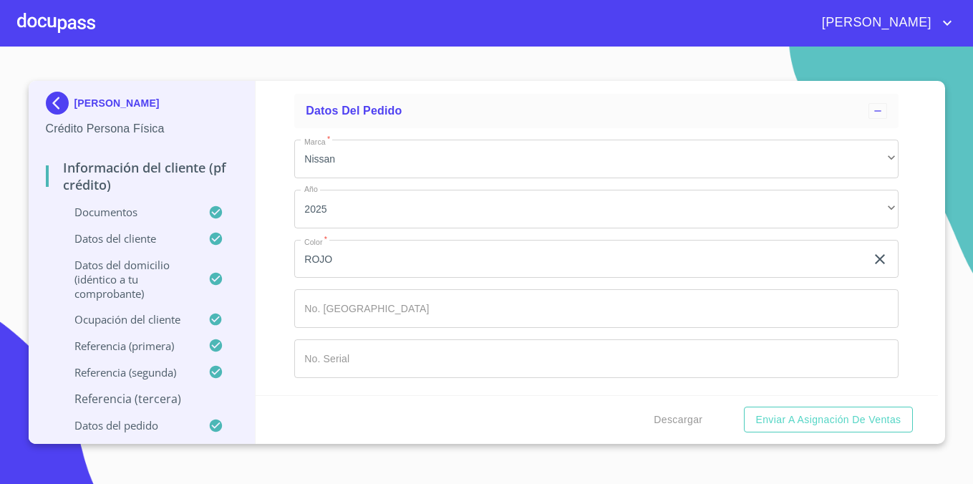
click at [416, 71] on input "Documento de identificación.   *" at bounding box center [614, 51] width 570 height 39
type input "[PHONE_NUMBER]"
click at [460, 21] on div "Domicilio" at bounding box center [596, 2] width 604 height 39
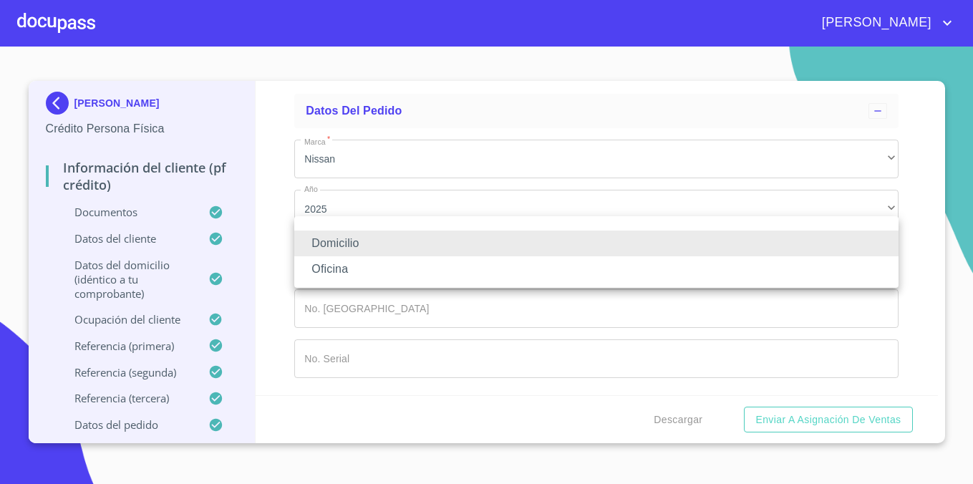
click at [429, 301] on div at bounding box center [486, 242] width 973 height 484
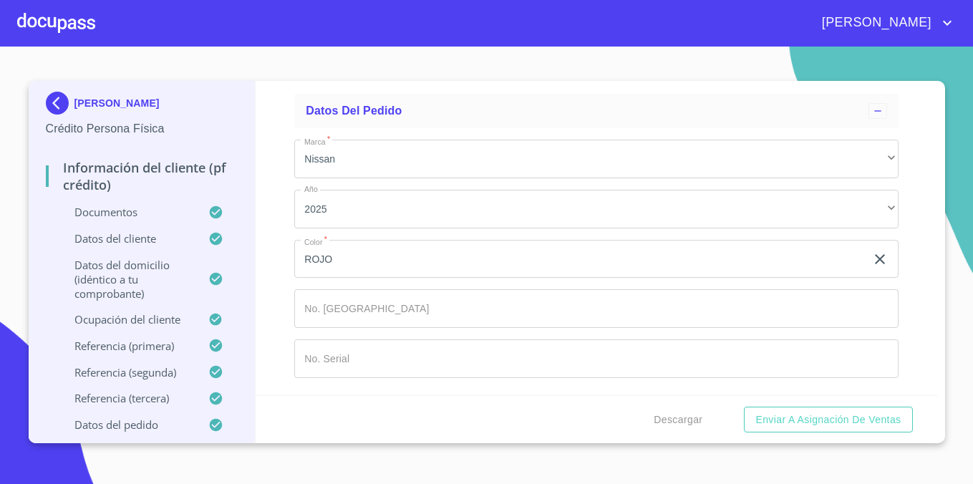
scroll to position [8660, 0]
click at [827, 417] on span "Enviar a Asignación de Ventas" at bounding box center [827, 420] width 145 height 18
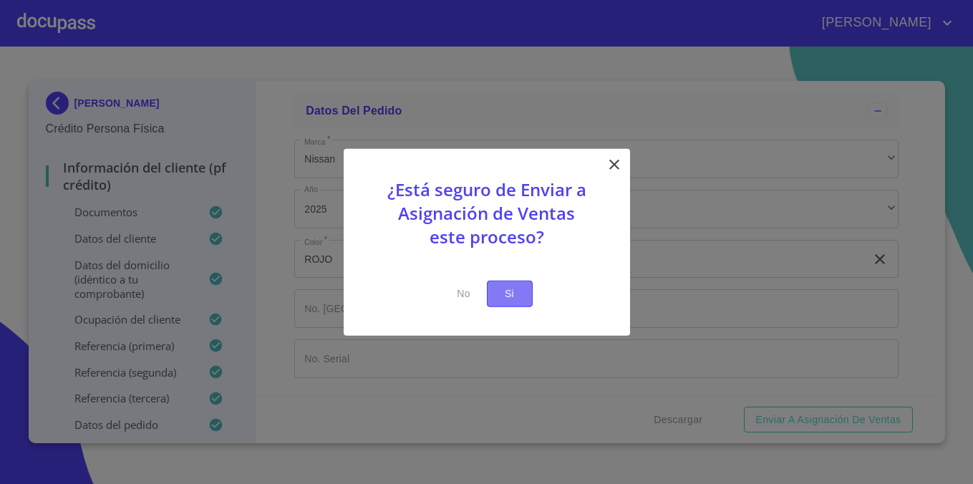
click at [514, 298] on span "Si" at bounding box center [509, 294] width 23 height 18
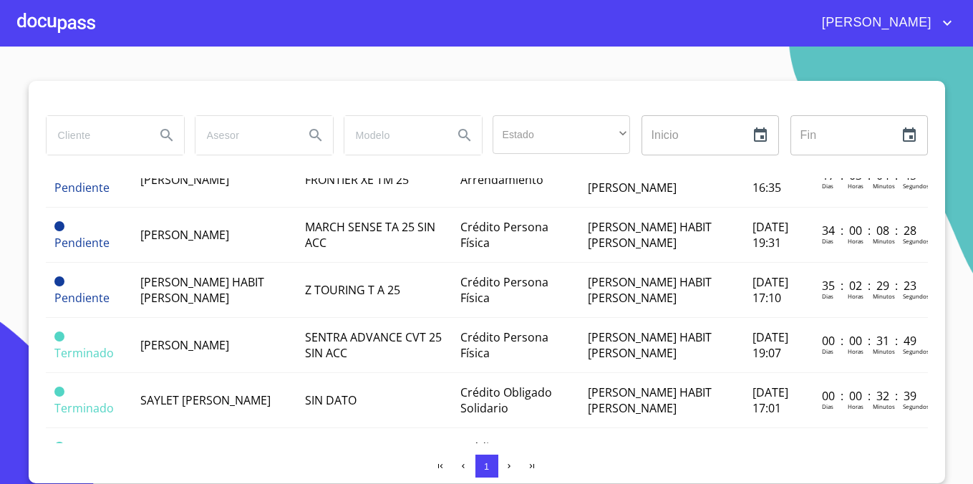
scroll to position [68, 0]
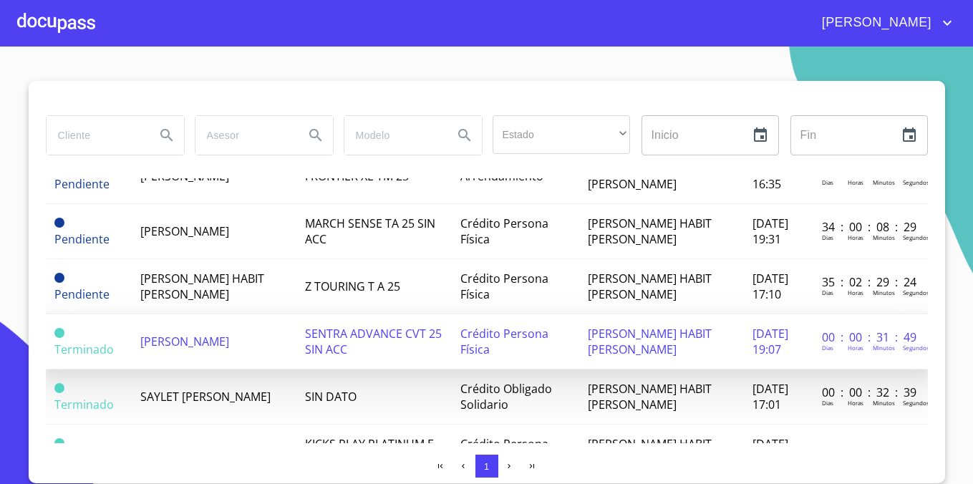
click at [462, 333] on td "Crédito Persona Física" at bounding box center [515, 341] width 127 height 55
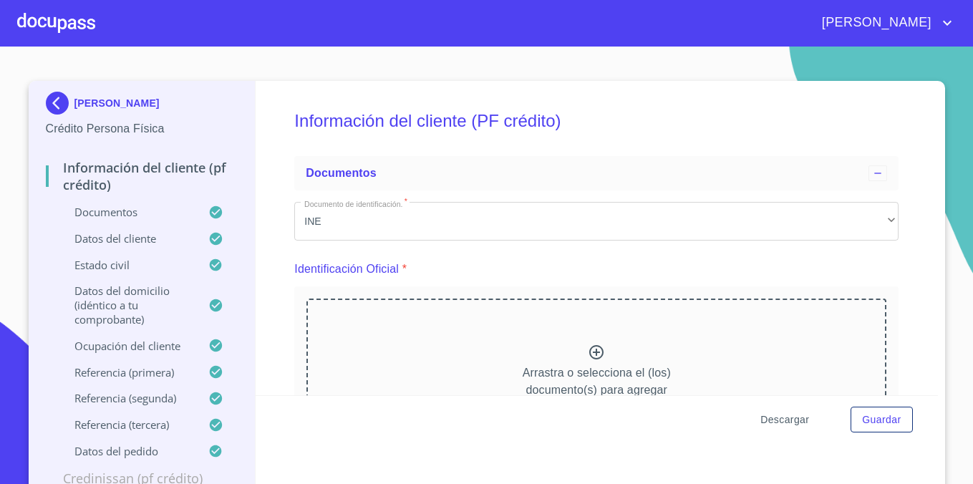
click at [772, 414] on span "Descargar" at bounding box center [784, 420] width 49 height 18
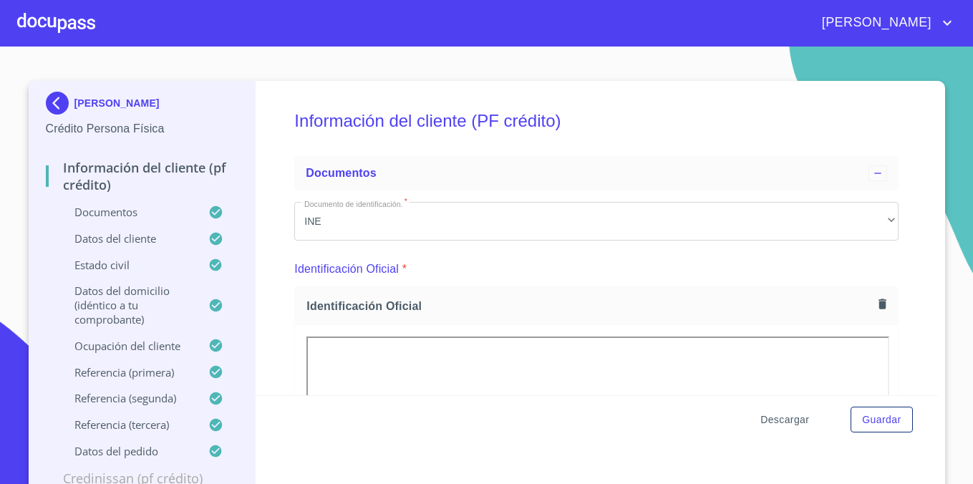
click at [801, 422] on span "Descargar" at bounding box center [784, 420] width 49 height 18
